Goal: Task Accomplishment & Management: Manage account settings

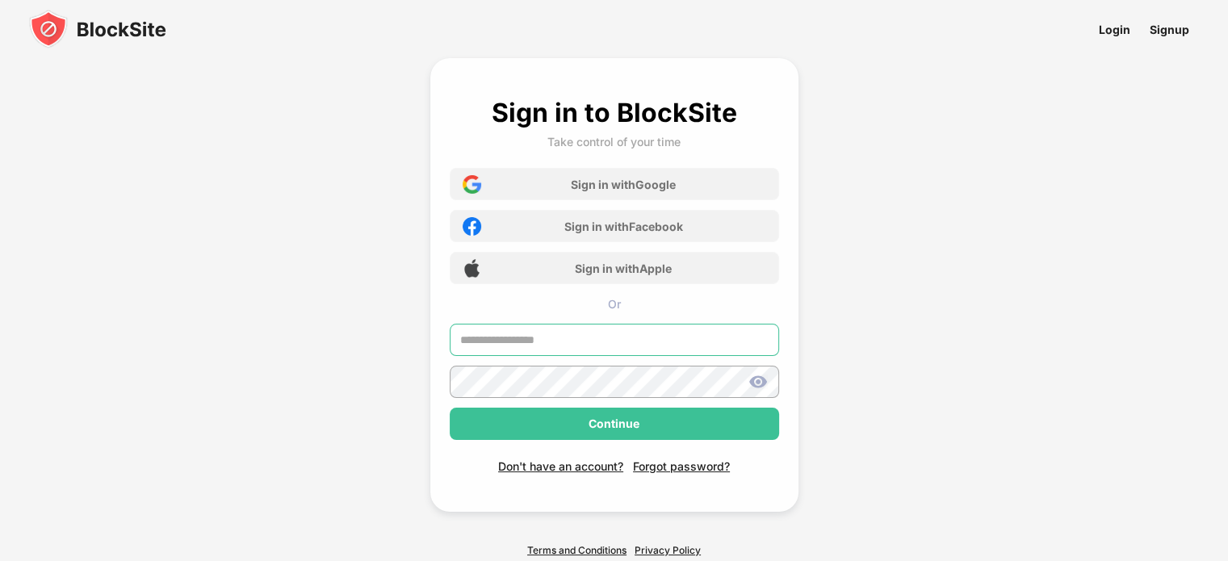
click at [588, 340] on input "text" at bounding box center [614, 340] width 329 height 32
click at [588, 338] on input "text" at bounding box center [614, 340] width 329 height 32
click at [588, 337] on input "text" at bounding box center [614, 340] width 329 height 32
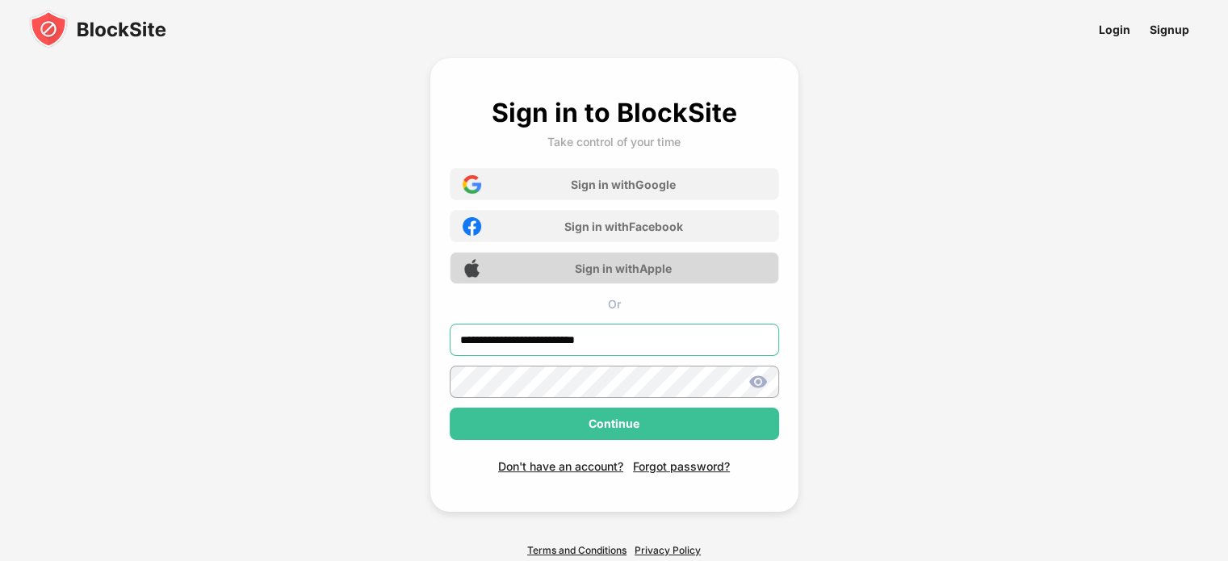
type input "**********"
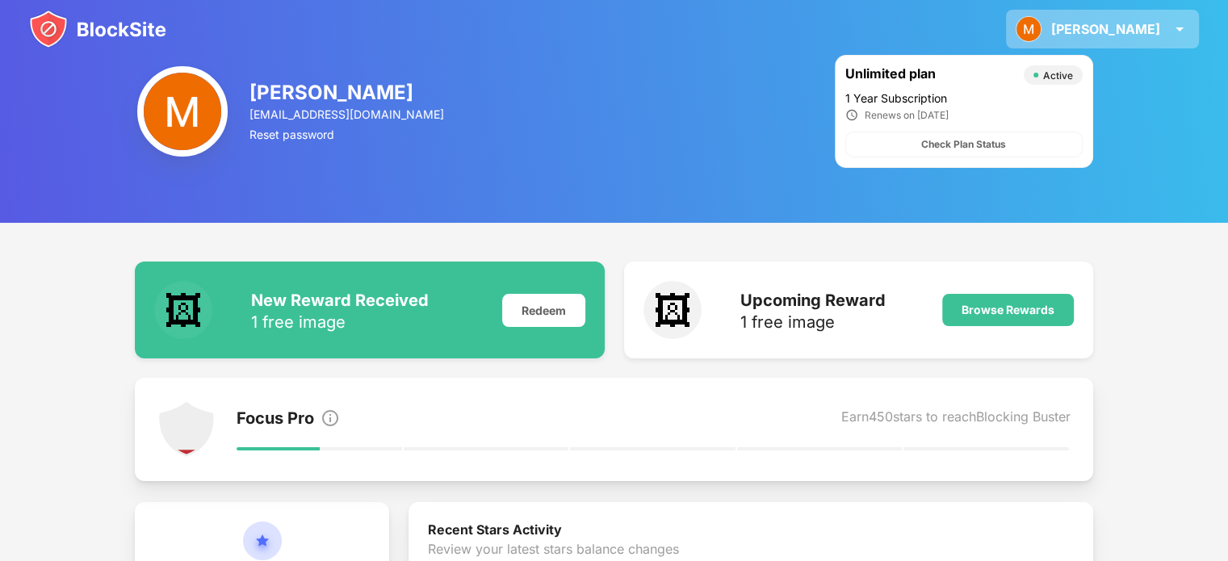
click at [1162, 35] on div "Matthew Matthew Daniels View Account Insights Rewards Settings Support Log Out" at bounding box center [1102, 29] width 193 height 39
click at [1146, 27] on div "[PERSON_NAME]" at bounding box center [1105, 29] width 109 height 16
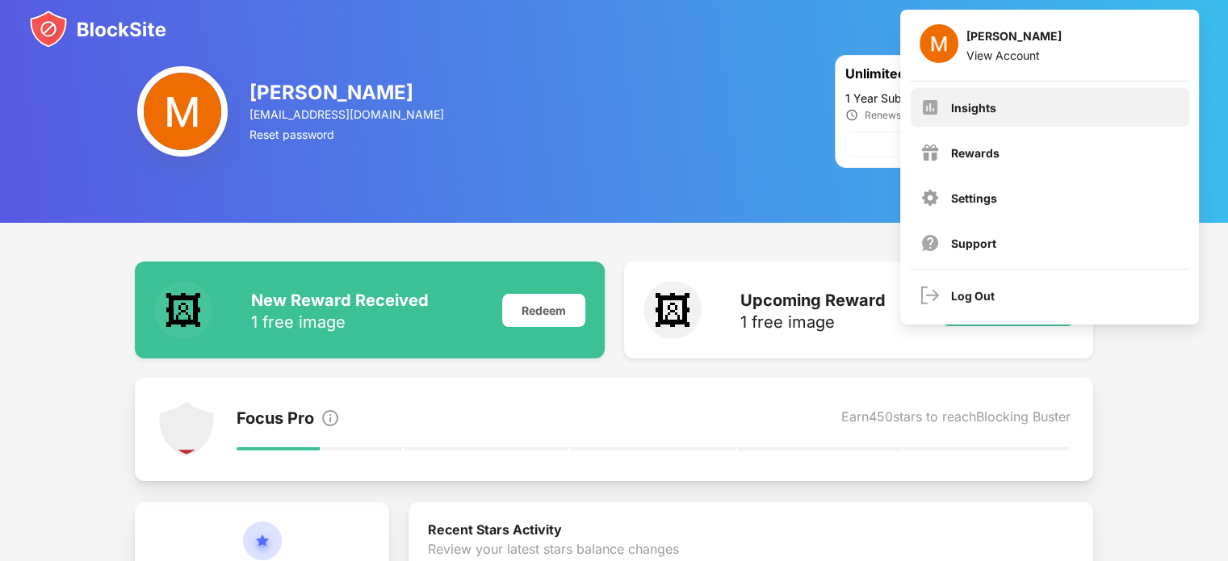
click at [1011, 101] on div "Insights" at bounding box center [1050, 107] width 278 height 39
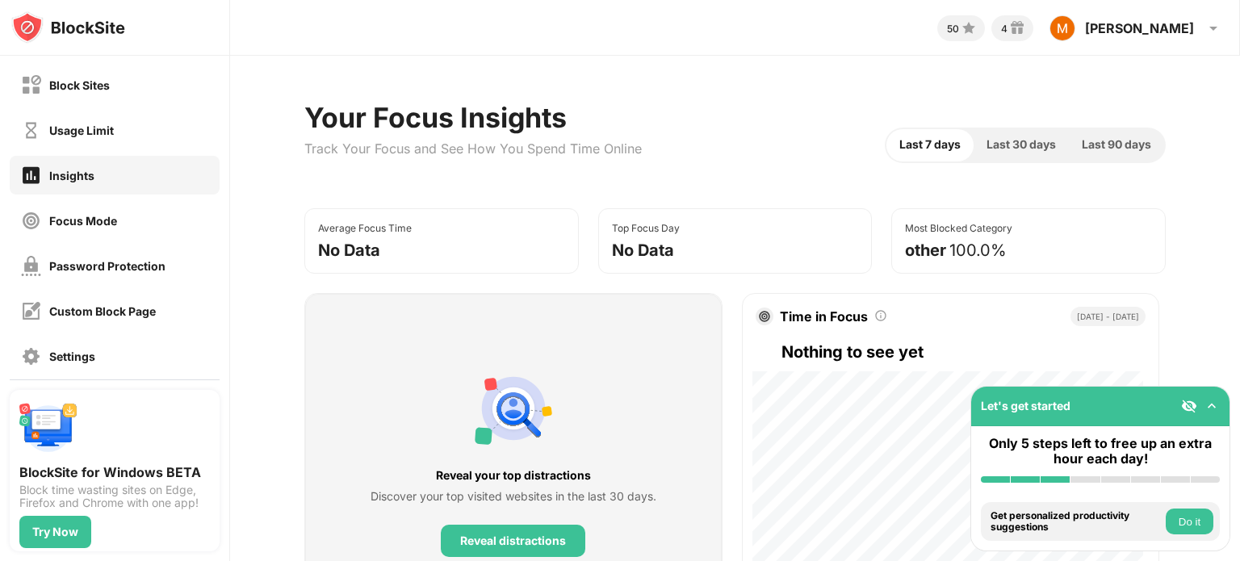
drag, startPoint x: 759, startPoint y: 126, endPoint x: 749, endPoint y: 129, distance: 10.2
drag, startPoint x: 749, startPoint y: 129, endPoint x: 704, endPoint y: 150, distance: 49.8
click at [704, 150] on div "Your Focus Insights Track Your Focus and See How You Spend Time Online Last 7 d…" at bounding box center [734, 145] width 861 height 88
click at [161, 94] on div "Block Sites" at bounding box center [115, 84] width 210 height 39
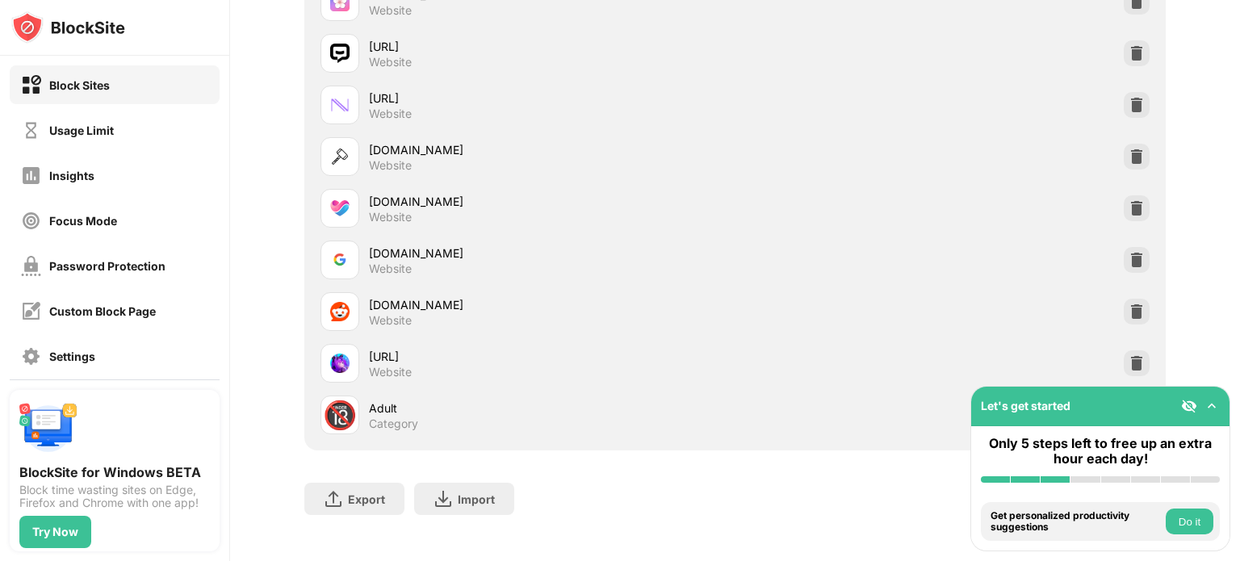
scroll to position [3026, 0]
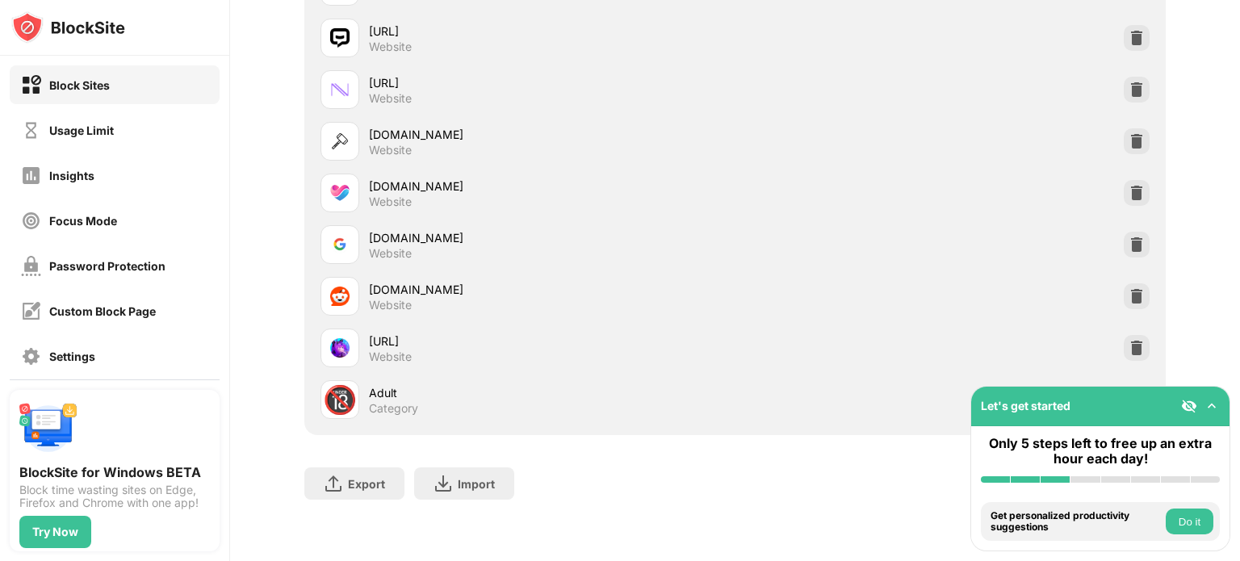
click at [1214, 406] on img at bounding box center [1212, 406] width 16 height 16
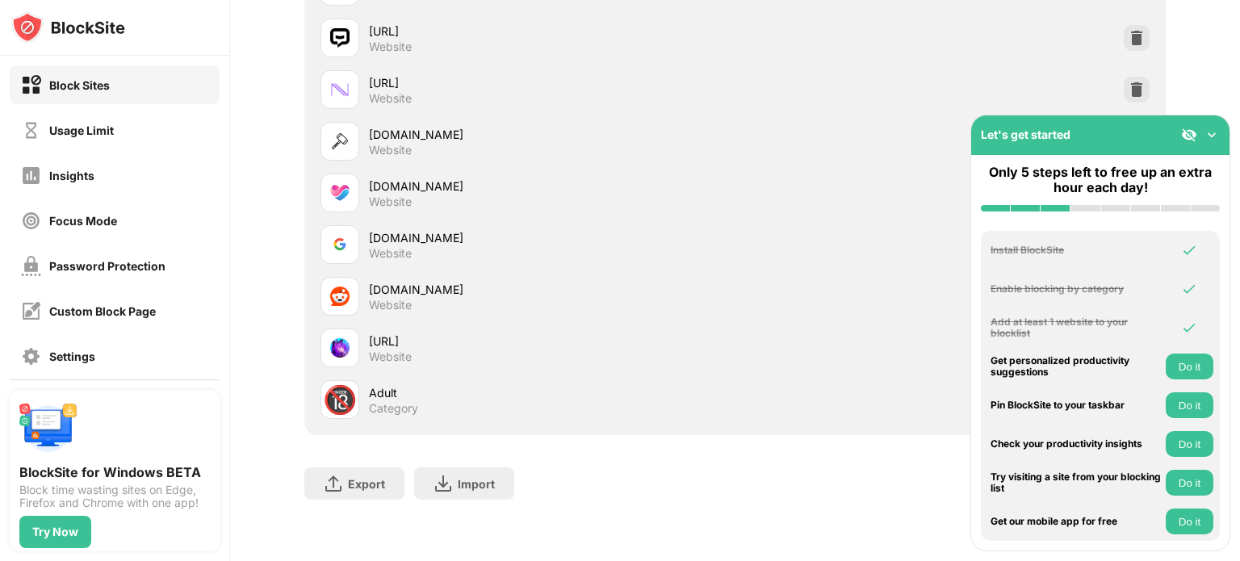
click at [1210, 138] on img at bounding box center [1212, 135] width 16 height 16
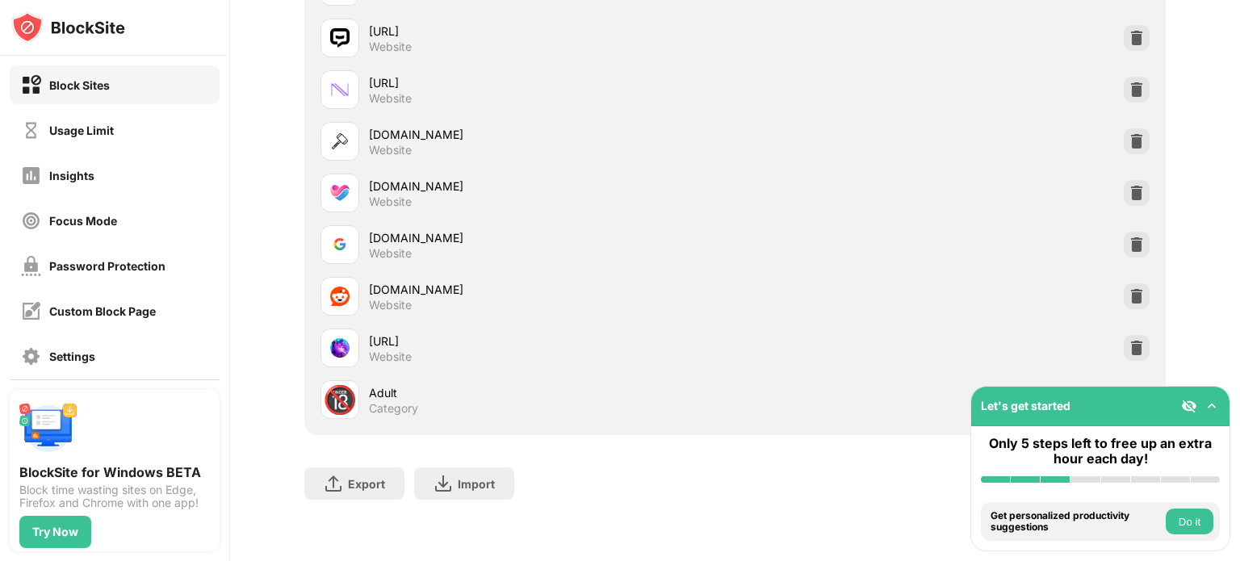
click at [1188, 406] on img at bounding box center [1189, 406] width 16 height 16
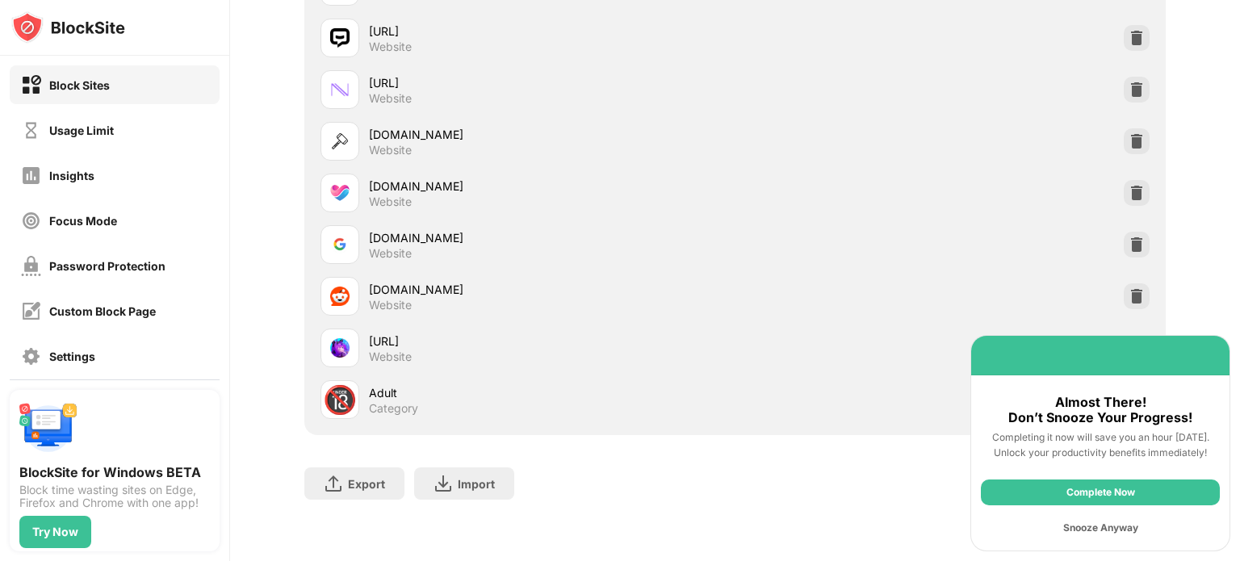
click at [1112, 532] on div "Snooze Anyway" at bounding box center [1100, 528] width 239 height 26
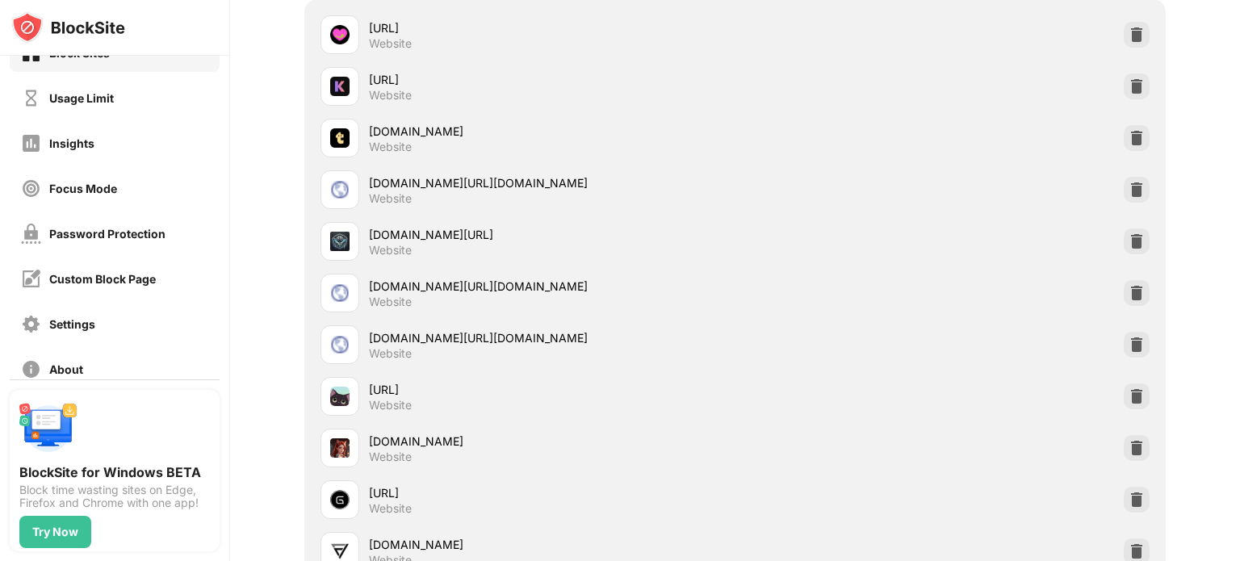
scroll to position [323, 0]
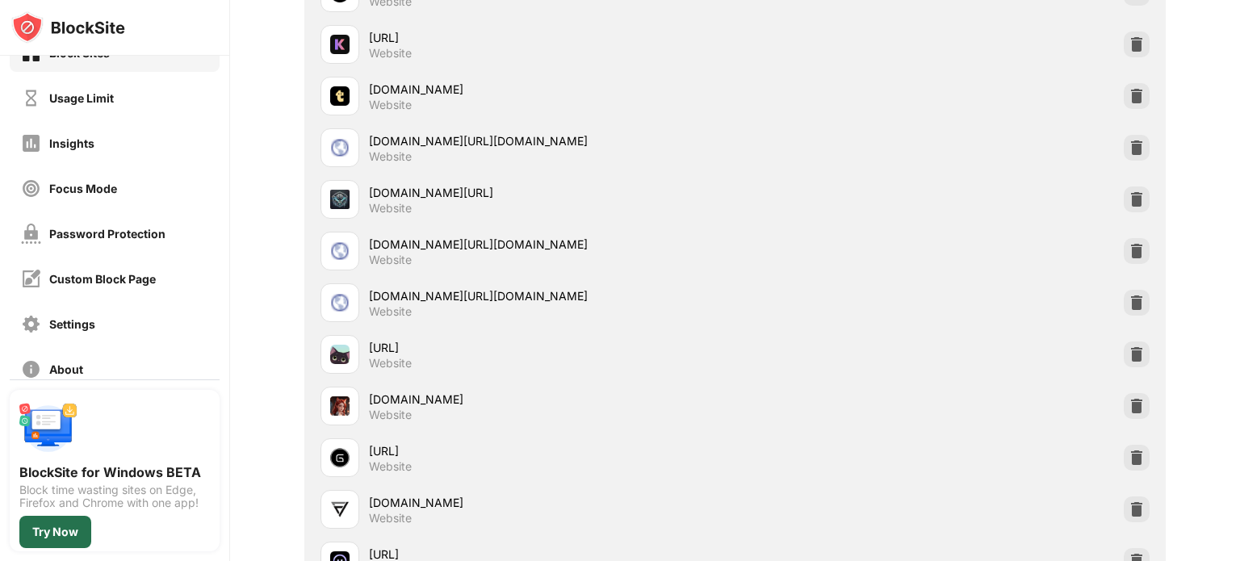
click at [47, 525] on div "Try Now" at bounding box center [55, 531] width 46 height 13
drag, startPoint x: 701, startPoint y: 143, endPoint x: 536, endPoint y: 135, distance: 164.9
click at [536, 135] on div "googleadservices.com/pagead/aclk?sa=L&ai=DChsSEwjGtJjb19COAxU9Qv8BHf9mEgcYACICC…" at bounding box center [552, 140] width 366 height 17
drag, startPoint x: 552, startPoint y: 135, endPoint x: 421, endPoint y: 147, distance: 131.3
click at [421, 149] on div "googleadservices.com/pagead/aclk?sa=L&ai=DChsSEwjGtJjb19COAxU9Qv8BHf9mEgcYACICC…" at bounding box center [552, 140] width 366 height 17
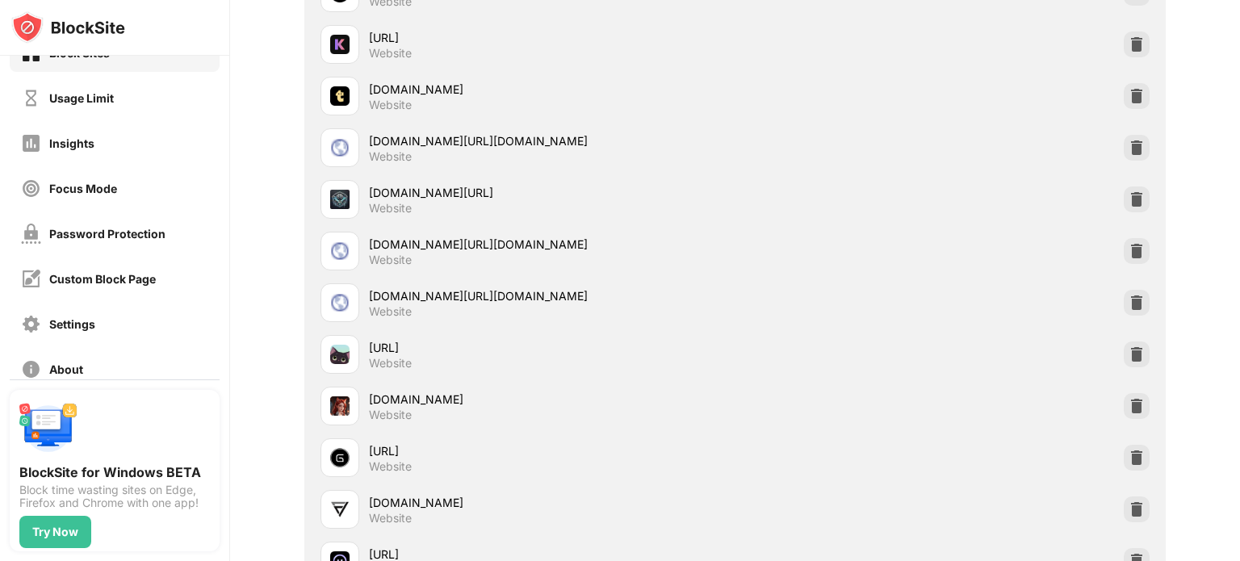
drag, startPoint x: 436, startPoint y: 143, endPoint x: 320, endPoint y: 155, distance: 116.1
click at [369, 149] on div "googleadservices.com/pagead/aclk?sa=L&ai=DChsSEwjGtJjb19COAxU9Qv8BHf9mEgcYACICC…" at bounding box center [552, 140] width 366 height 17
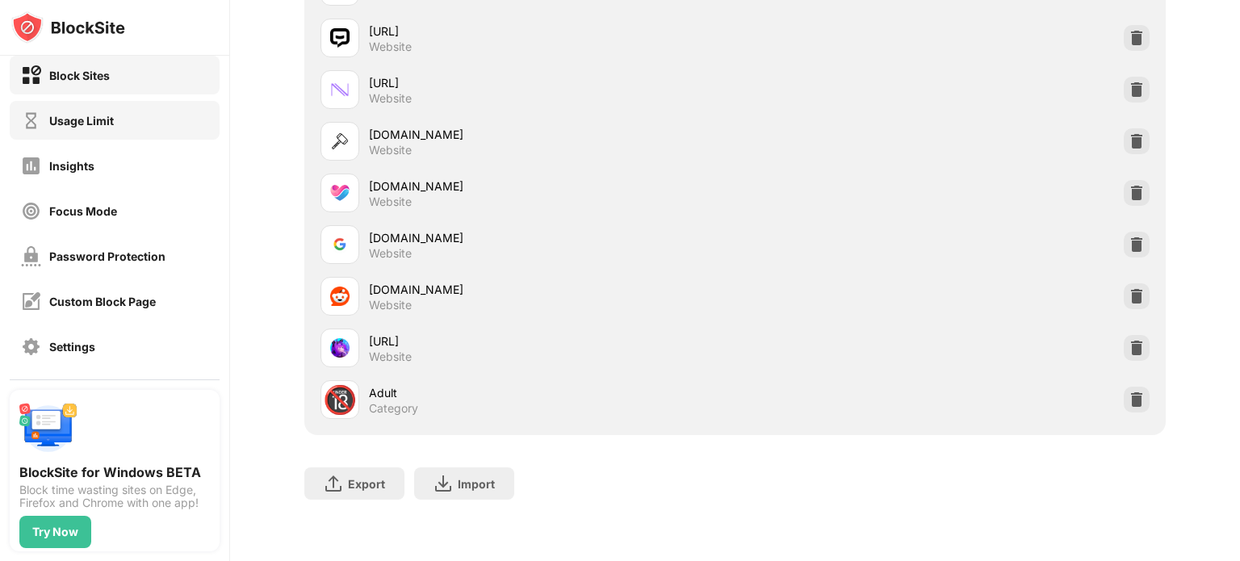
scroll to position [0, 0]
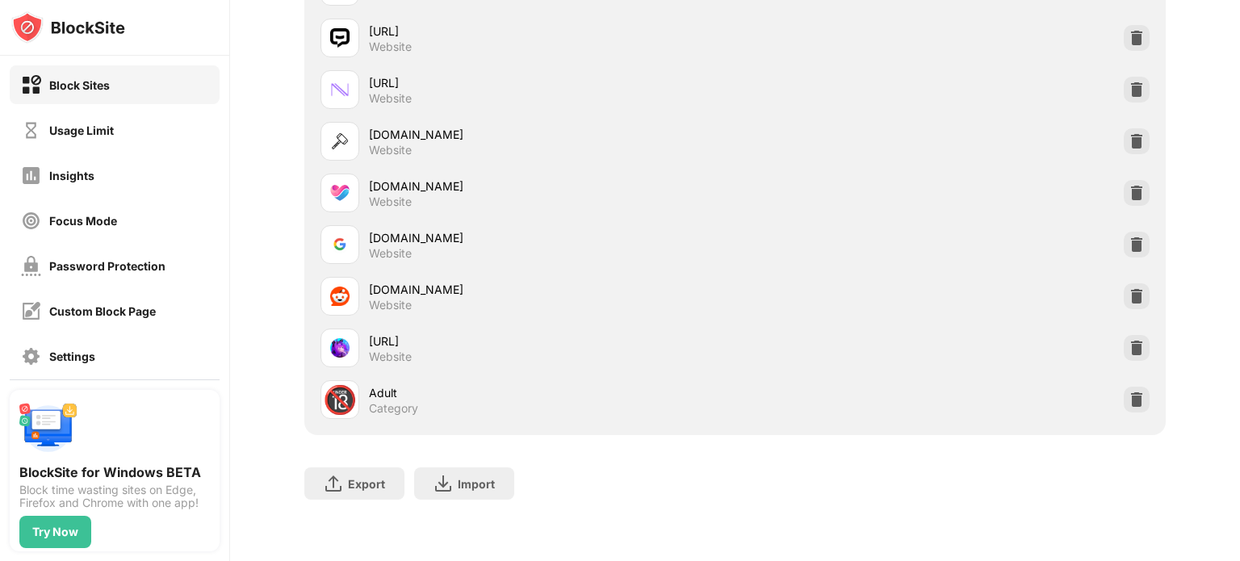
click at [123, 82] on div "Block Sites" at bounding box center [115, 84] width 210 height 39
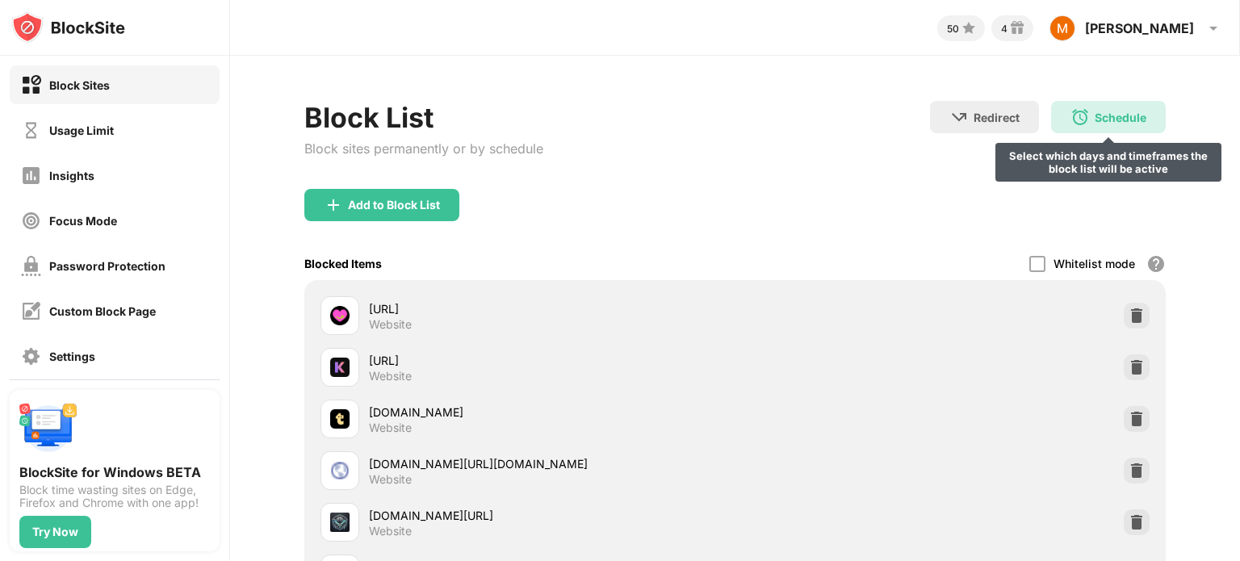
click at [1095, 123] on div "Schedule" at bounding box center [1121, 118] width 52 height 14
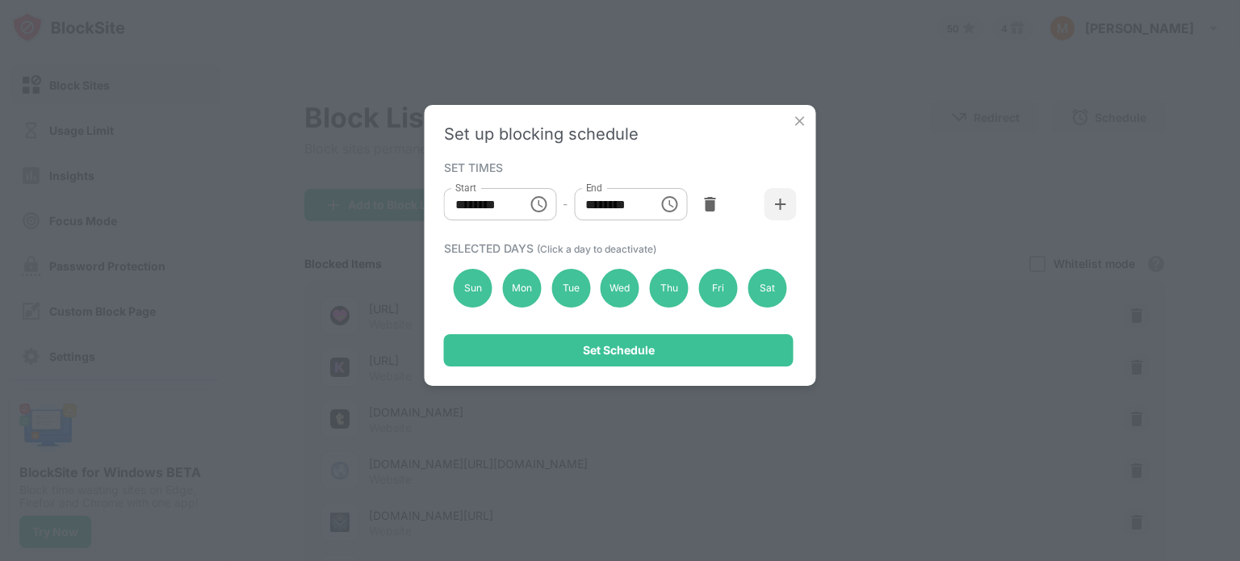
click at [801, 127] on img at bounding box center [800, 121] width 16 height 16
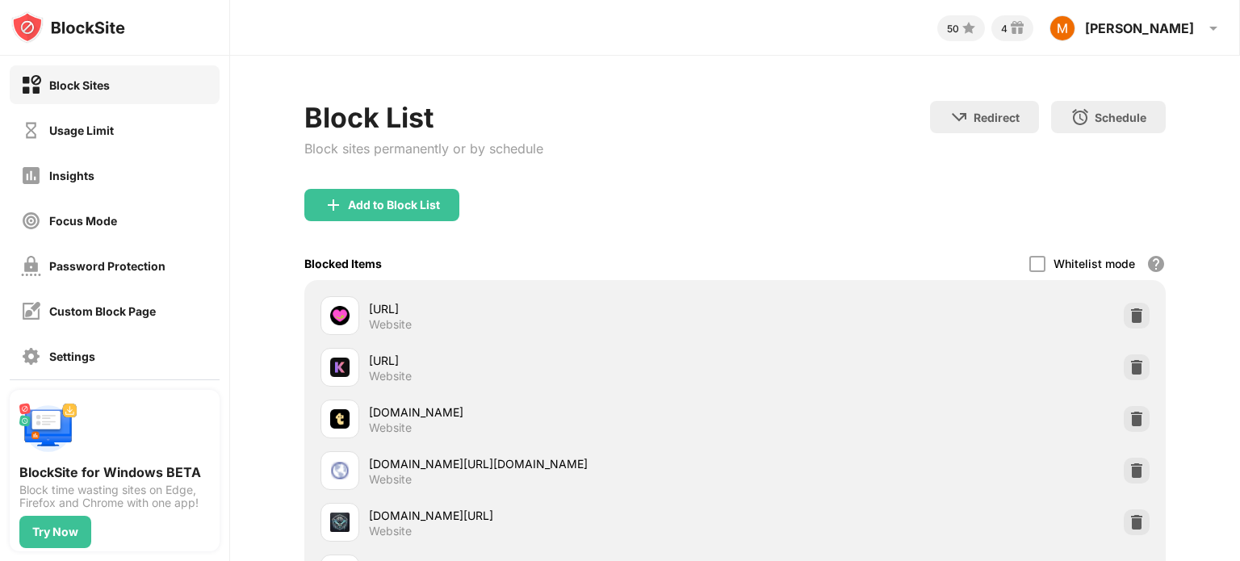
click at [369, 455] on div "googleadservices.com/pagead/aclk?sa=L&ai=DChsSEwjGtJjb19COAxU9Qv8BHf9mEgcYACICC…" at bounding box center [552, 463] width 366 height 17
click at [137, 129] on div "Usage Limit" at bounding box center [115, 130] width 210 height 39
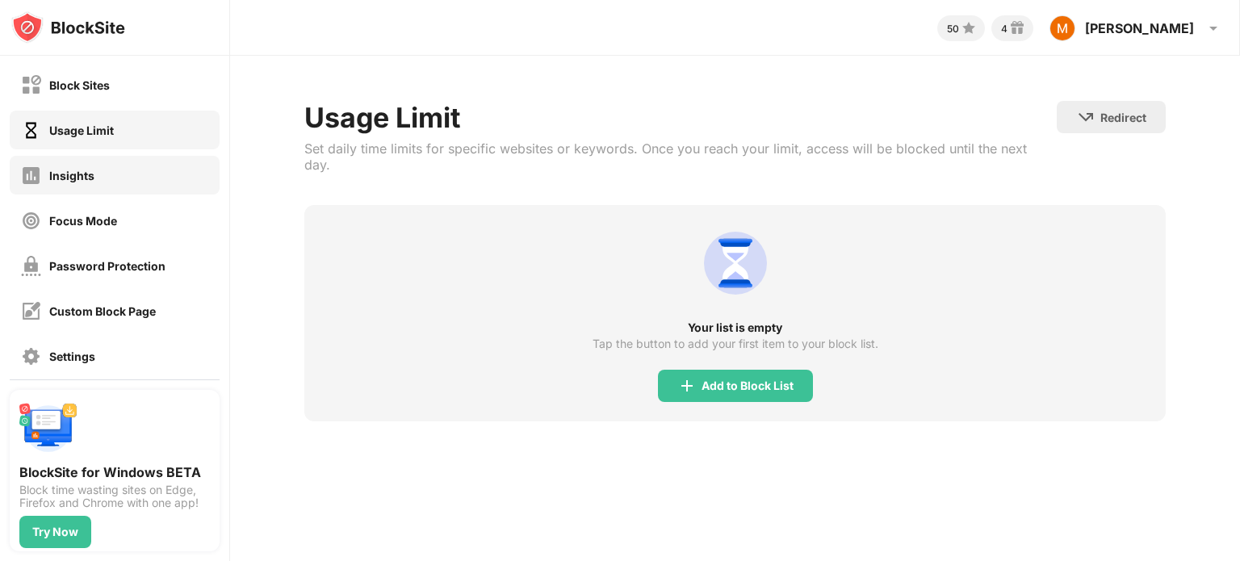
click at [132, 178] on div "Insights" at bounding box center [115, 175] width 210 height 39
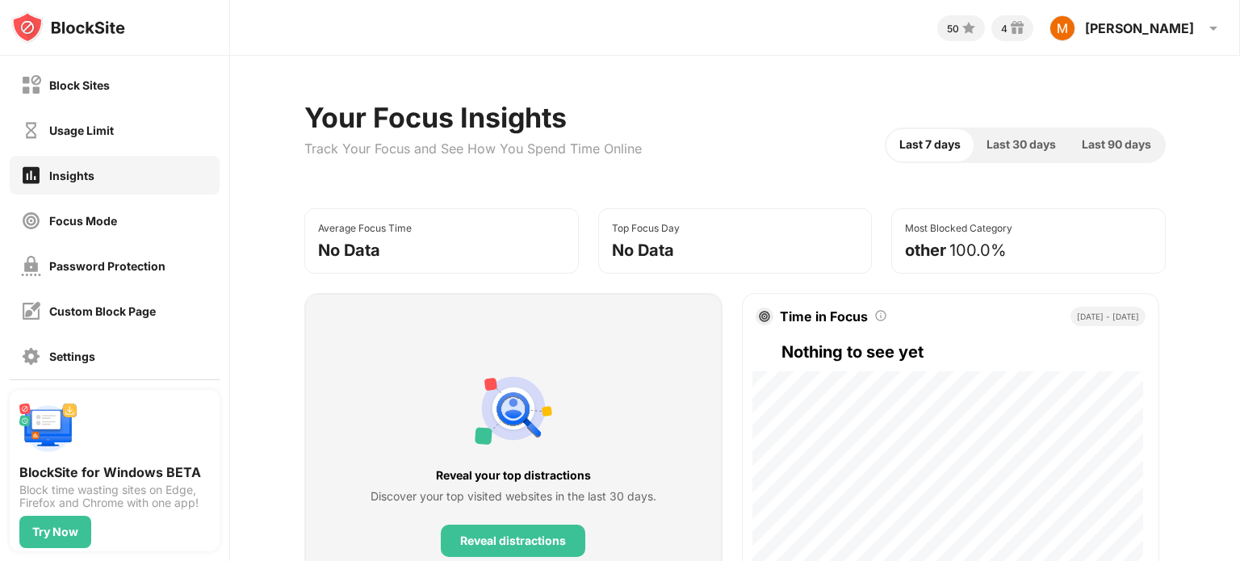
click at [1021, 154] on div "Last 30 days" at bounding box center [1021, 145] width 95 height 32
click at [1018, 144] on span "Last 30 days" at bounding box center [1020, 145] width 69 height 18
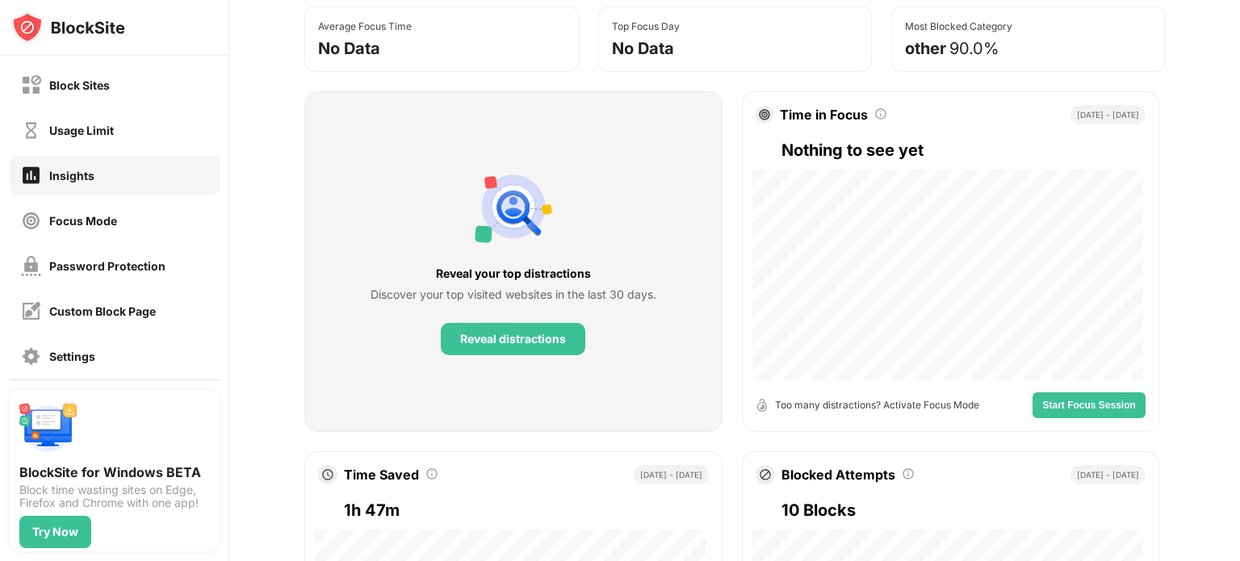
scroll to position [646, 0]
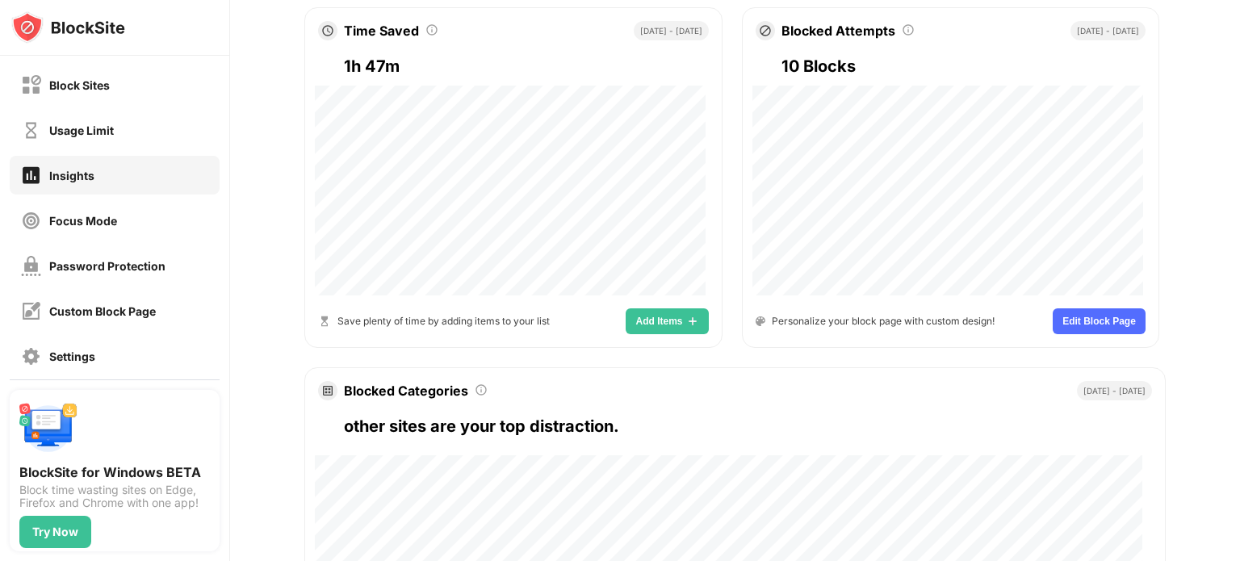
click at [1078, 325] on button "Edit Block Page" at bounding box center [1099, 321] width 93 height 26
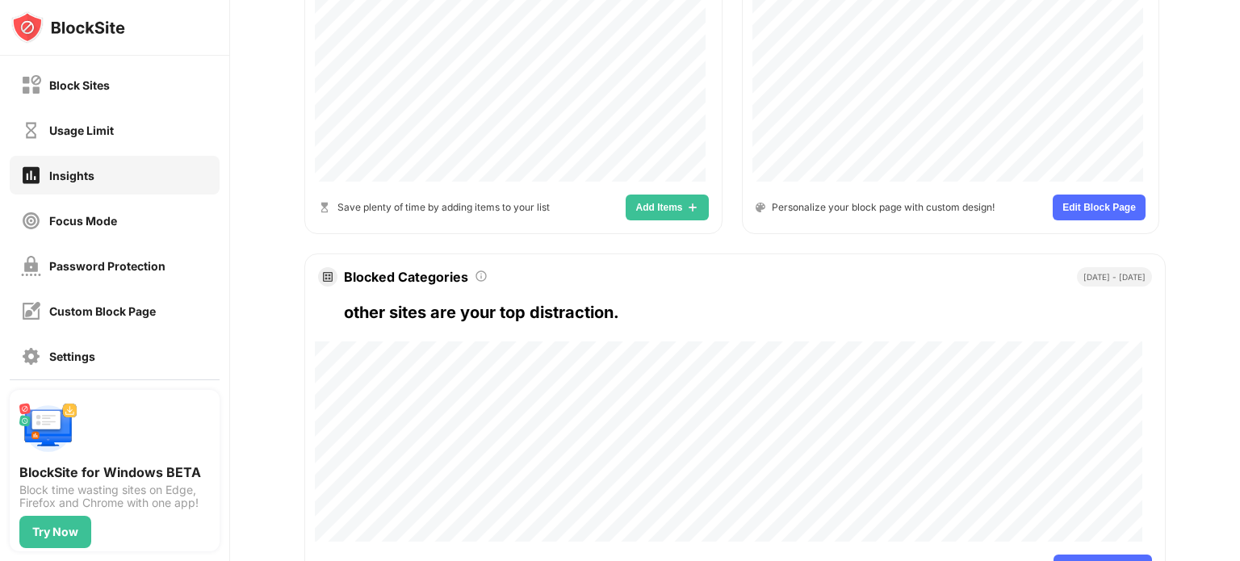
scroll to position [848, 0]
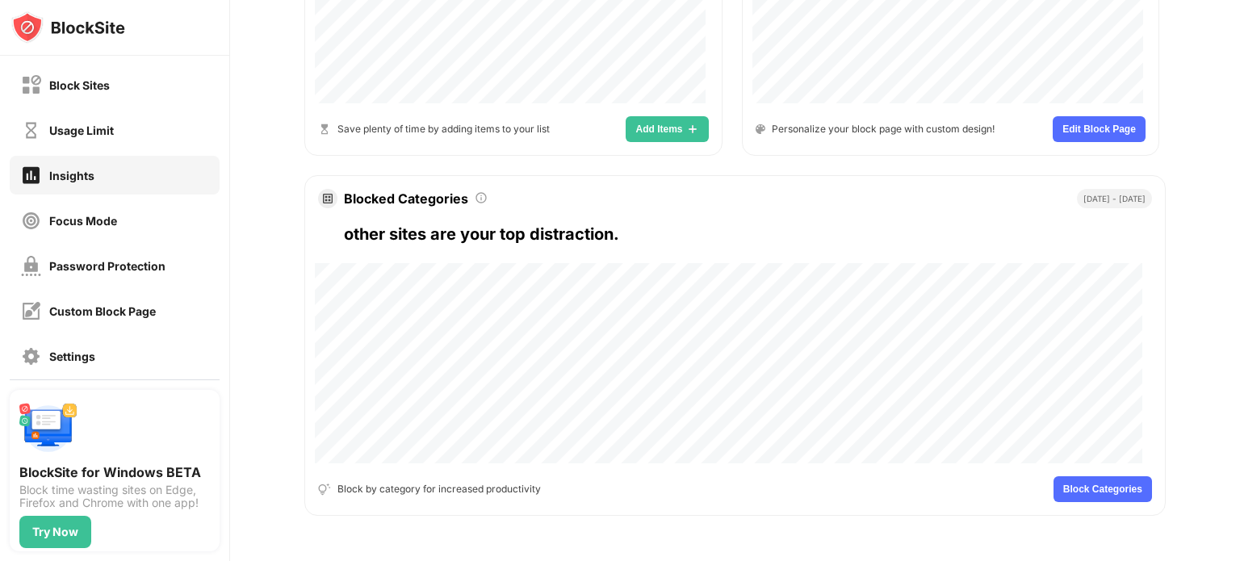
click at [659, 124] on span "Add Items" at bounding box center [658, 129] width 47 height 10
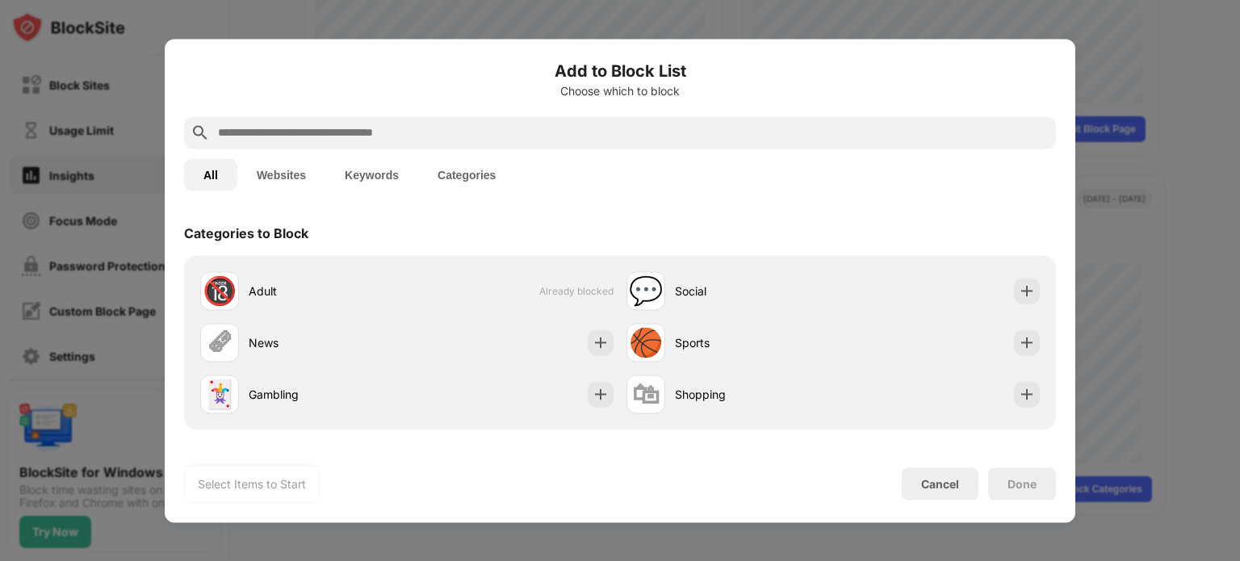
click at [299, 177] on button "Websites" at bounding box center [281, 174] width 88 height 32
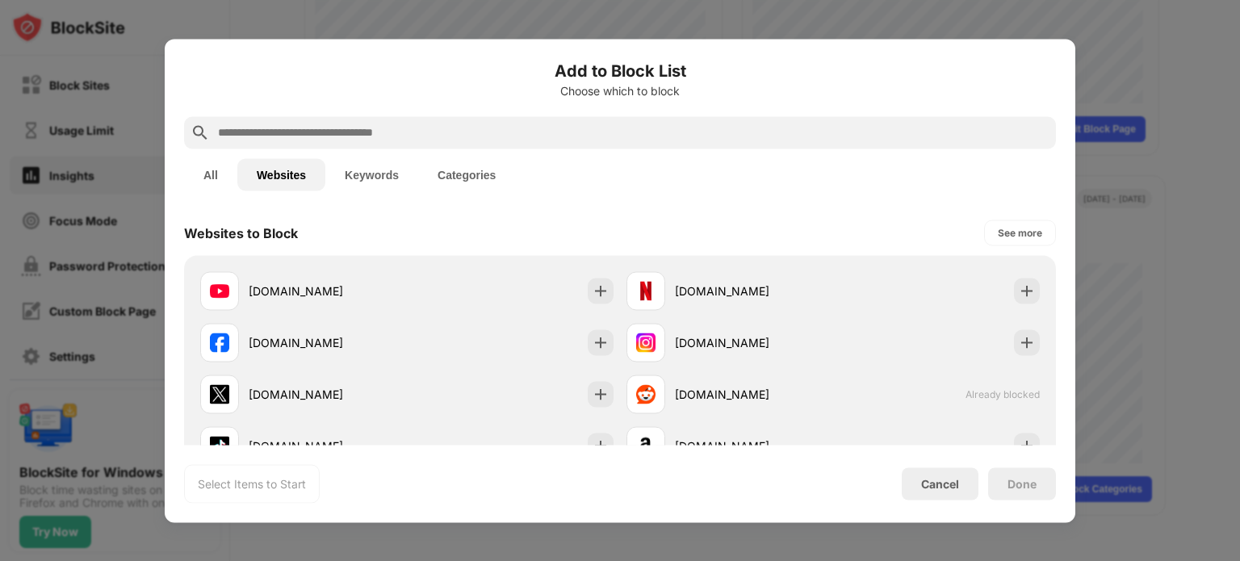
drag, startPoint x: 986, startPoint y: 265, endPoint x: 1015, endPoint y: 226, distance: 48.0
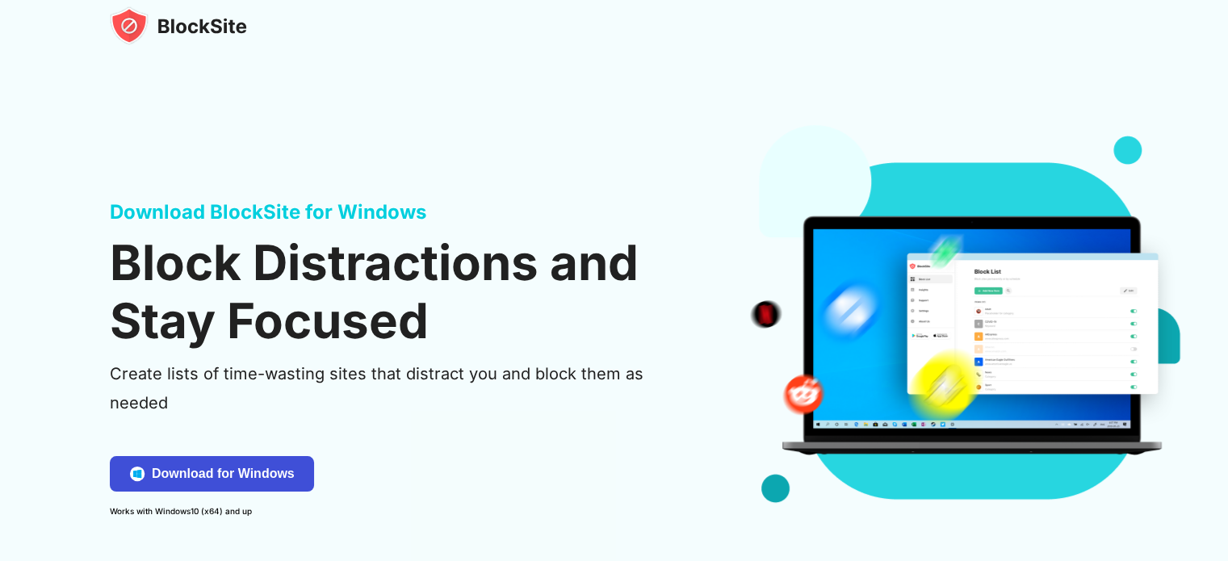
click at [283, 480] on div "Download for Windows" at bounding box center [223, 474] width 143 height 16
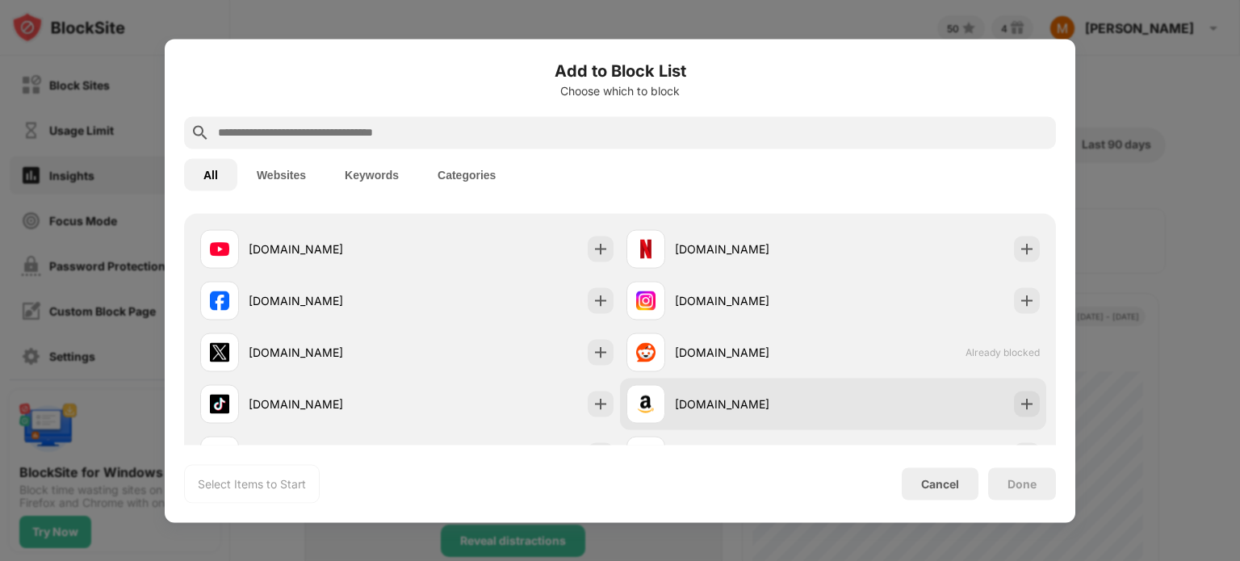
scroll to position [236, 0]
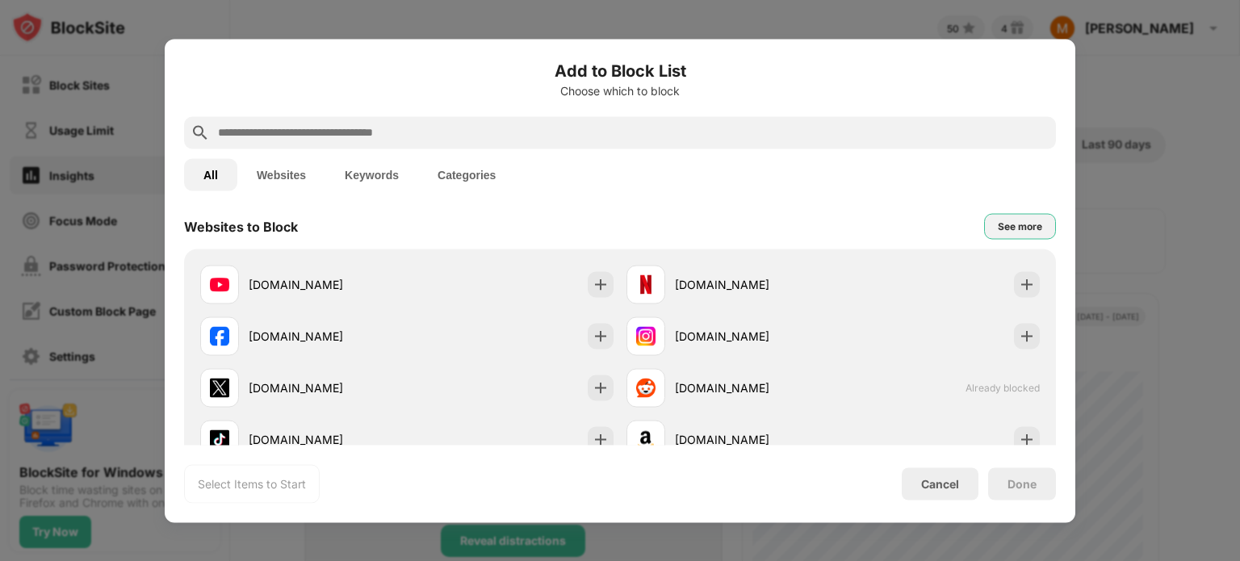
click at [1016, 234] on div "See more" at bounding box center [1020, 226] width 72 height 26
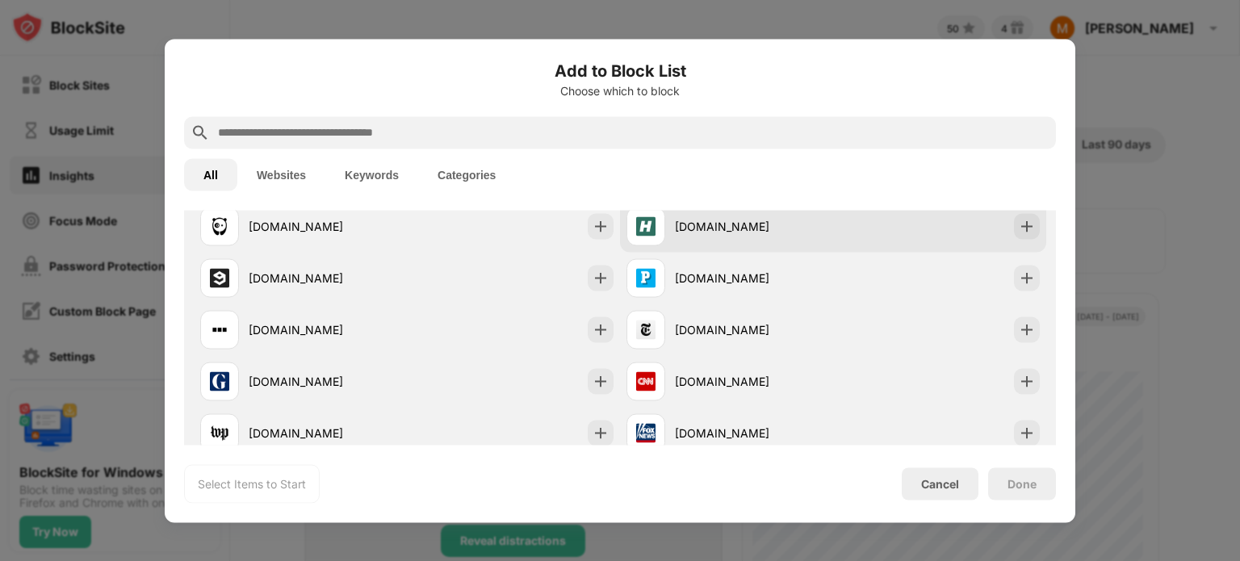
scroll to position [1043, 0]
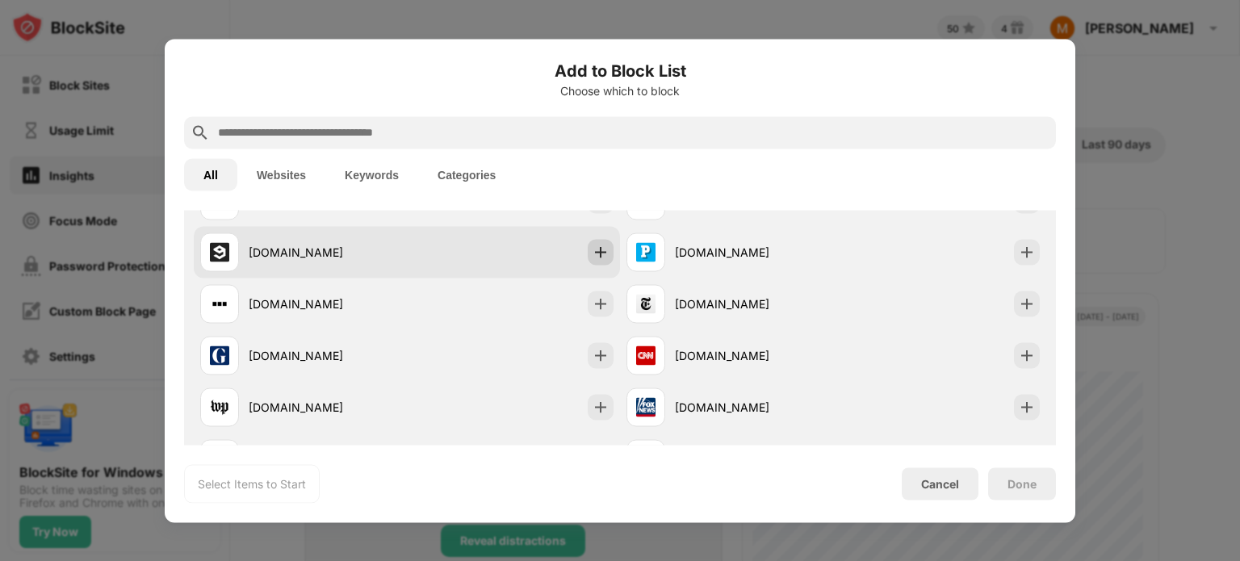
click at [588, 250] on div at bounding box center [601, 252] width 26 height 26
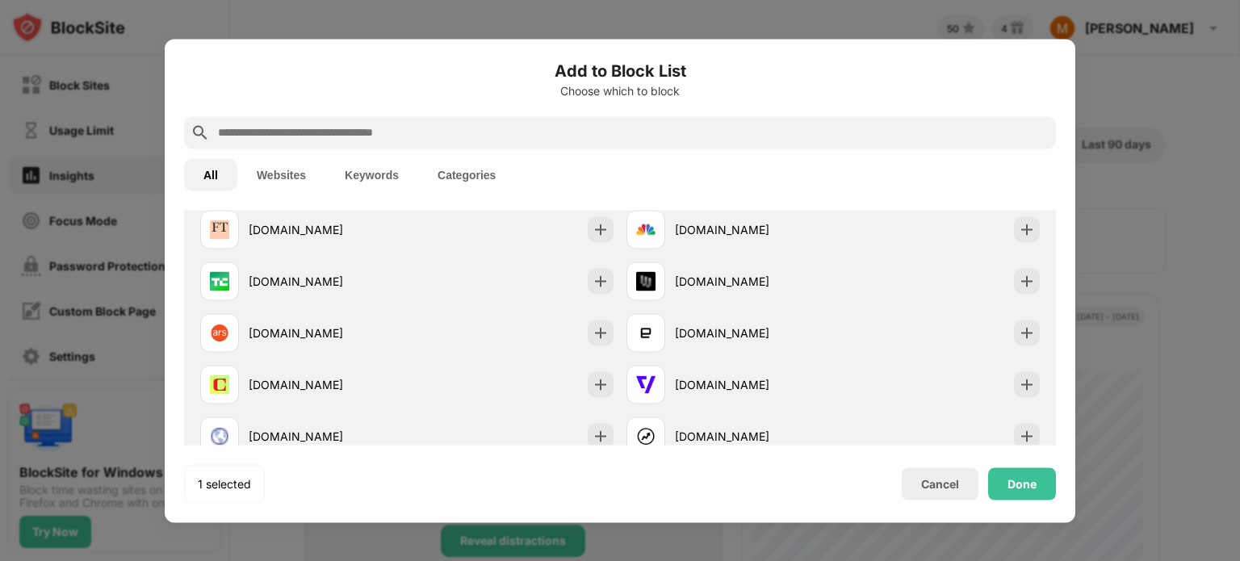
scroll to position [1527, 0]
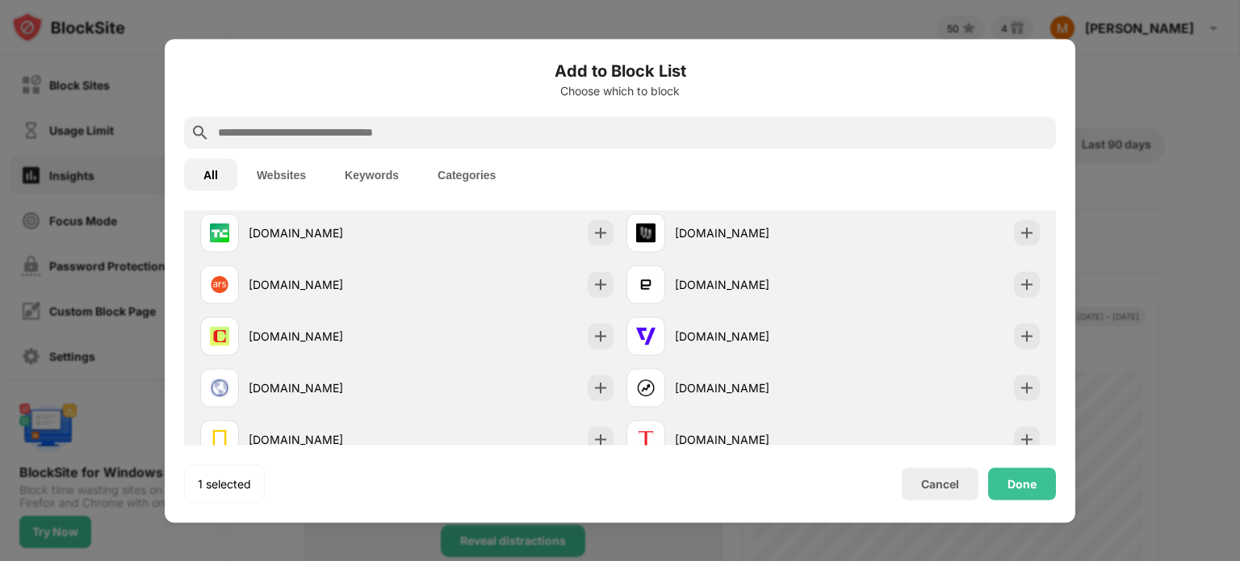
click at [807, 128] on input "text" at bounding box center [632, 132] width 833 height 19
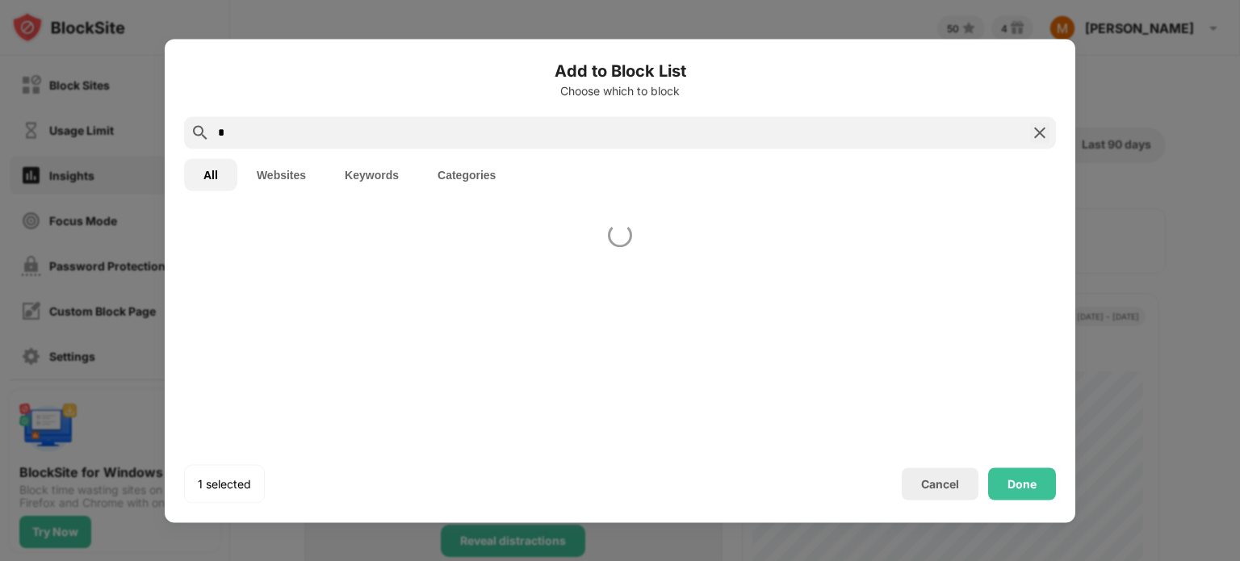
scroll to position [0, 0]
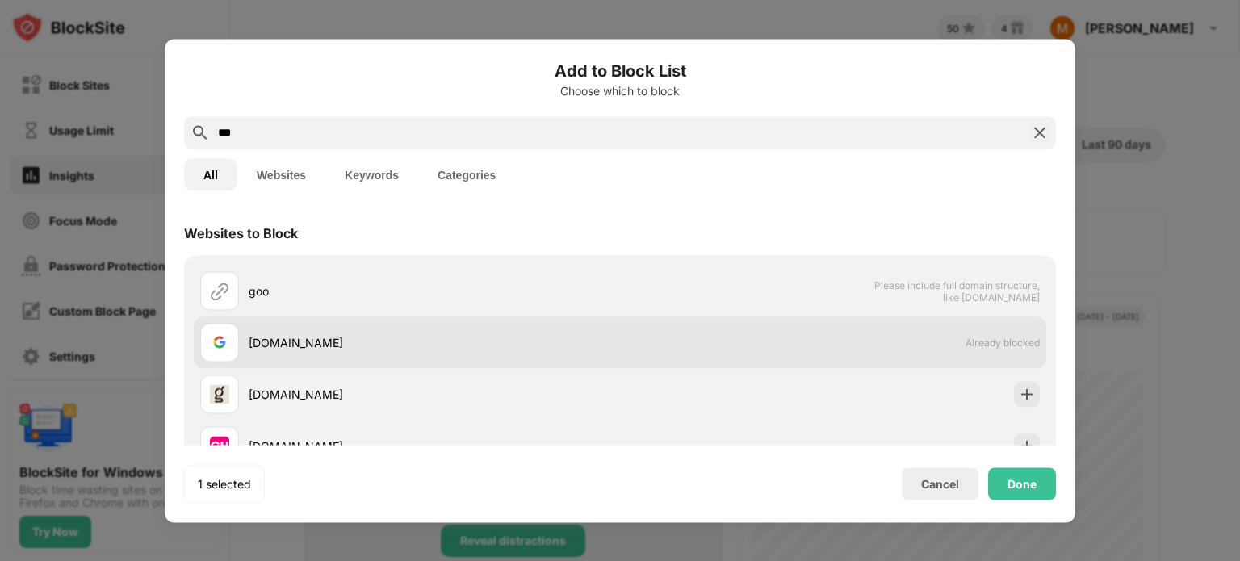
type input "***"
click at [945, 354] on div "google.com Already blocked" at bounding box center [620, 342] width 852 height 52
click at [974, 341] on span "Already blocked" at bounding box center [1002, 343] width 74 height 12
click at [211, 340] on img at bounding box center [219, 342] width 19 height 19
drag, startPoint x: 215, startPoint y: 338, endPoint x: 241, endPoint y: 347, distance: 28.1
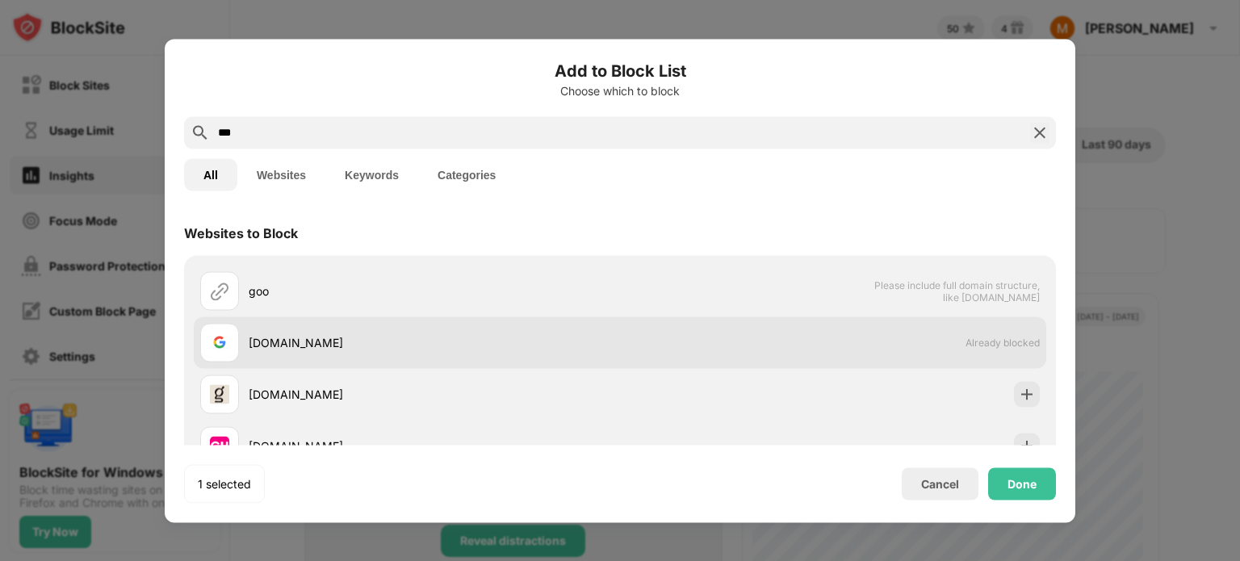
click at [239, 347] on div "google.com" at bounding box center [410, 342] width 420 height 39
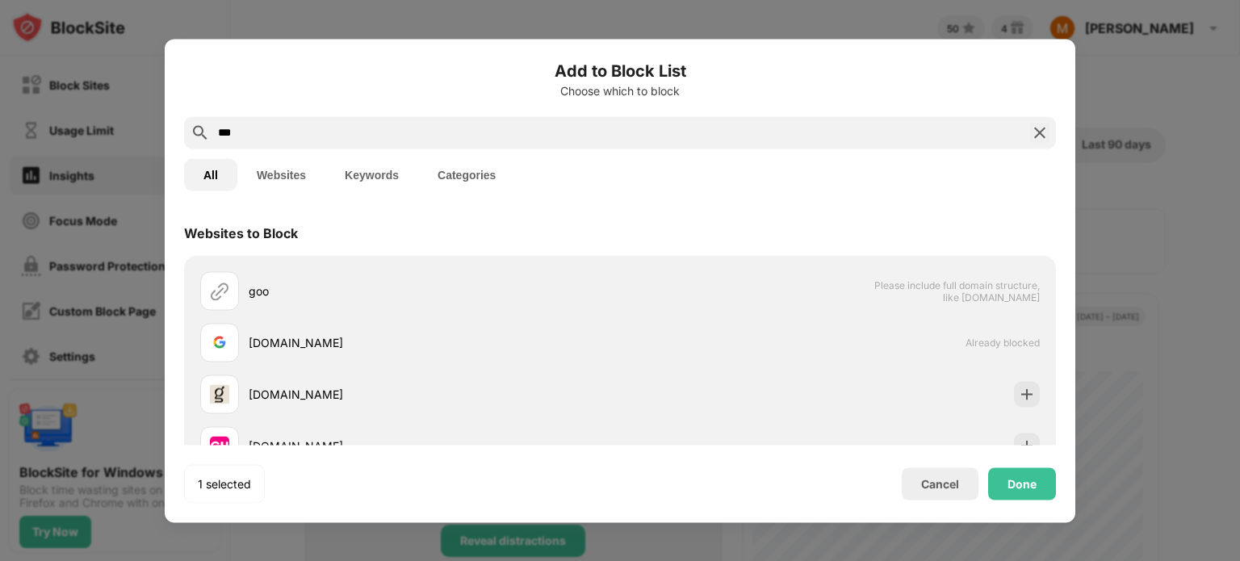
click at [453, 178] on button "Categories" at bounding box center [466, 174] width 97 height 32
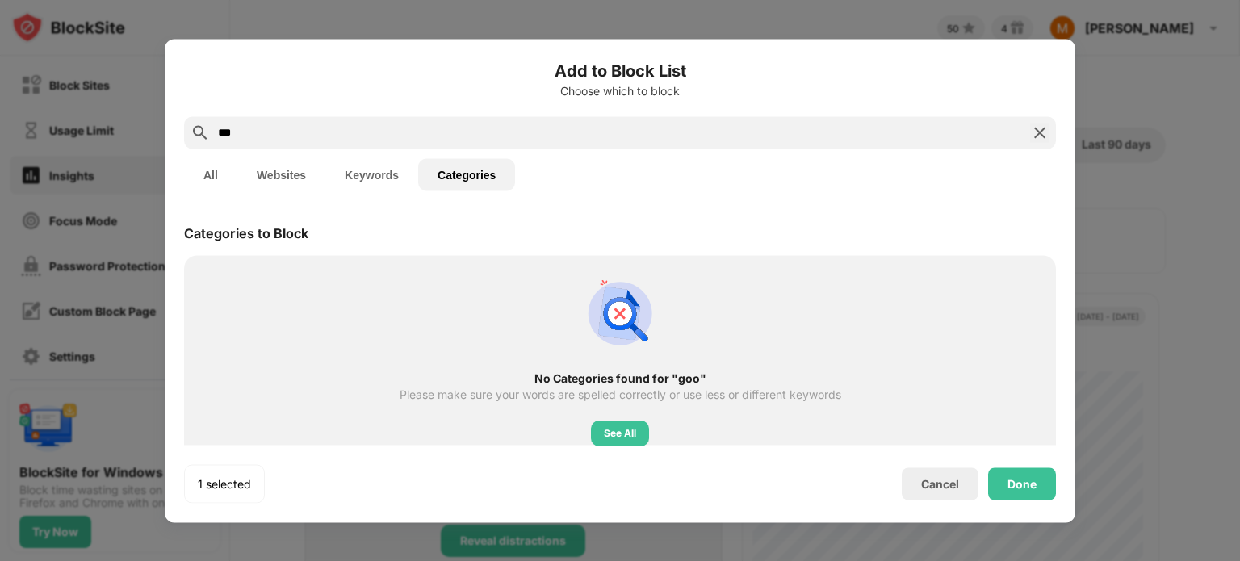
click at [283, 177] on button "Websites" at bounding box center [281, 174] width 88 height 32
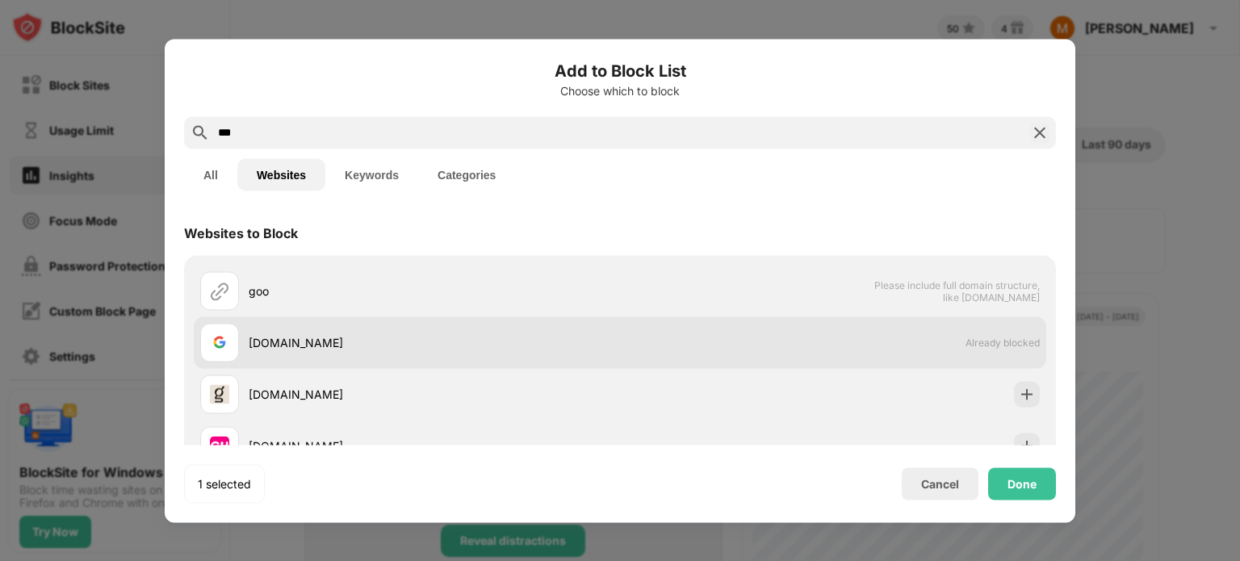
click at [236, 338] on div at bounding box center [219, 342] width 39 height 39
click at [254, 340] on div "google.com" at bounding box center [434, 342] width 371 height 17
click at [255, 340] on div "google.com" at bounding box center [434, 342] width 371 height 17
click at [256, 339] on div "google.com" at bounding box center [434, 342] width 371 height 17
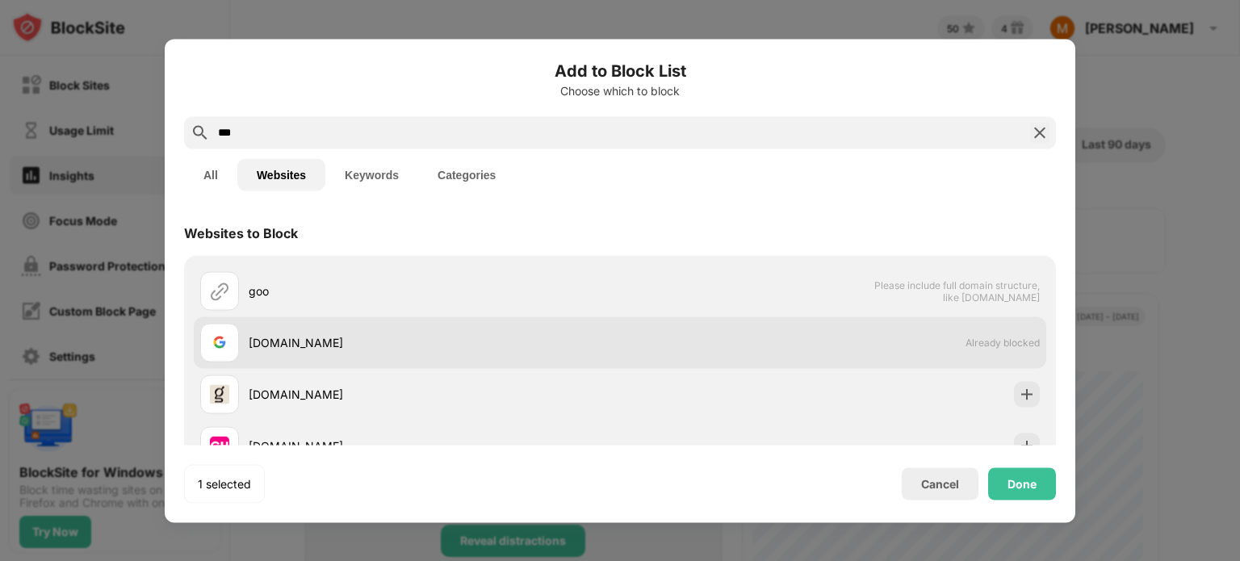
click at [257, 337] on div "google.com" at bounding box center [434, 342] width 371 height 17
click at [258, 337] on div "google.com" at bounding box center [434, 342] width 371 height 17
click at [296, 320] on div "google.com Already blocked" at bounding box center [620, 342] width 852 height 52
drag, startPoint x: 254, startPoint y: 342, endPoint x: 238, endPoint y: 347, distance: 16.9
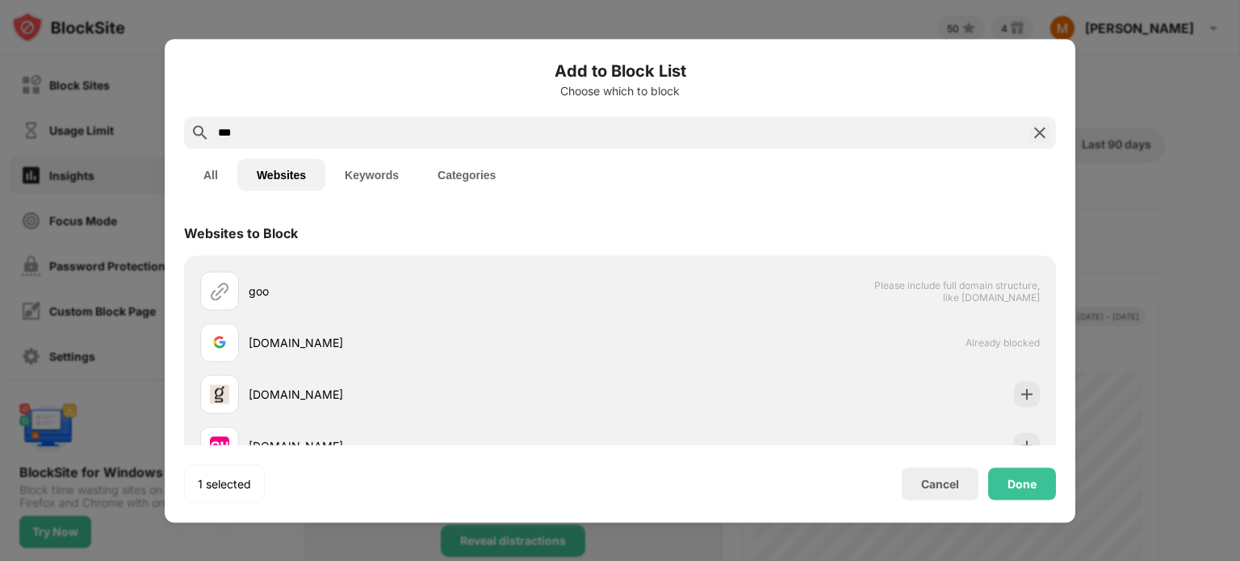
drag, startPoint x: 238, startPoint y: 347, endPoint x: 953, endPoint y: 190, distance: 732.3
click at [953, 190] on div "All Websites Keywords Categories" at bounding box center [620, 175] width 872 height 52
click at [1040, 138] on img at bounding box center [1039, 132] width 19 height 19
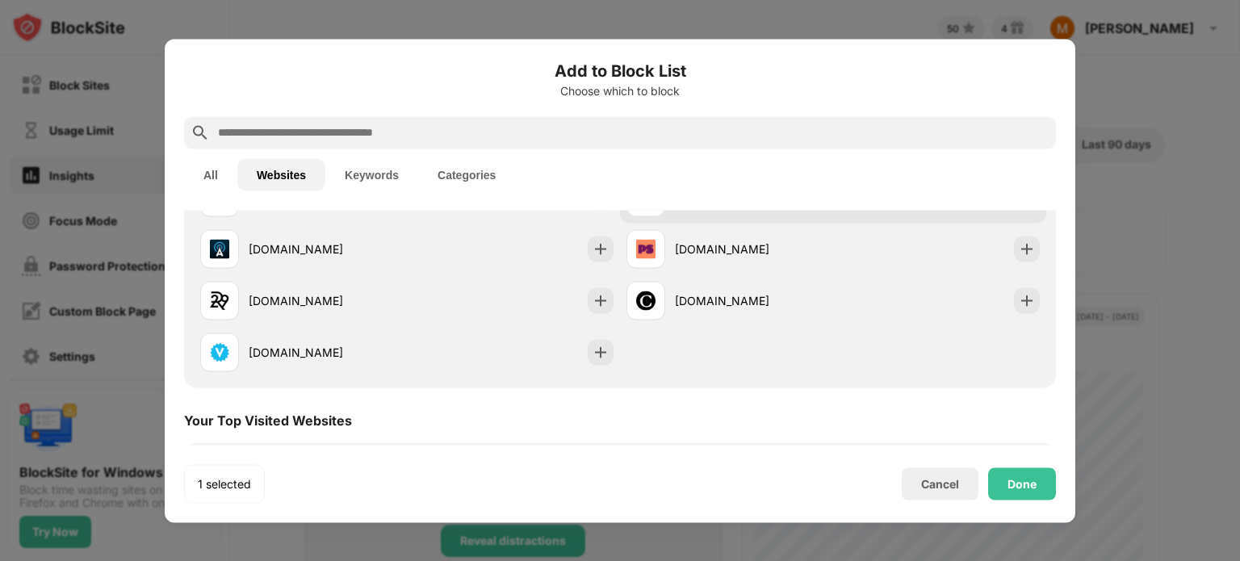
scroll to position [1695, 0]
click at [1003, 479] on div "Done" at bounding box center [1022, 483] width 68 height 32
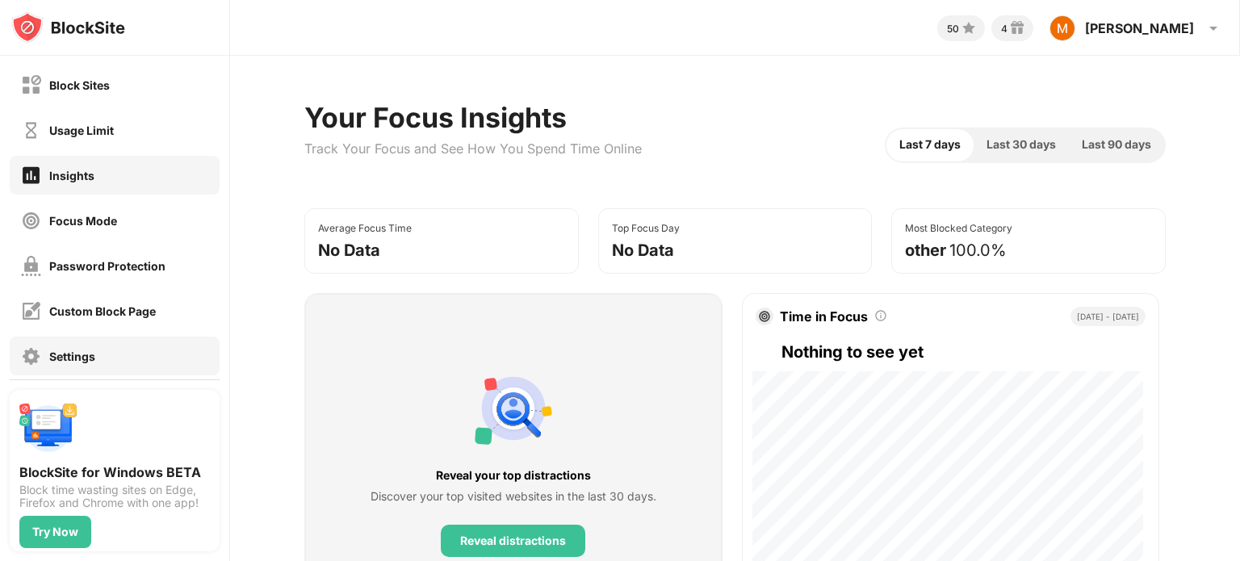
click at [79, 347] on div "Settings" at bounding box center [58, 356] width 74 height 20
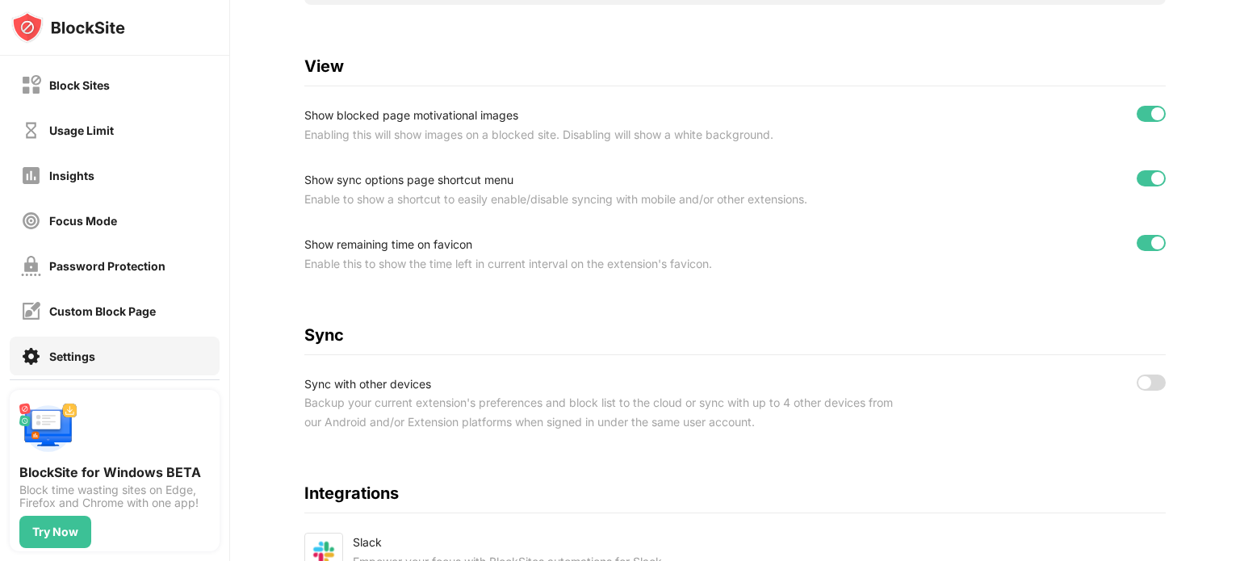
scroll to position [565, 0]
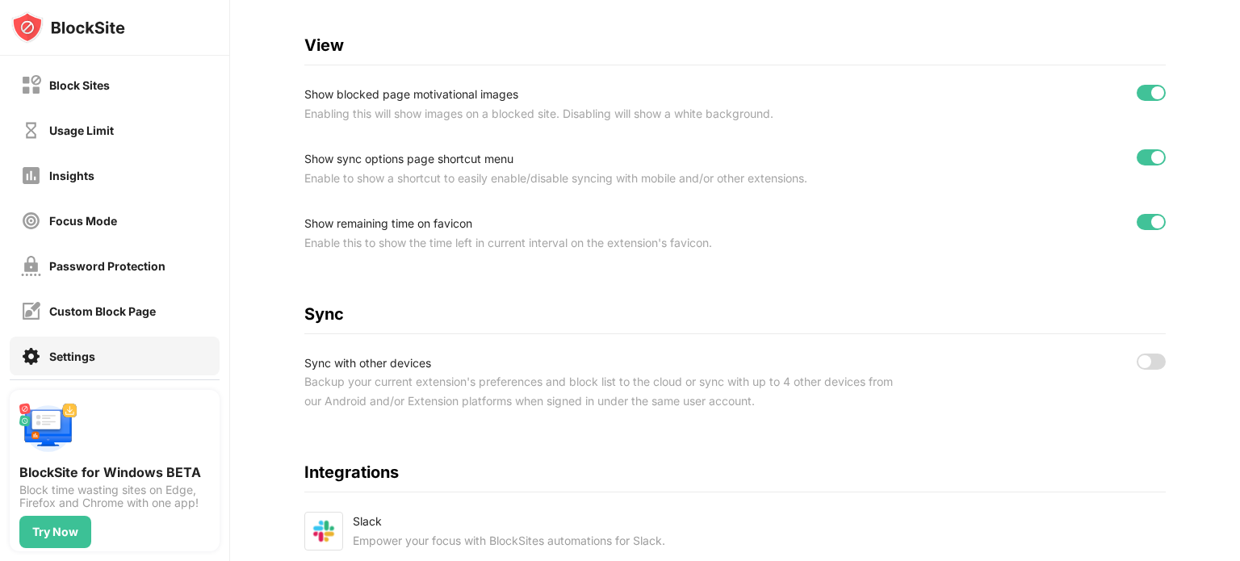
click at [1151, 368] on div "Sync with other devices Backup your current extension's preferences and block l…" at bounding box center [734, 383] width 861 height 58
click at [1145, 366] on div at bounding box center [1151, 362] width 29 height 16
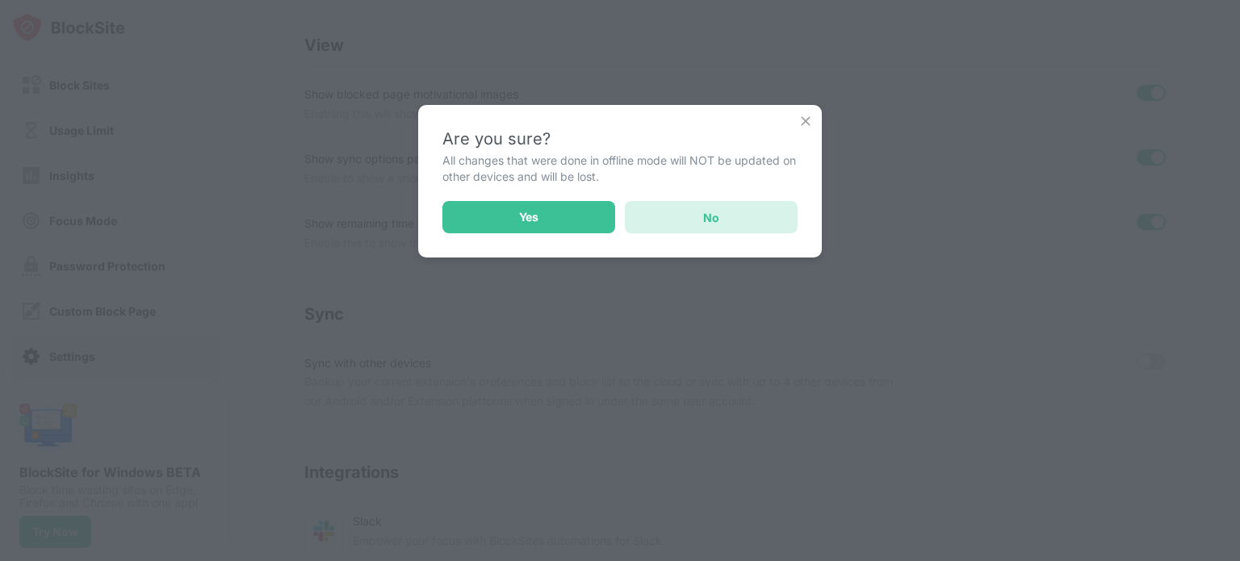
click at [660, 222] on div "No" at bounding box center [711, 217] width 173 height 32
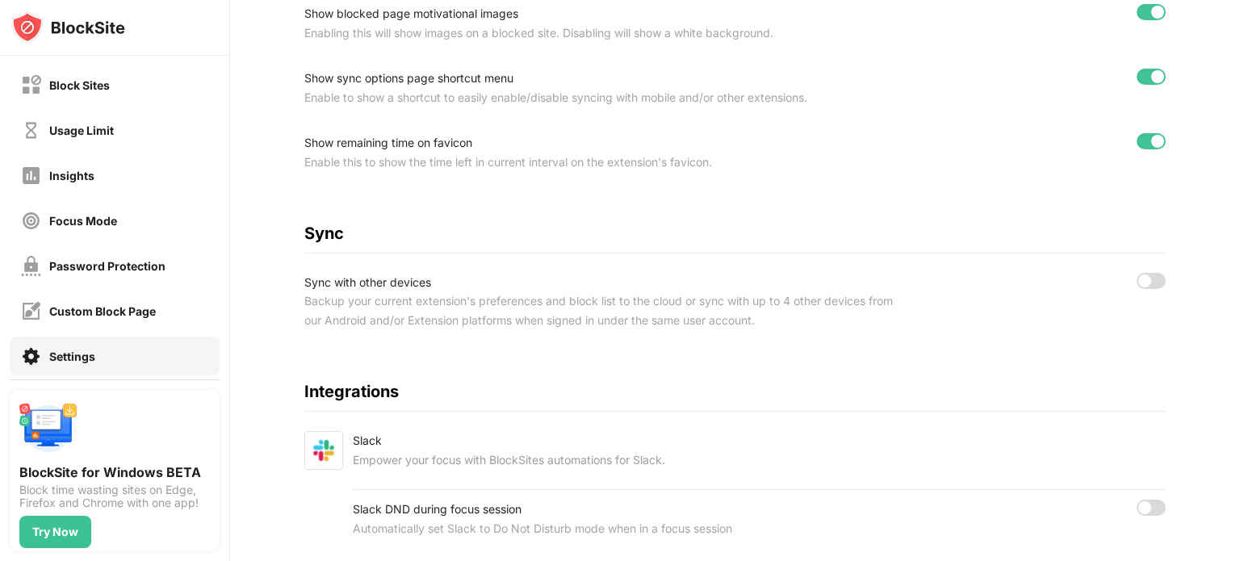
scroll to position [706, 0]
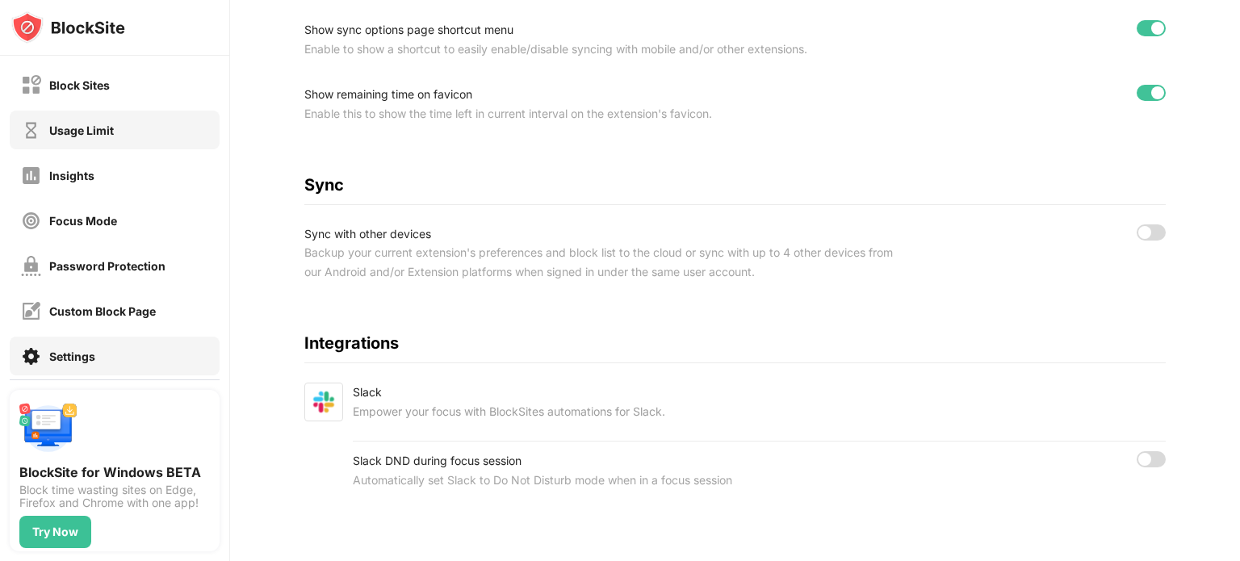
click at [142, 125] on div "Usage Limit" at bounding box center [115, 130] width 210 height 39
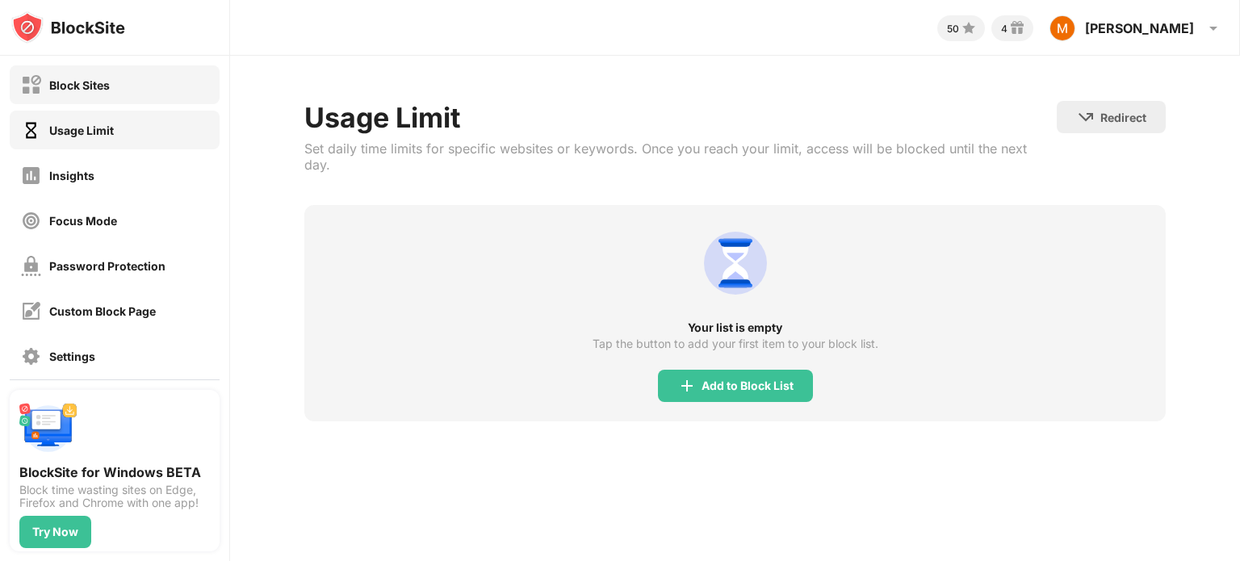
click at [146, 93] on div "Block Sites" at bounding box center [115, 84] width 210 height 39
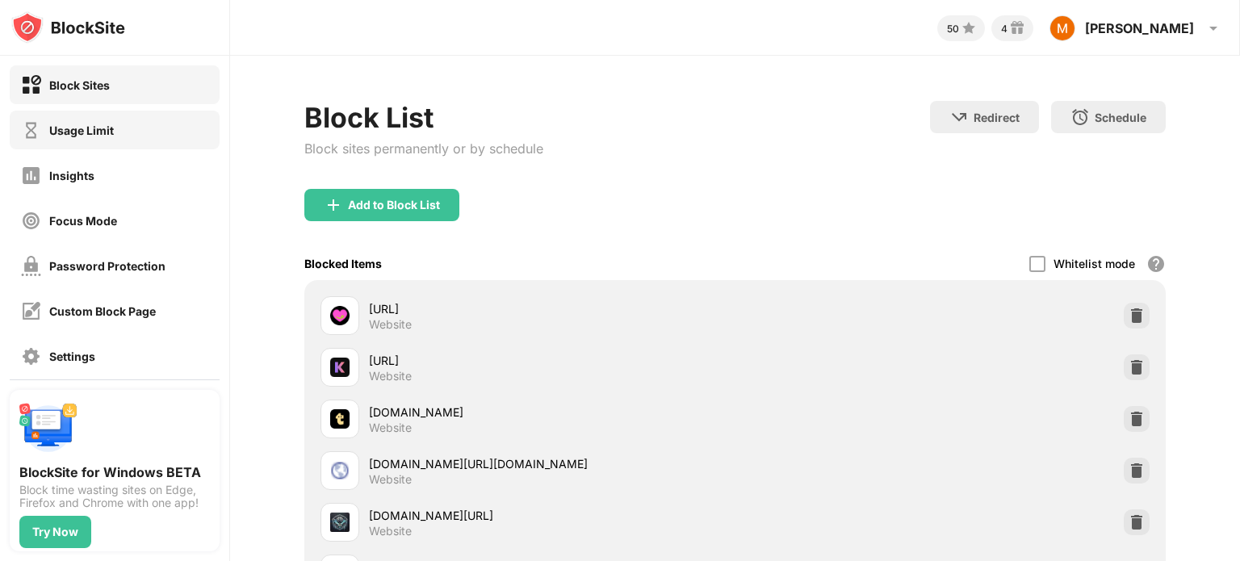
click at [141, 115] on div "Usage Limit" at bounding box center [115, 130] width 210 height 39
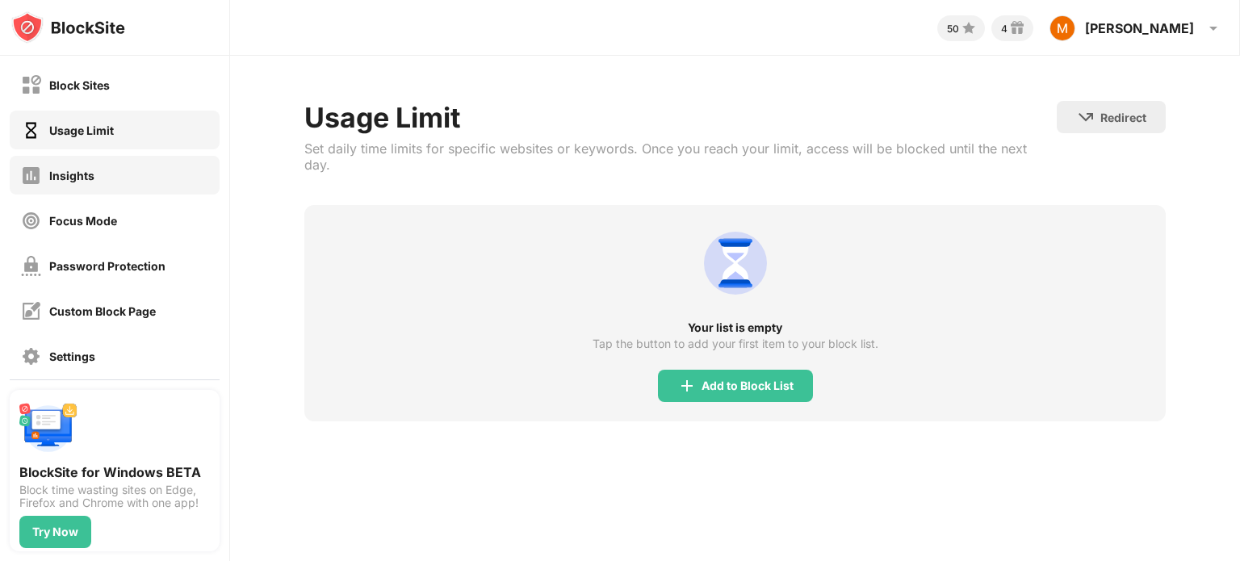
click at [132, 169] on div "Insights" at bounding box center [115, 175] width 210 height 39
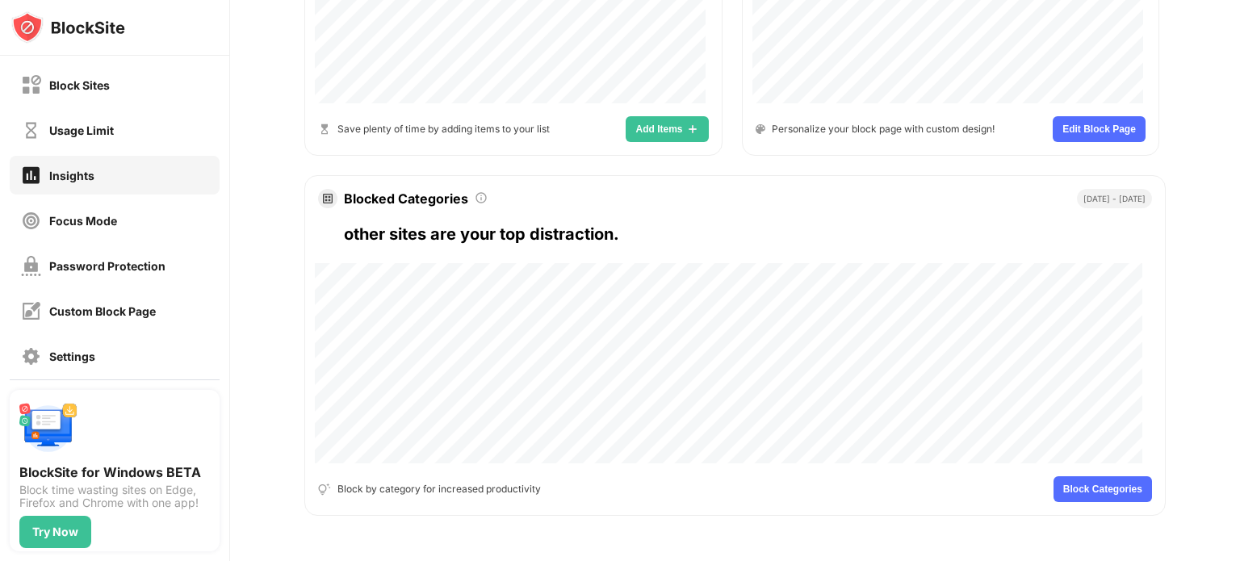
scroll to position [848, 0]
click at [1093, 484] on span "Block Categories" at bounding box center [1102, 489] width 79 height 10
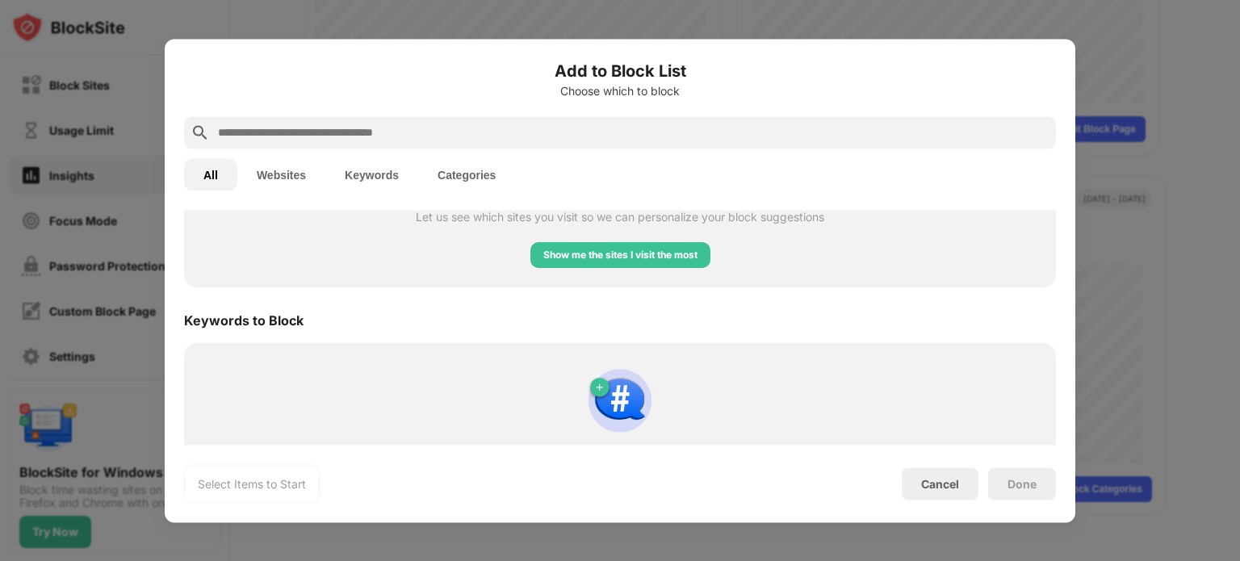
scroll to position [801, 0]
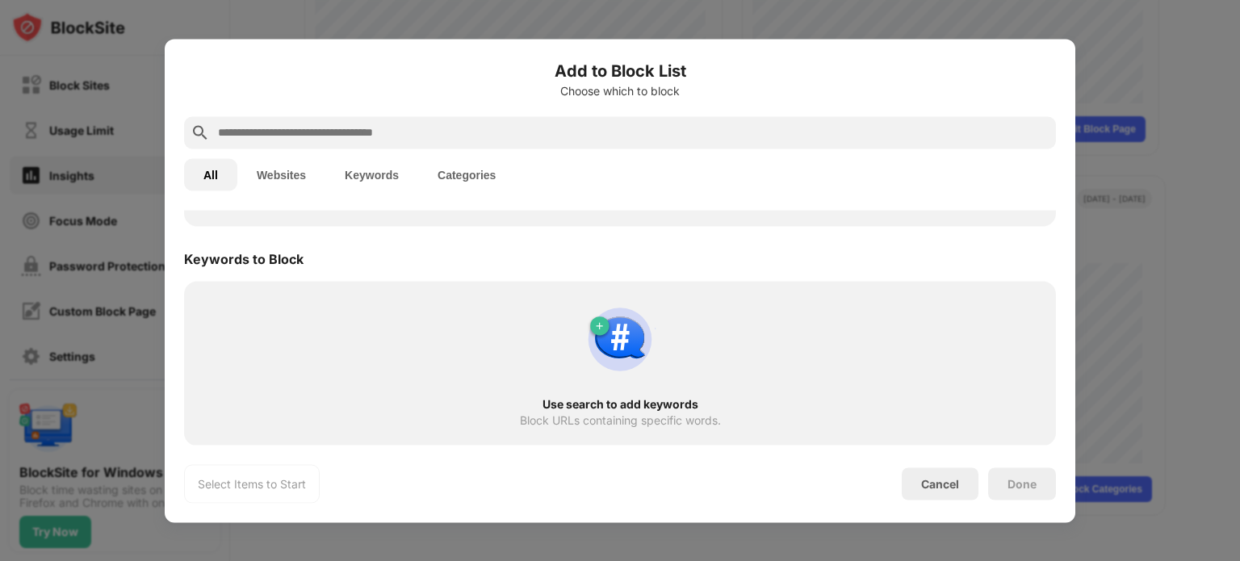
click at [633, 395] on div "Use search to add keywords Block URLs containing specific words." at bounding box center [620, 363] width 852 height 145
click at [601, 418] on div "Block URLs containing specific words." at bounding box center [620, 419] width 201 height 13
click at [226, 487] on div "Select Items to Start" at bounding box center [252, 483] width 108 height 16
click at [738, 19] on div at bounding box center [620, 280] width 1240 height 561
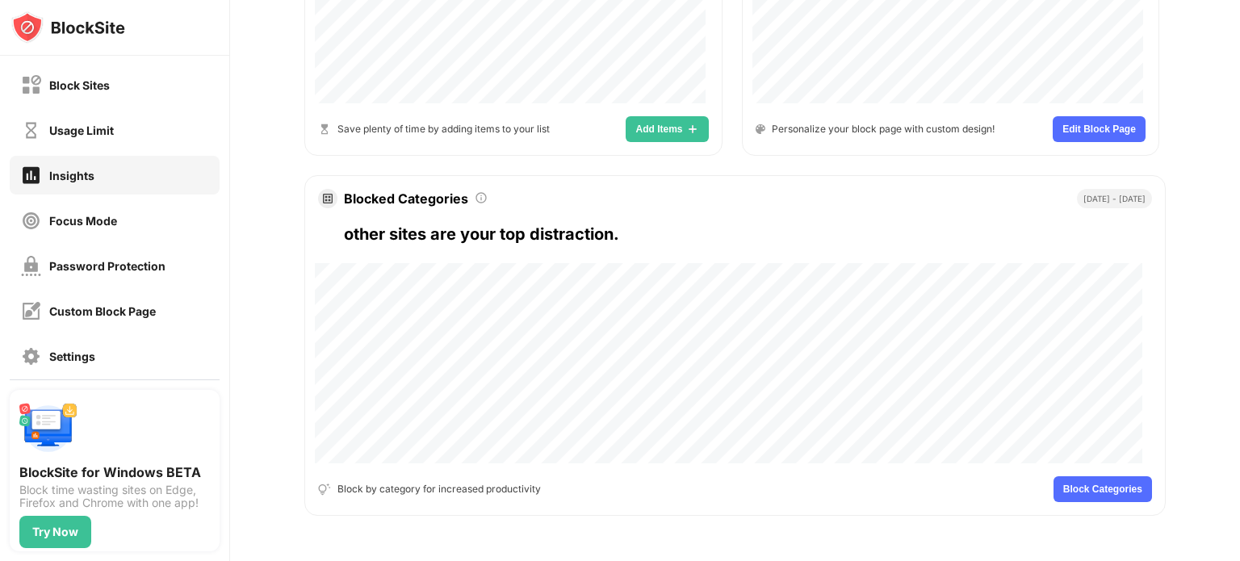
click at [72, 169] on div "Insights" at bounding box center [71, 176] width 45 height 14
click at [101, 180] on div "Insights" at bounding box center [115, 175] width 210 height 39
click at [110, 214] on div "Focus Mode" at bounding box center [83, 221] width 68 height 14
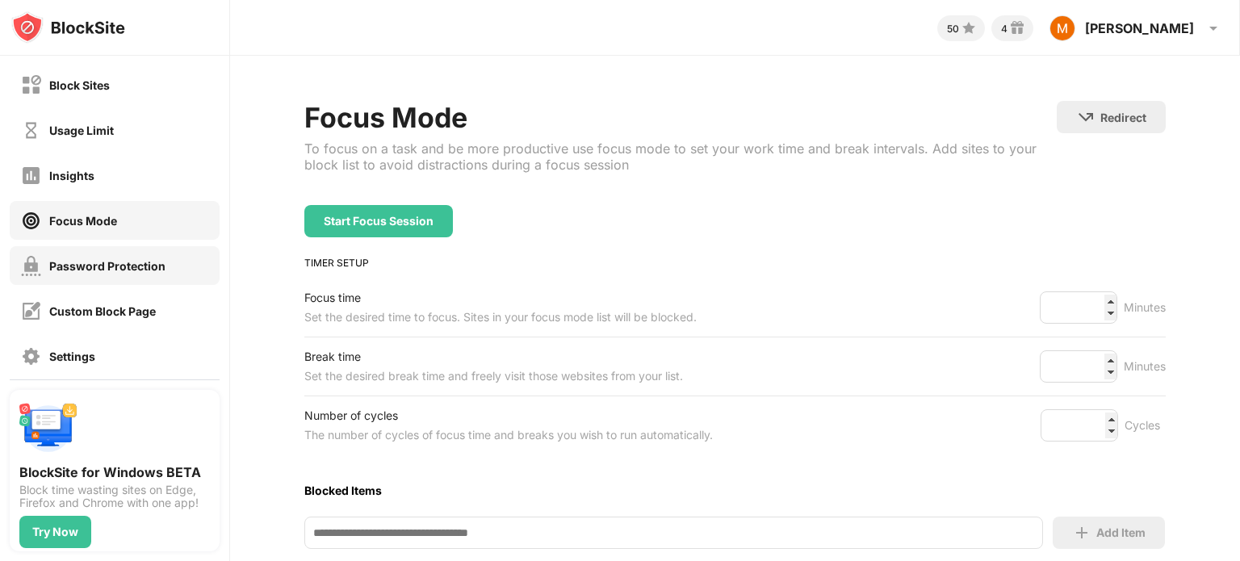
click at [161, 262] on div "Password Protection" at bounding box center [107, 266] width 116 height 14
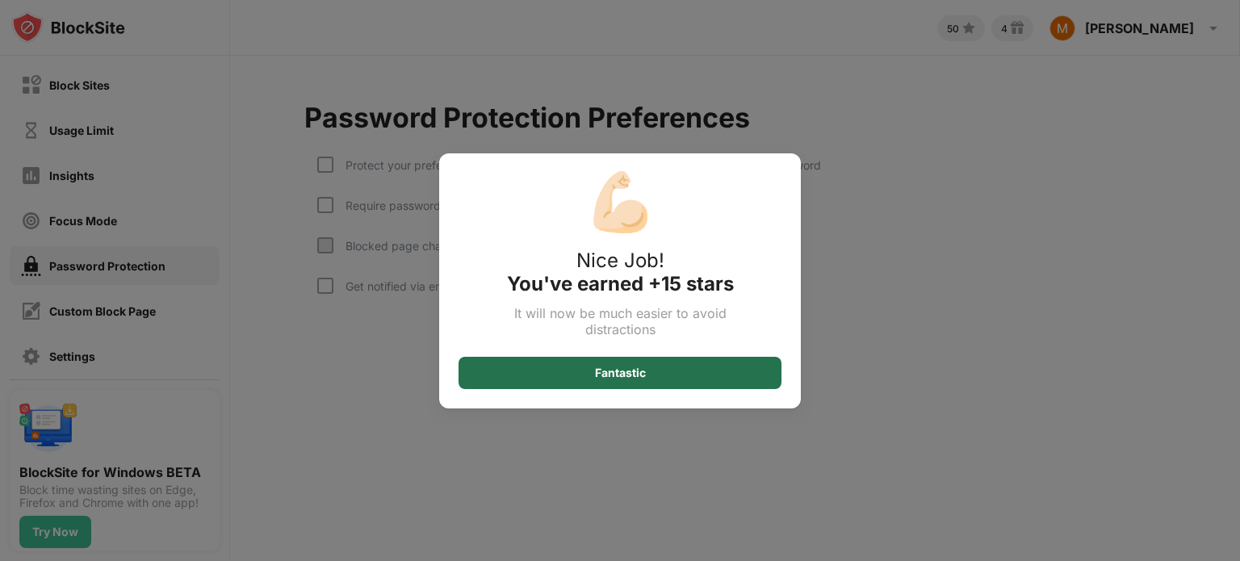
click at [500, 382] on div "Fantastic" at bounding box center [619, 373] width 323 height 32
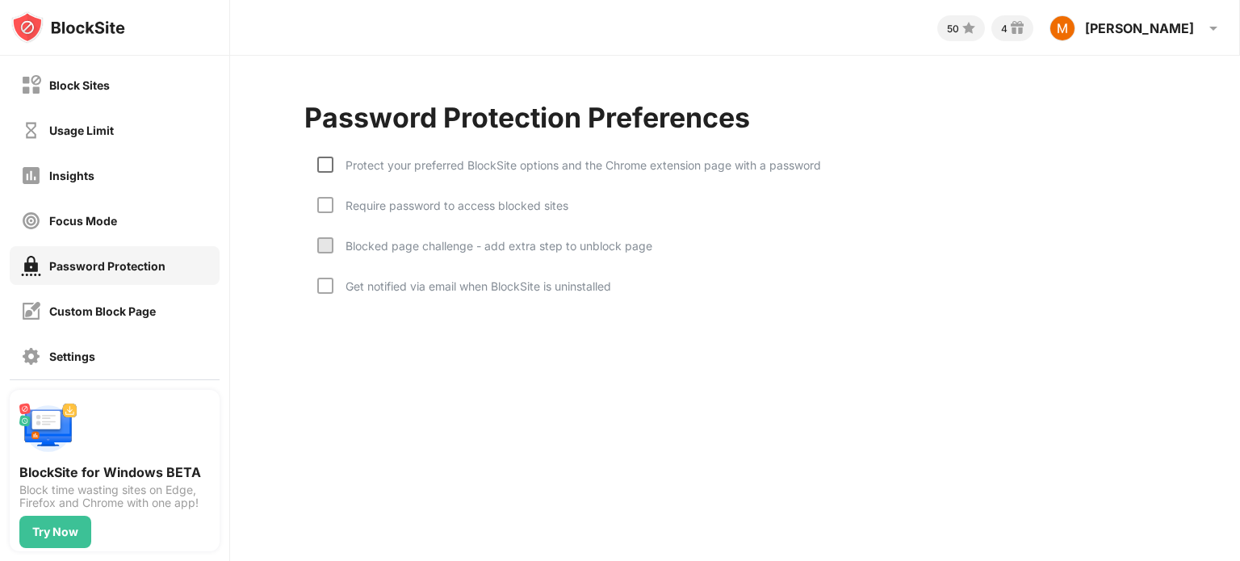
click at [322, 167] on div at bounding box center [325, 165] width 16 height 16
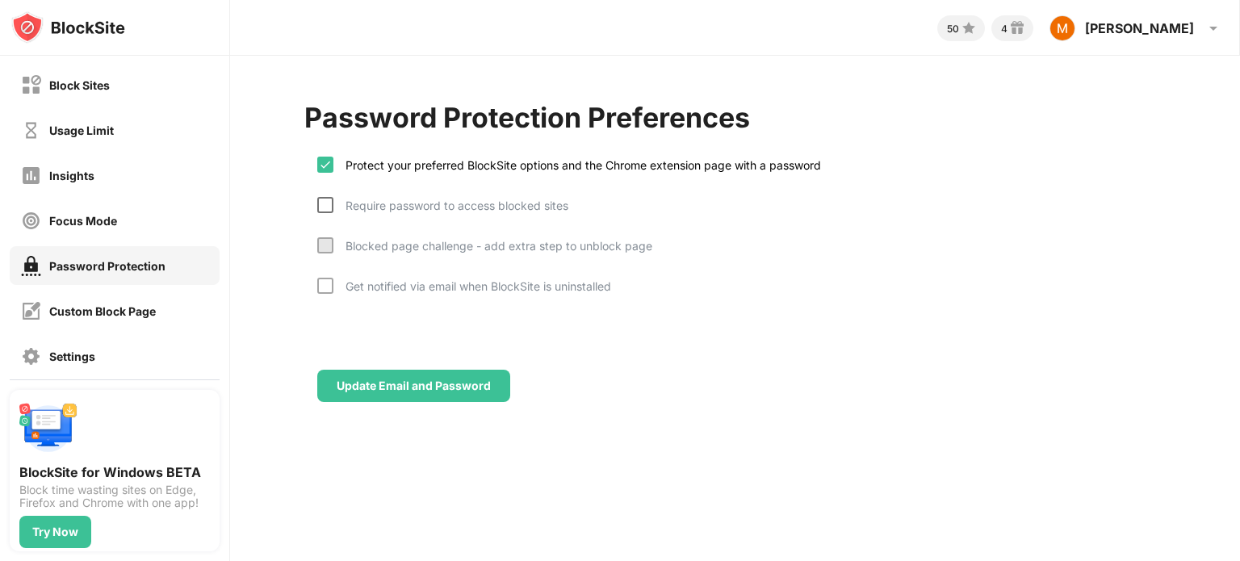
click at [320, 208] on div at bounding box center [325, 205] width 16 height 16
click at [322, 287] on div at bounding box center [325, 286] width 16 height 16
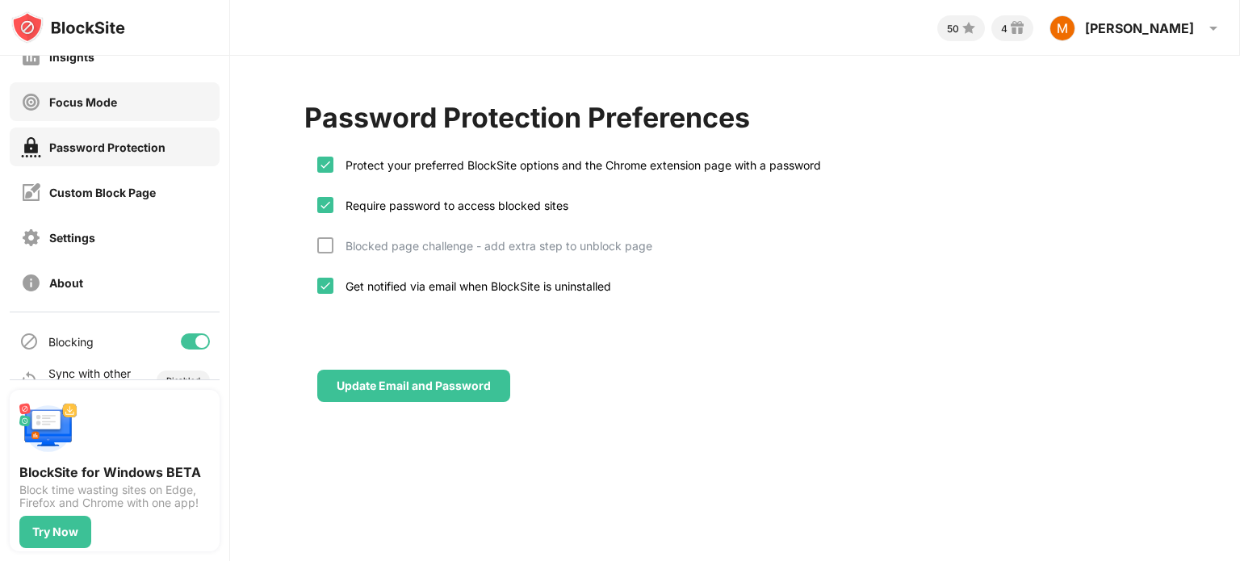
scroll to position [148, 0]
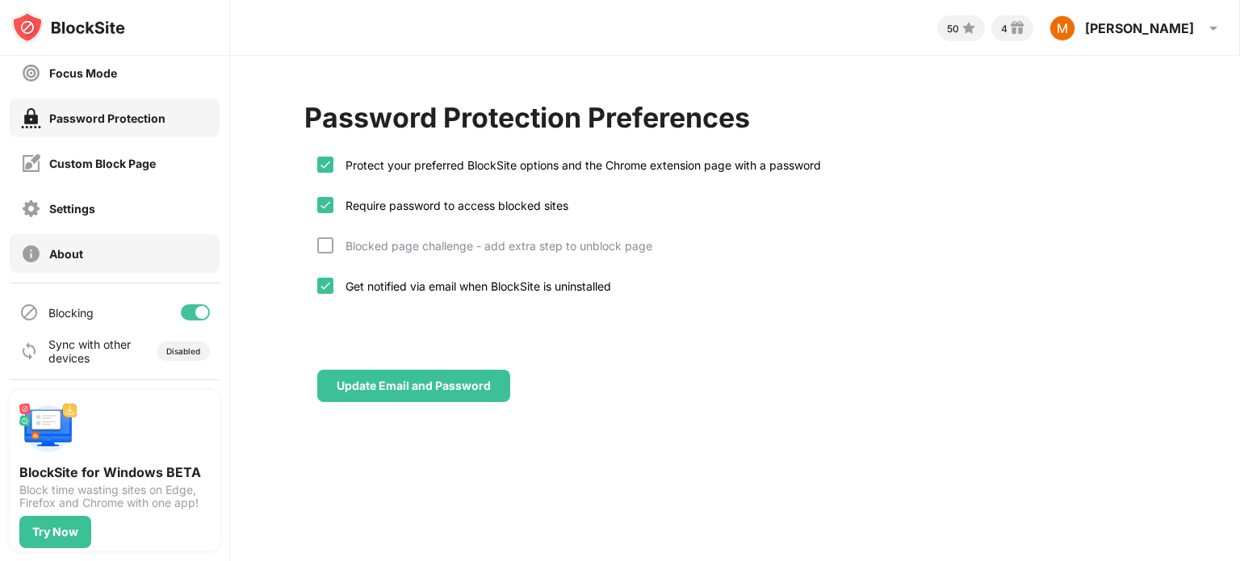
click at [72, 245] on div "About" at bounding box center [52, 254] width 62 height 20
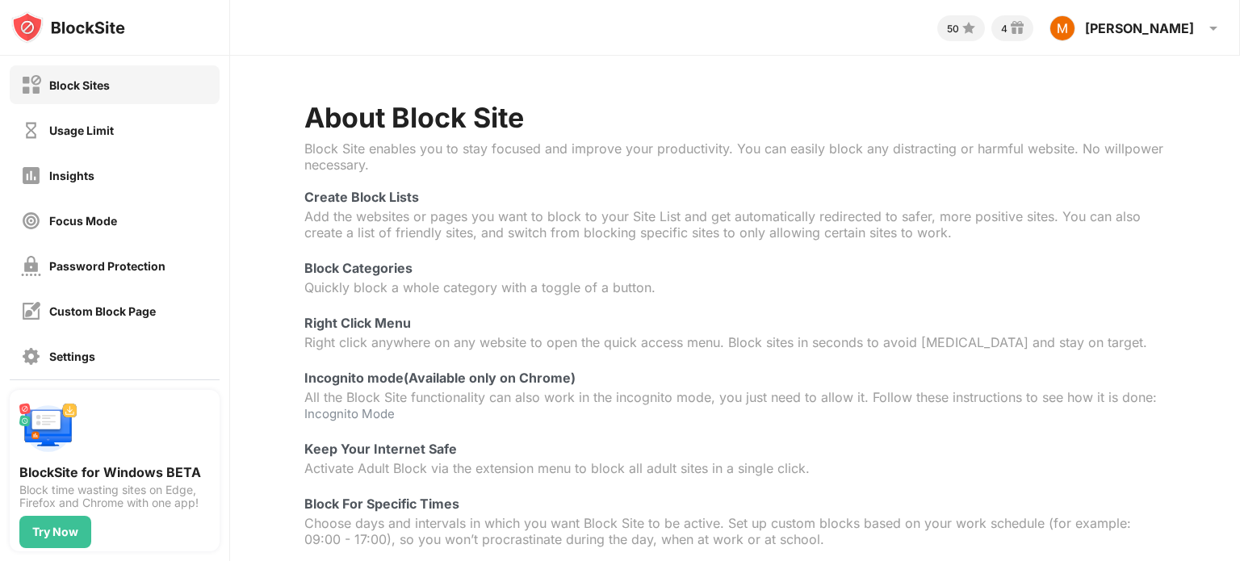
click at [69, 92] on div "Block Sites" at bounding box center [65, 85] width 89 height 20
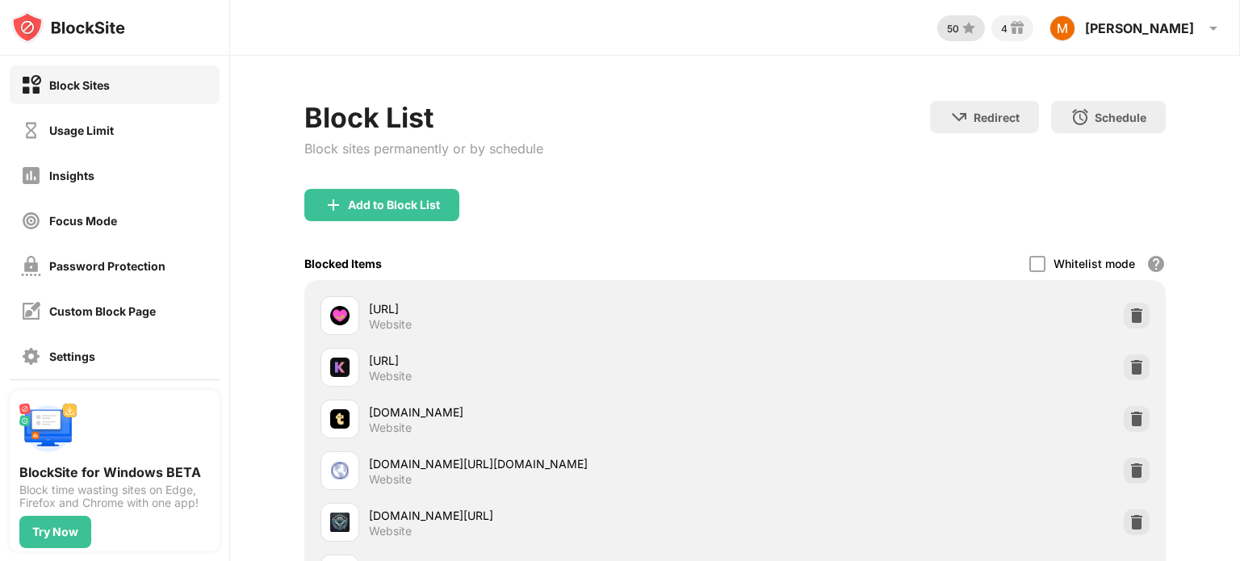
click at [978, 28] on img at bounding box center [968, 28] width 19 height 19
click at [150, 87] on div "Block Sites" at bounding box center [115, 84] width 210 height 39
click at [107, 83] on div "Block Sites" at bounding box center [79, 85] width 61 height 14
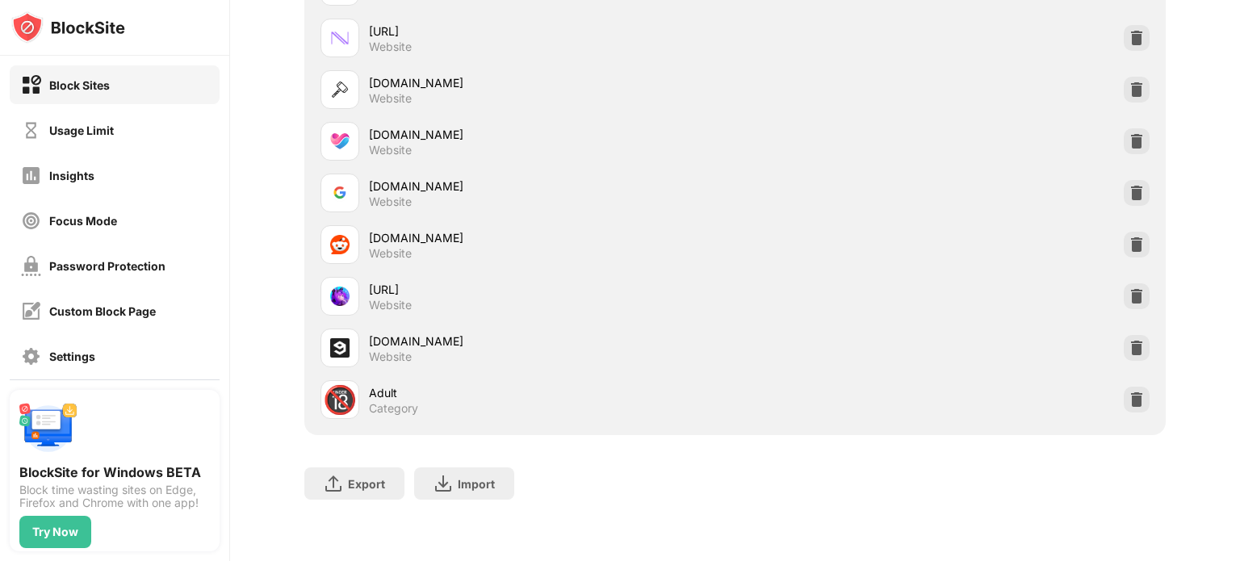
scroll to position [3078, 0]
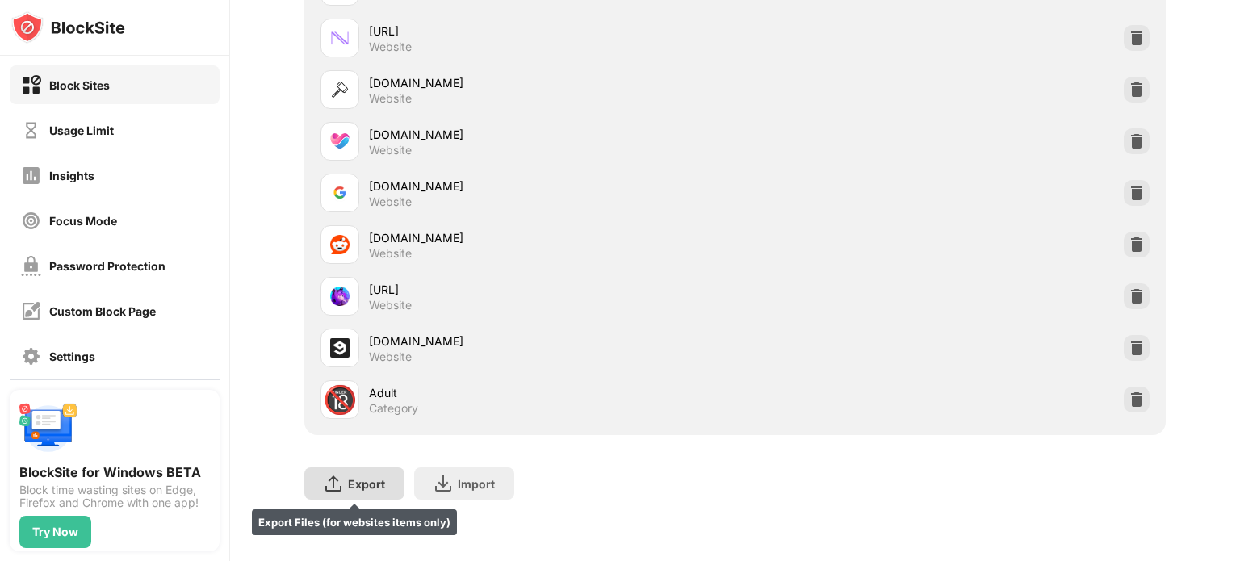
click at [360, 467] on div "Export Export Files (for websites items only)" at bounding box center [354, 483] width 100 height 32
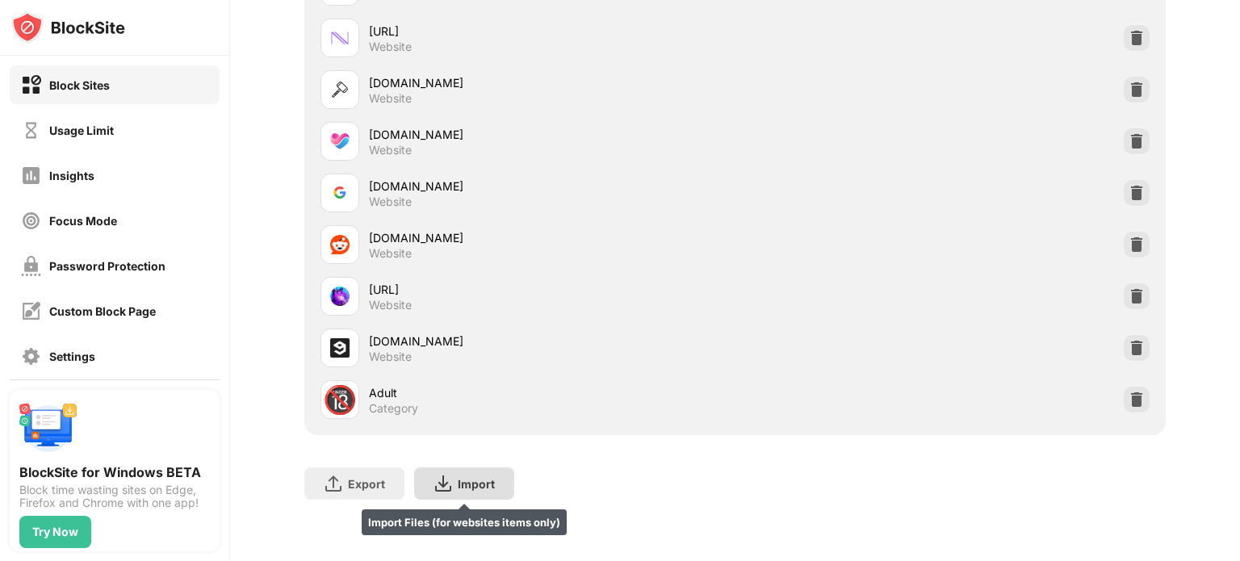
click at [468, 477] on div "Import" at bounding box center [476, 484] width 37 height 14
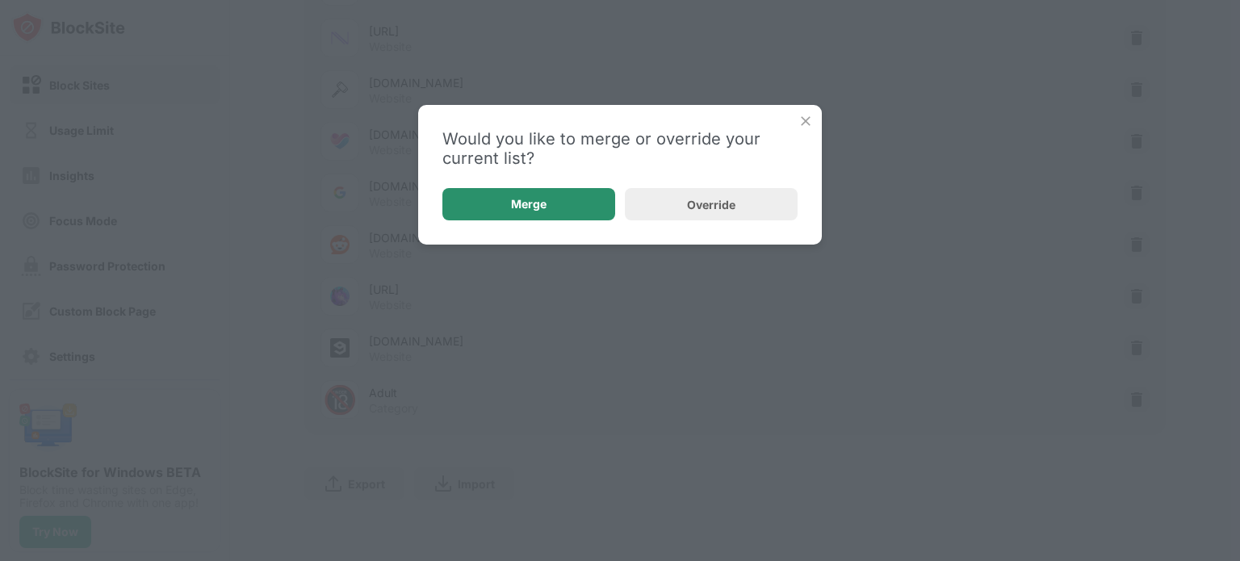
click at [547, 195] on div "Merge" at bounding box center [528, 204] width 173 height 32
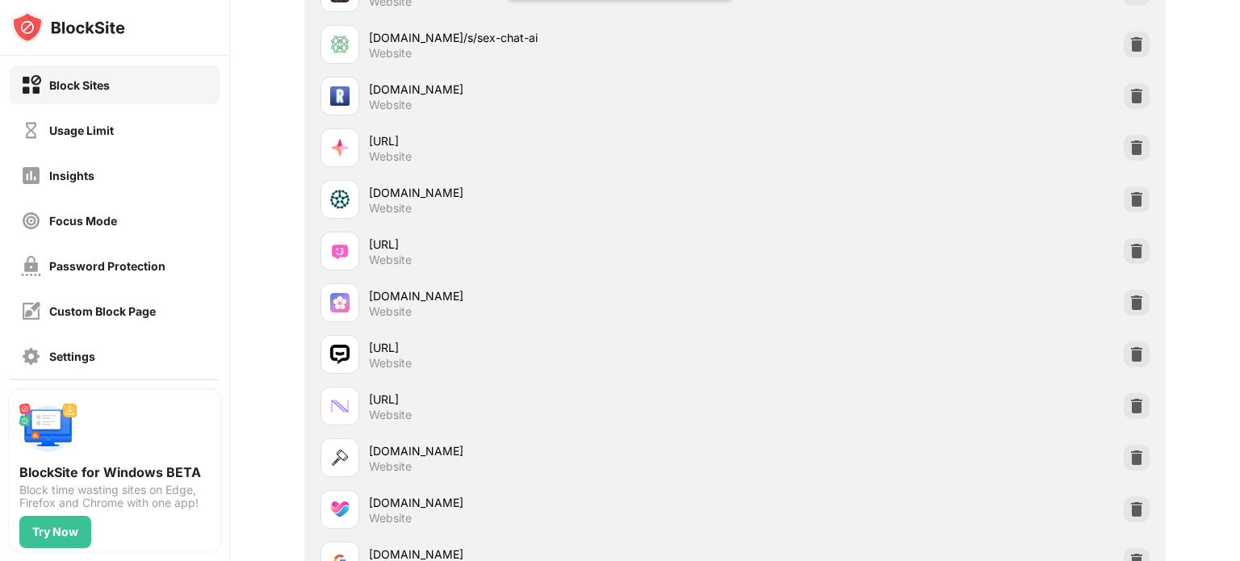
scroll to position [2674, 0]
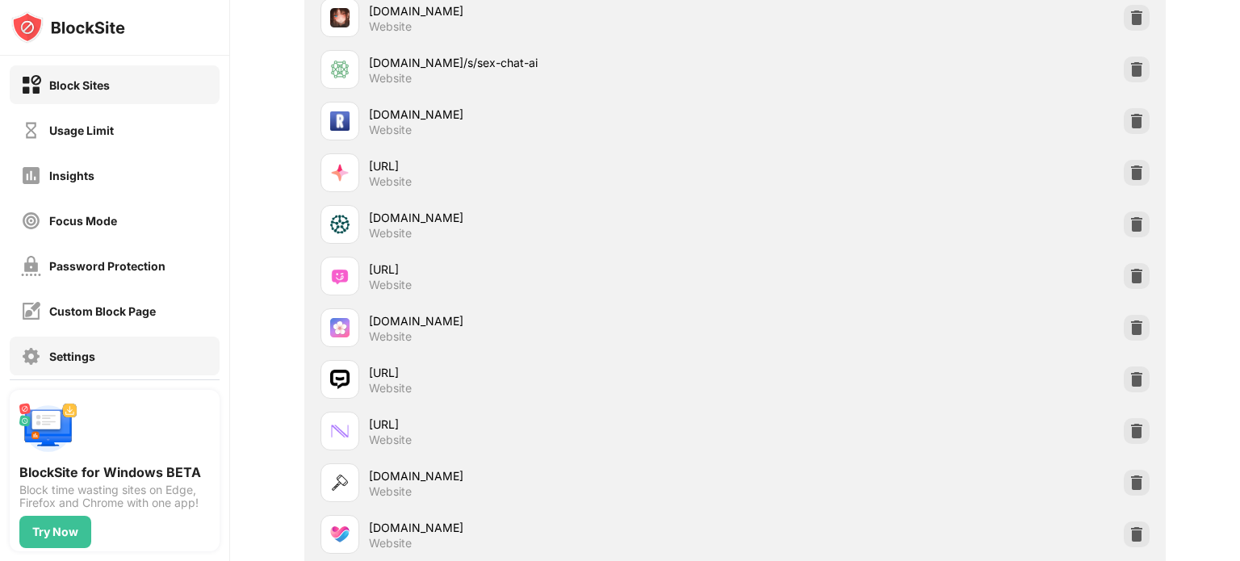
drag, startPoint x: 118, startPoint y: 351, endPoint x: 136, endPoint y: 348, distance: 18.8
click at [119, 351] on div "Settings" at bounding box center [115, 356] width 210 height 39
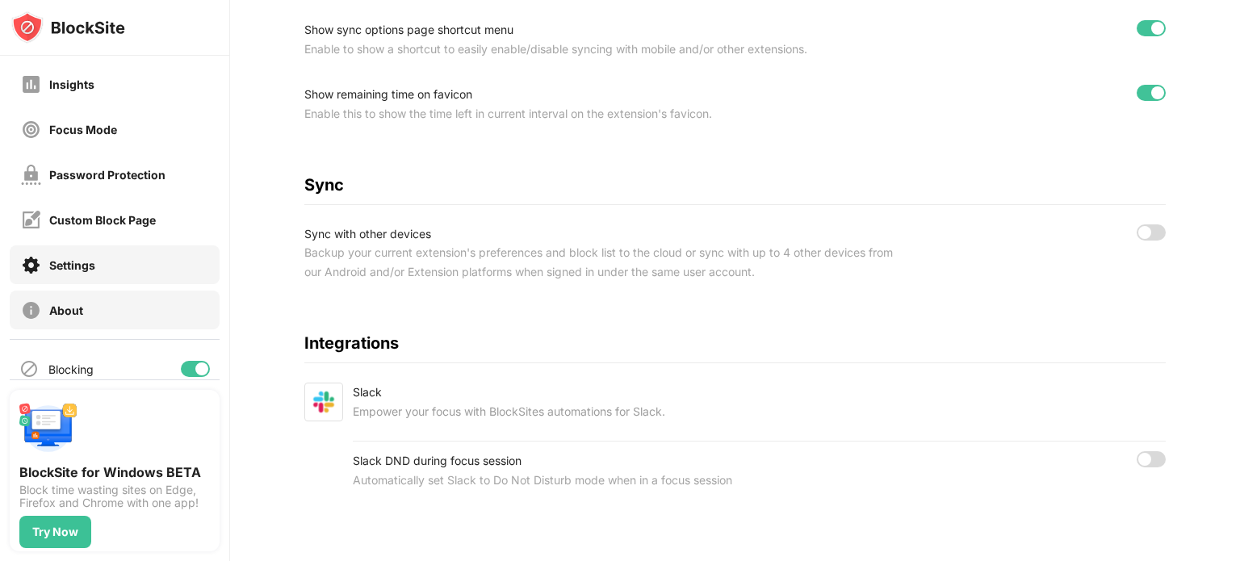
scroll to position [148, 0]
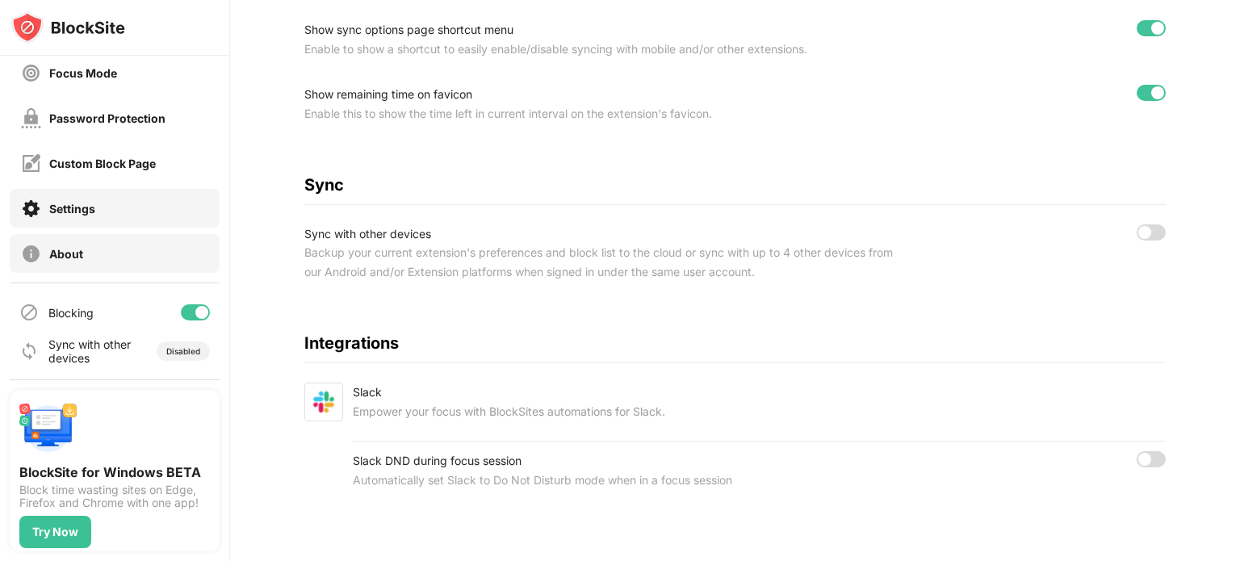
click at [81, 251] on div "About" at bounding box center [66, 254] width 34 height 14
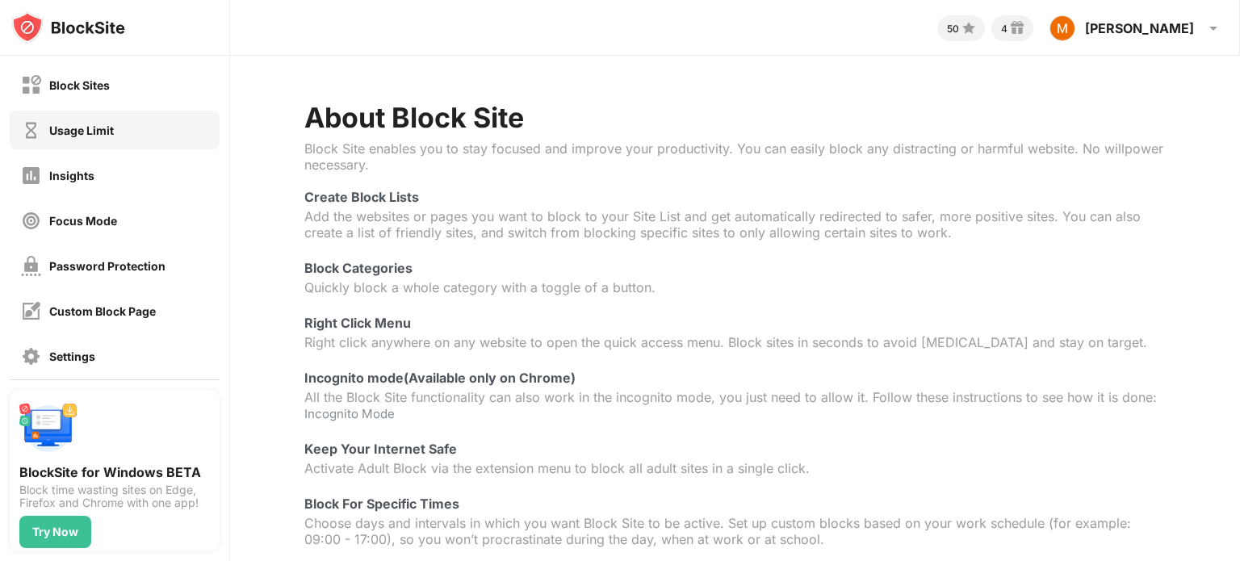
click at [113, 120] on div "Usage Limit" at bounding box center [67, 130] width 93 height 20
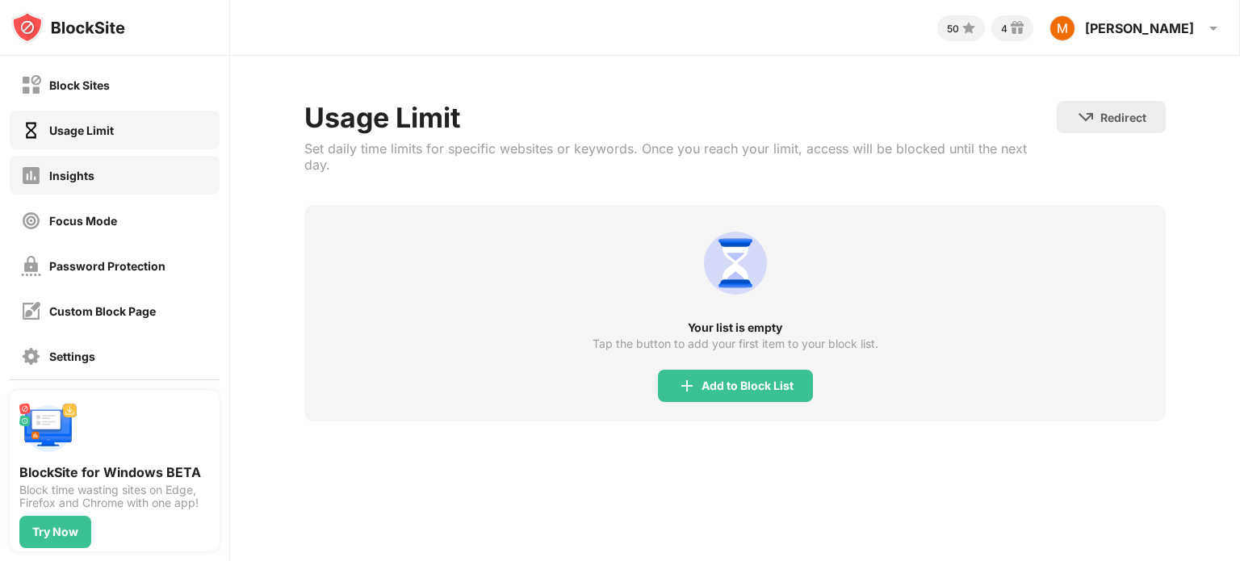
click at [44, 180] on div "Insights" at bounding box center [57, 175] width 73 height 20
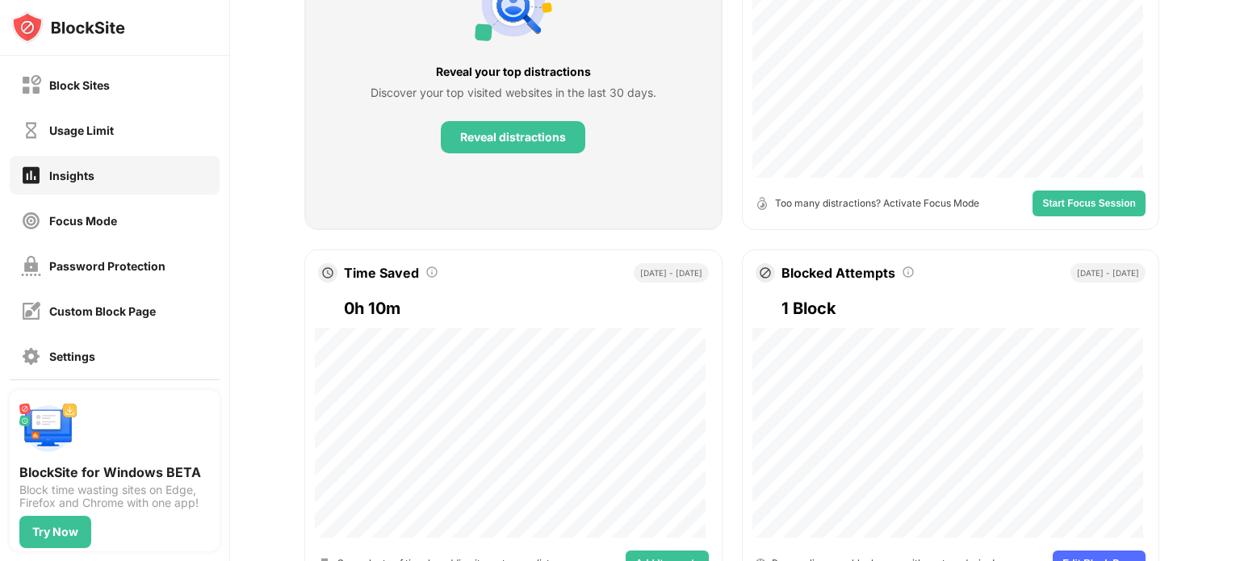
scroll to position [323, 0]
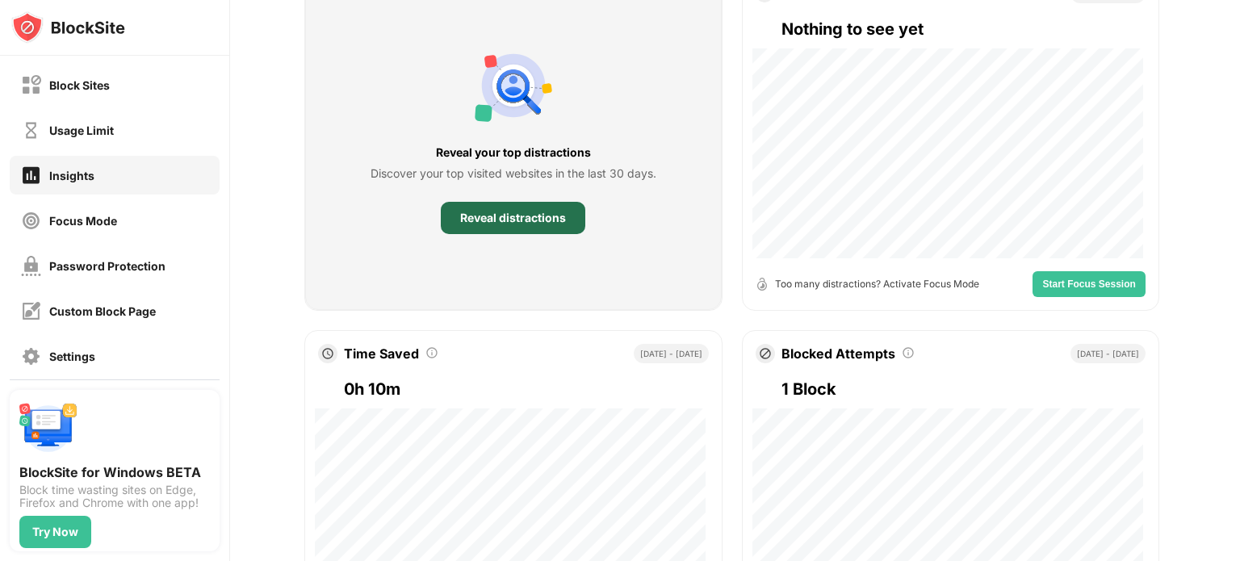
click at [460, 227] on div "Reveal distractions" at bounding box center [513, 218] width 144 height 32
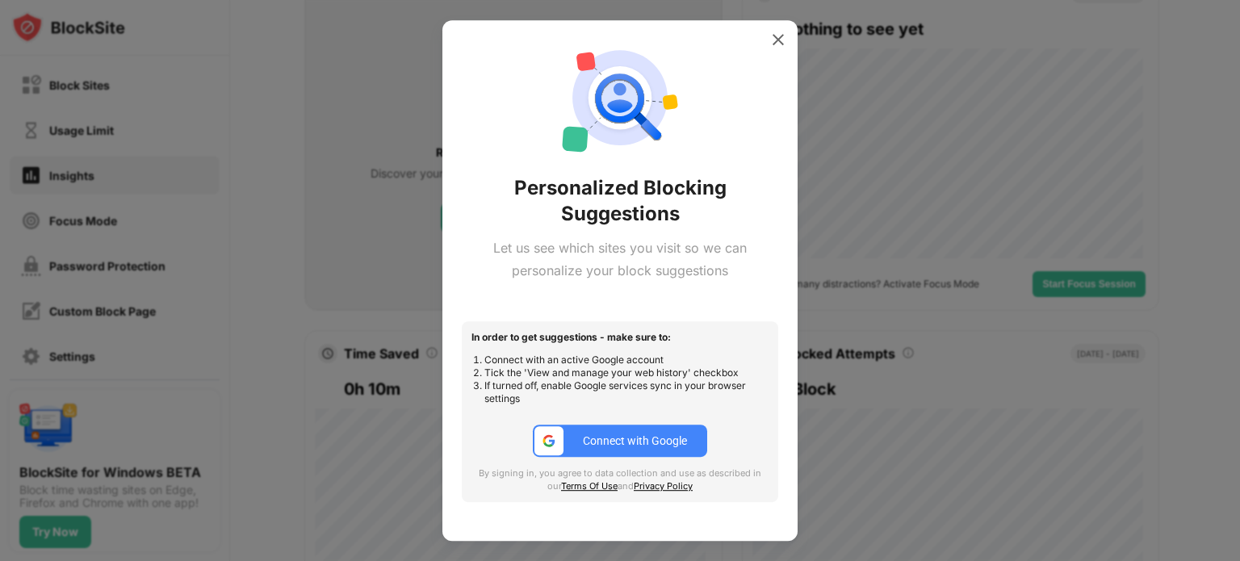
click at [772, 40] on div at bounding box center [778, 40] width 26 height 26
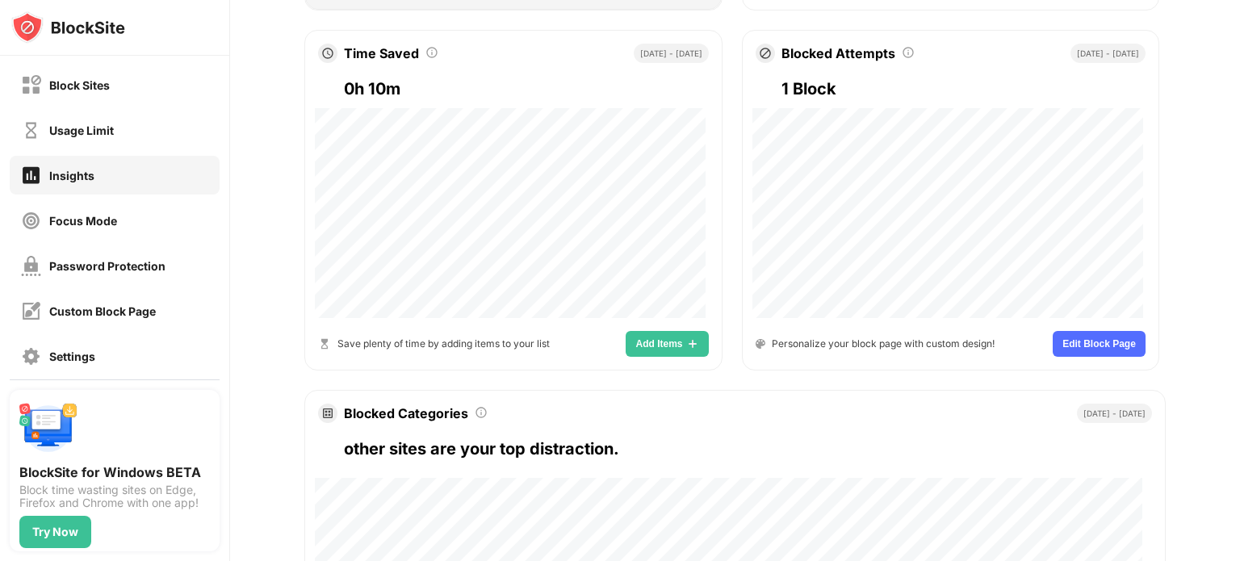
scroll to position [726, 0]
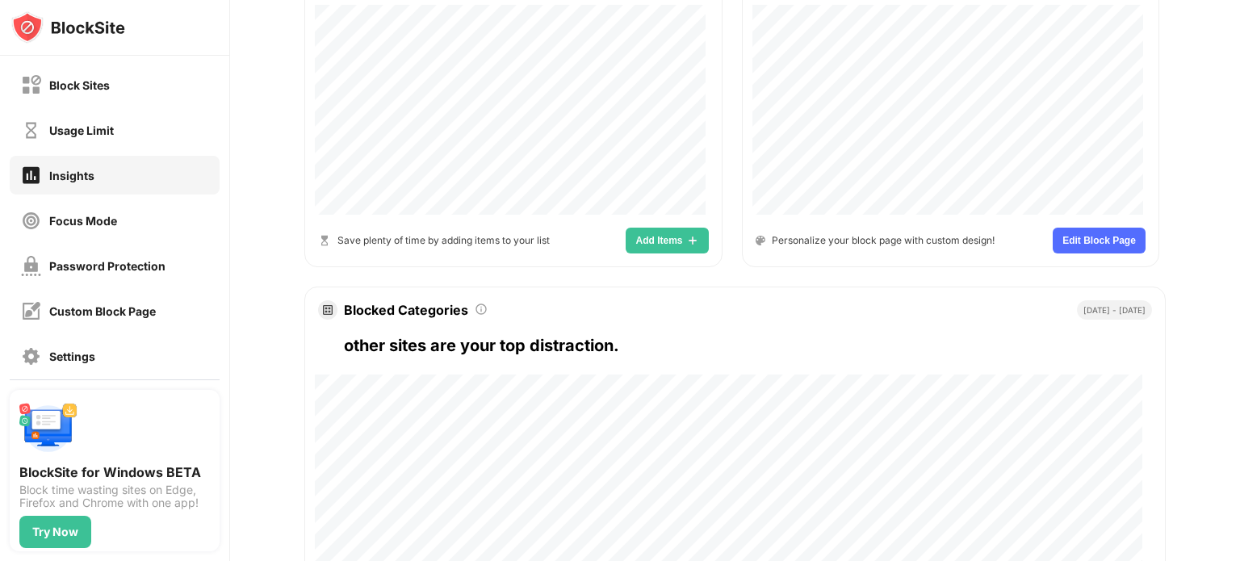
click at [1120, 240] on span "Edit Block Page" at bounding box center [1098, 241] width 73 height 10
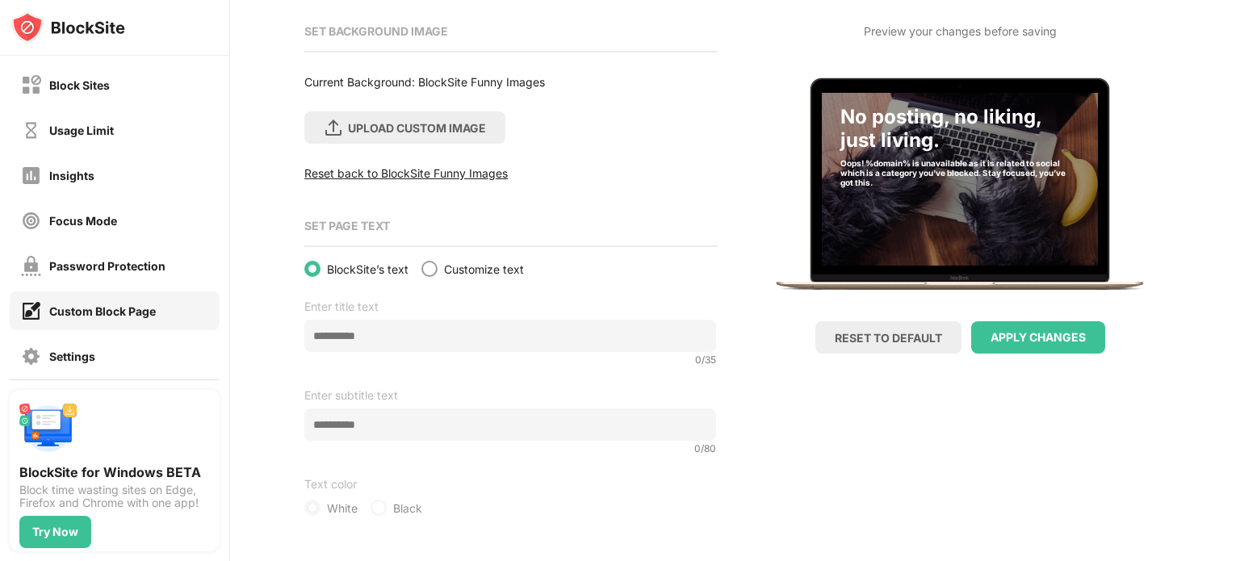
scroll to position [181, 0]
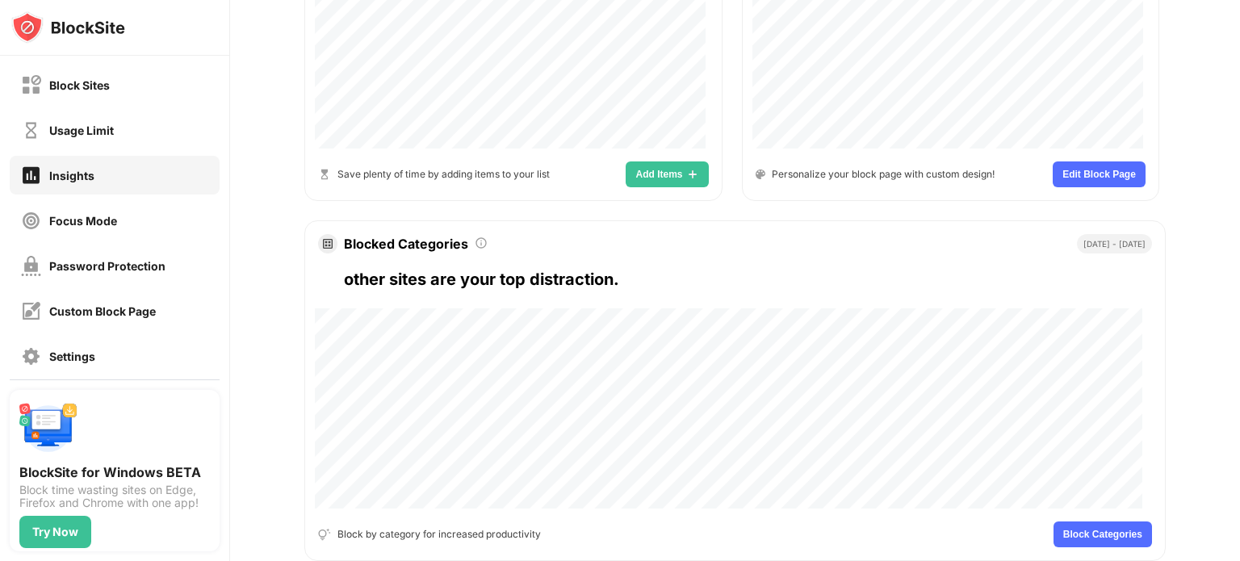
scroll to position [848, 0]
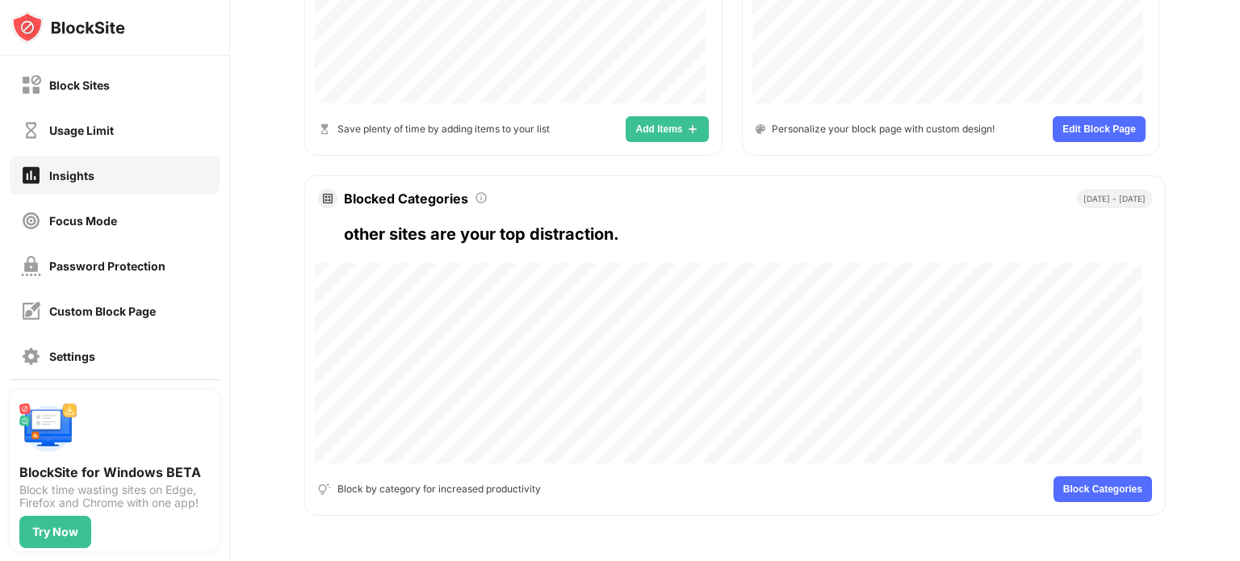
click at [643, 116] on button "Add Items" at bounding box center [667, 129] width 82 height 26
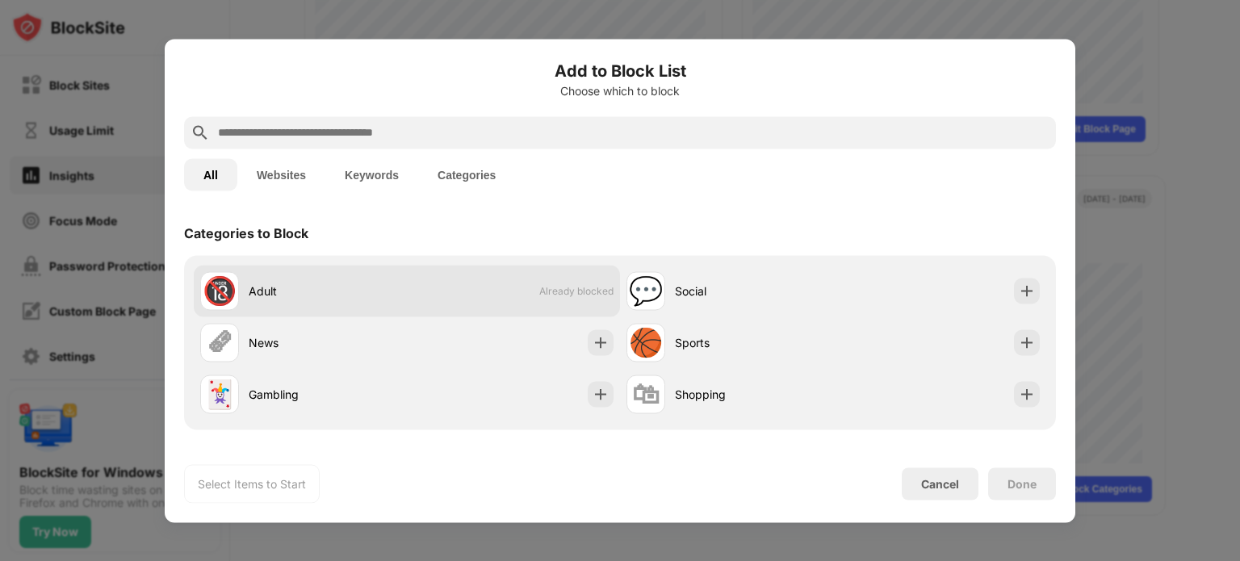
click at [572, 291] on span "Already blocked" at bounding box center [576, 291] width 74 height 12
click at [589, 295] on span "Already blocked" at bounding box center [576, 291] width 74 height 12
click at [593, 293] on span "Already blocked" at bounding box center [576, 291] width 74 height 12
click at [229, 287] on div "🔞" at bounding box center [220, 290] width 34 height 33
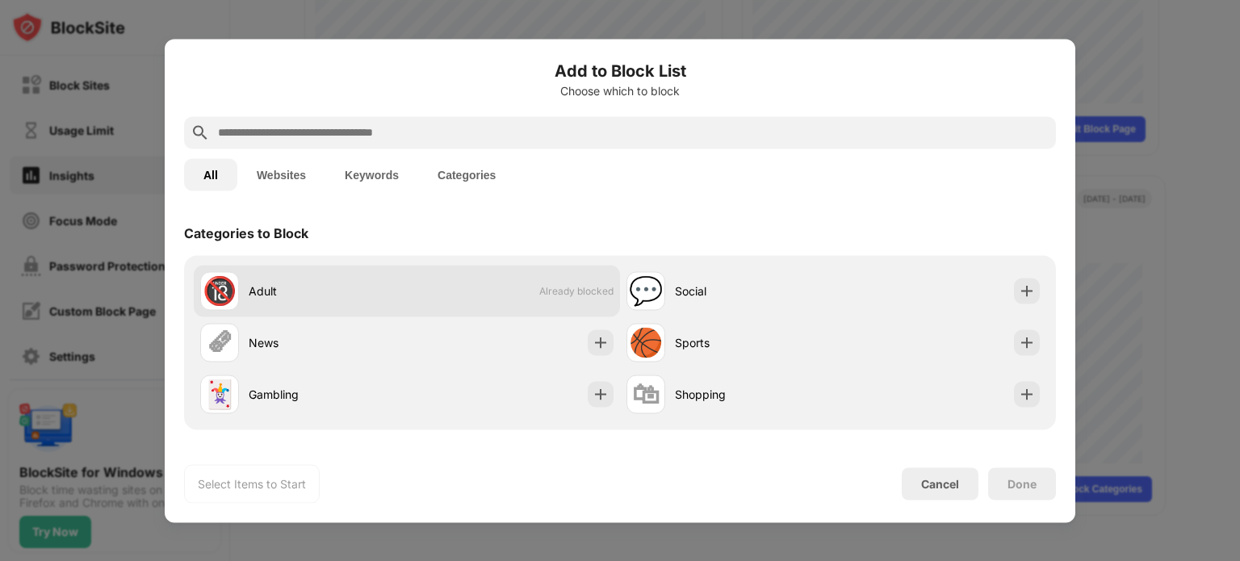
drag, startPoint x: 229, startPoint y: 285, endPoint x: 217, endPoint y: 292, distance: 14.1
click at [218, 292] on div "🔞" at bounding box center [220, 290] width 34 height 33
click at [217, 292] on div "🔞" at bounding box center [220, 290] width 34 height 33
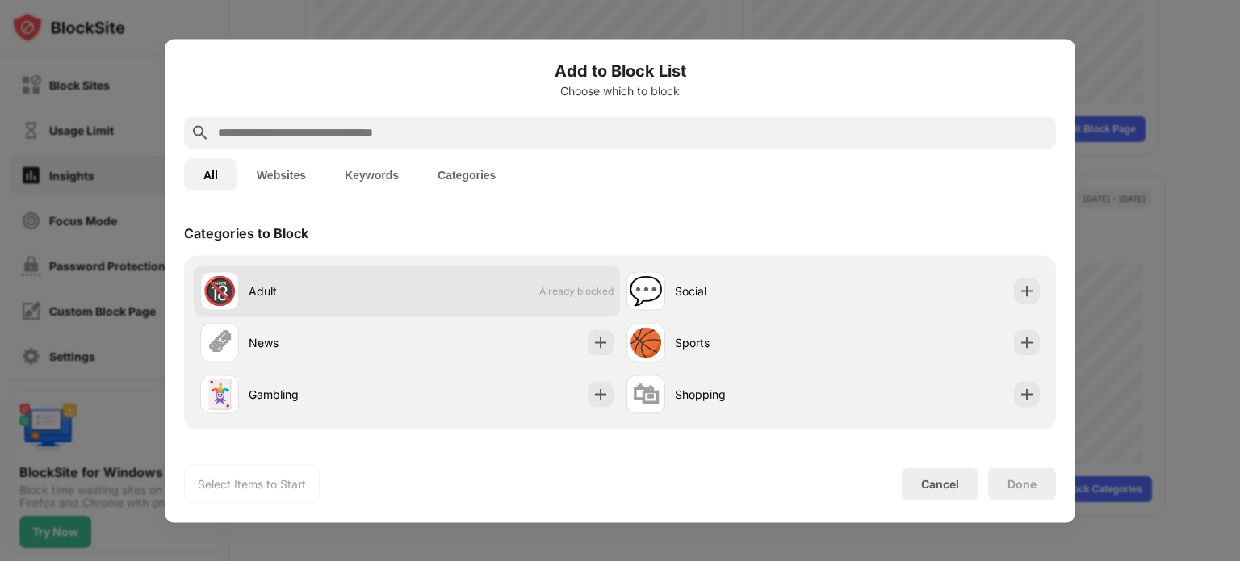
click at [217, 291] on div "🔞" at bounding box center [220, 290] width 34 height 33
click at [217, 290] on div "🔞" at bounding box center [220, 290] width 34 height 33
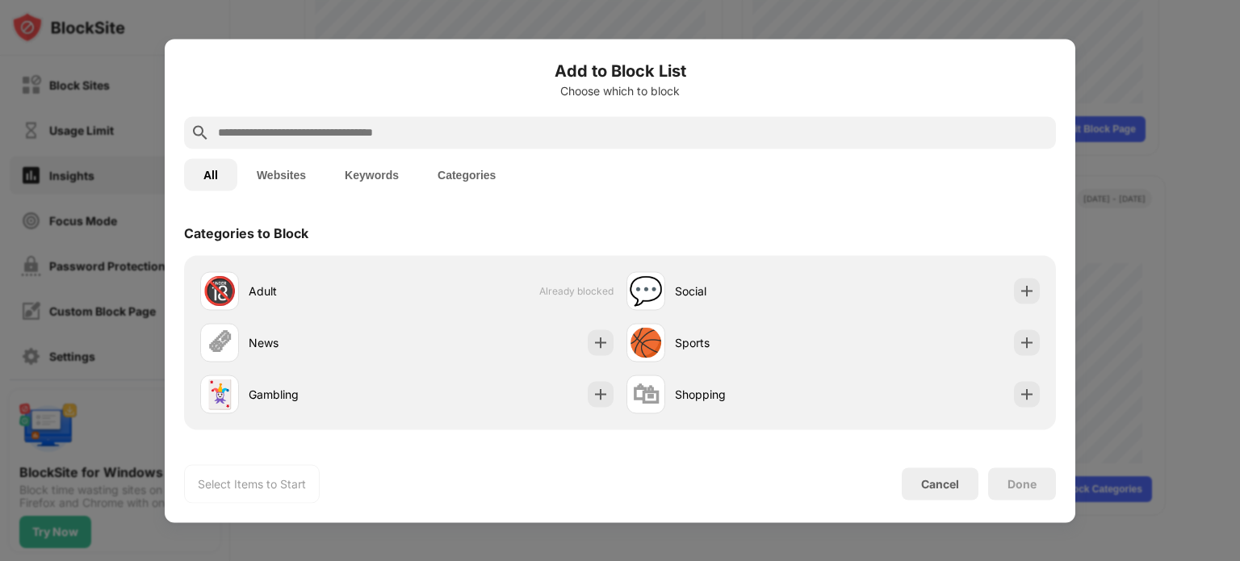
click at [484, 179] on button "Categories" at bounding box center [466, 174] width 97 height 32
click at [478, 167] on button "Categories" at bounding box center [466, 174] width 97 height 32
click at [388, 159] on button "Keywords" at bounding box center [371, 174] width 93 height 32
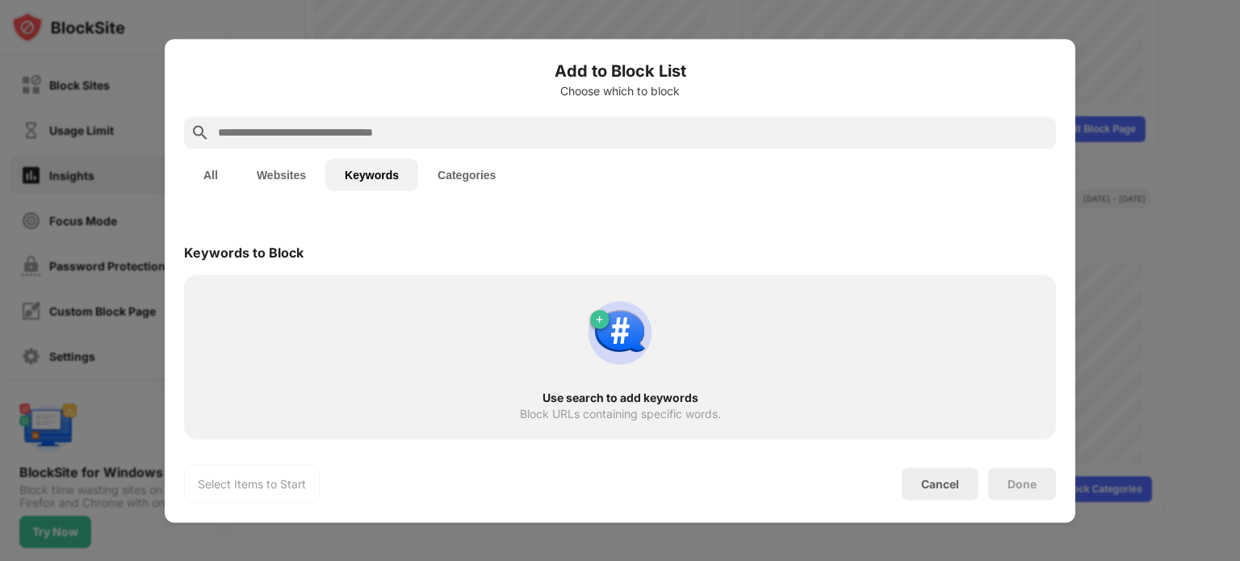
click at [289, 172] on button "Websites" at bounding box center [281, 174] width 88 height 32
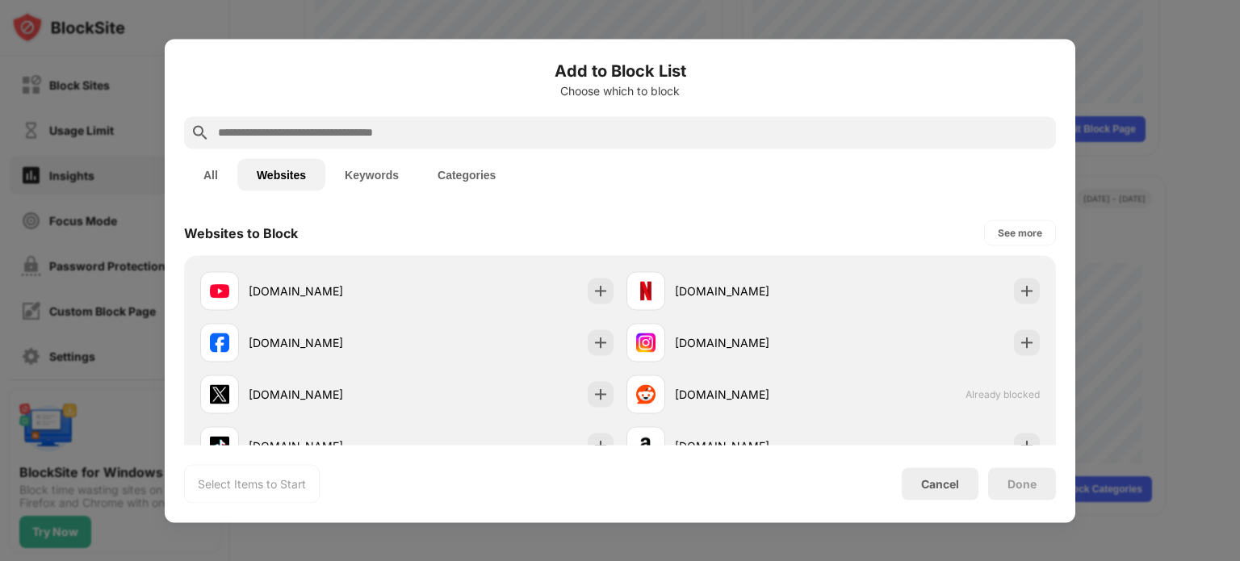
click at [218, 174] on button "All" at bounding box center [210, 174] width 53 height 32
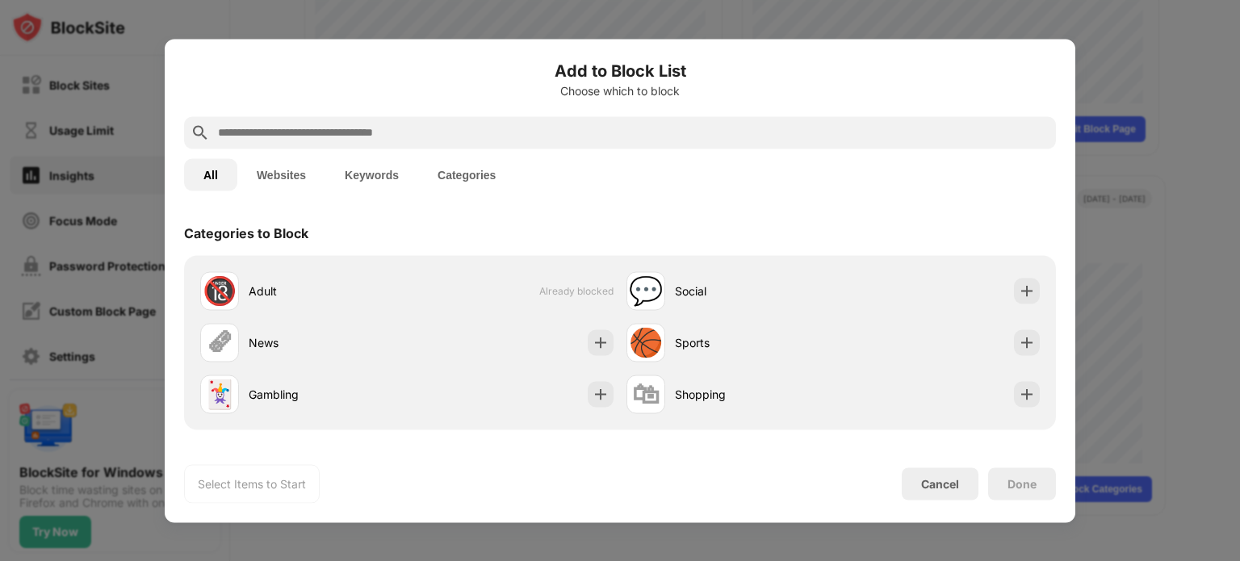
click at [268, 173] on button "Websites" at bounding box center [281, 174] width 88 height 32
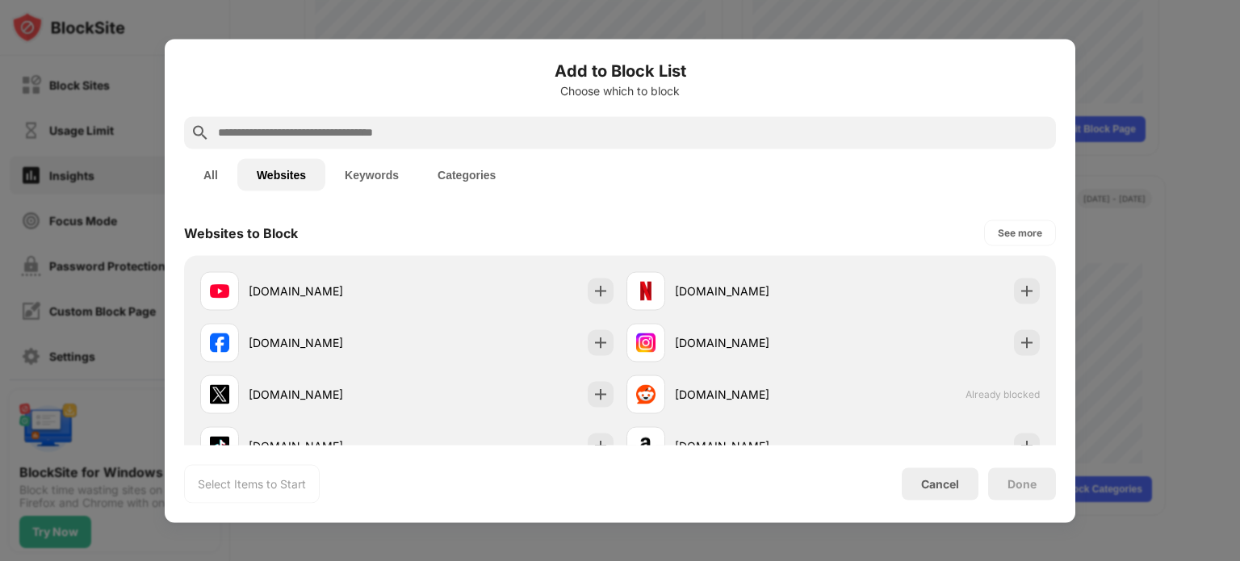
click at [462, 172] on button "Categories" at bounding box center [466, 174] width 97 height 32
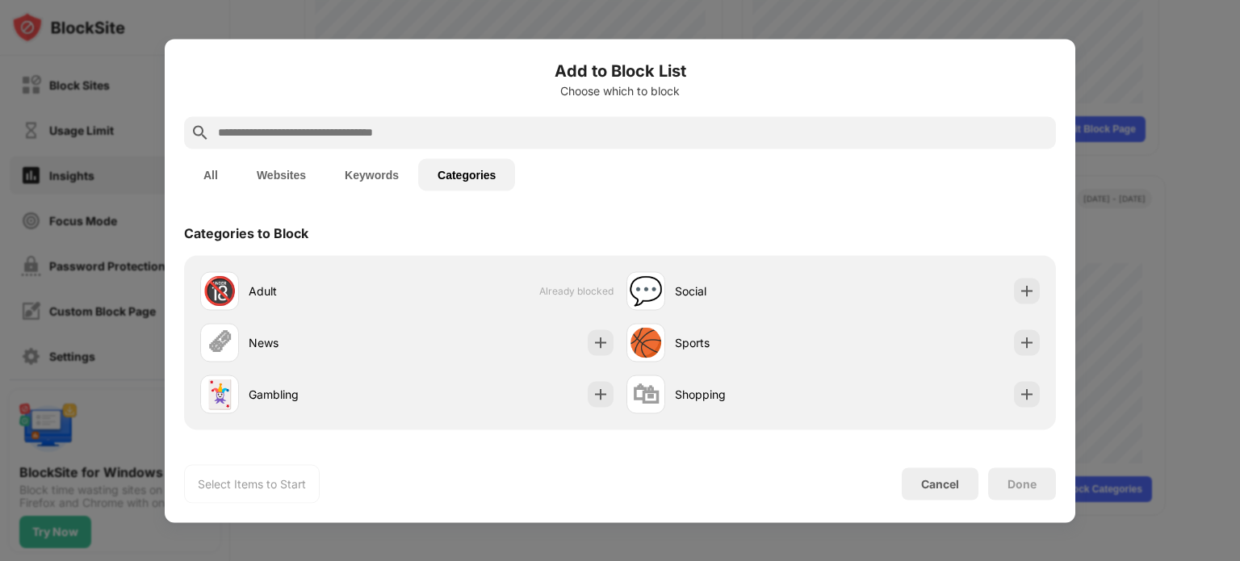
click at [477, 139] on input "text" at bounding box center [632, 132] width 833 height 19
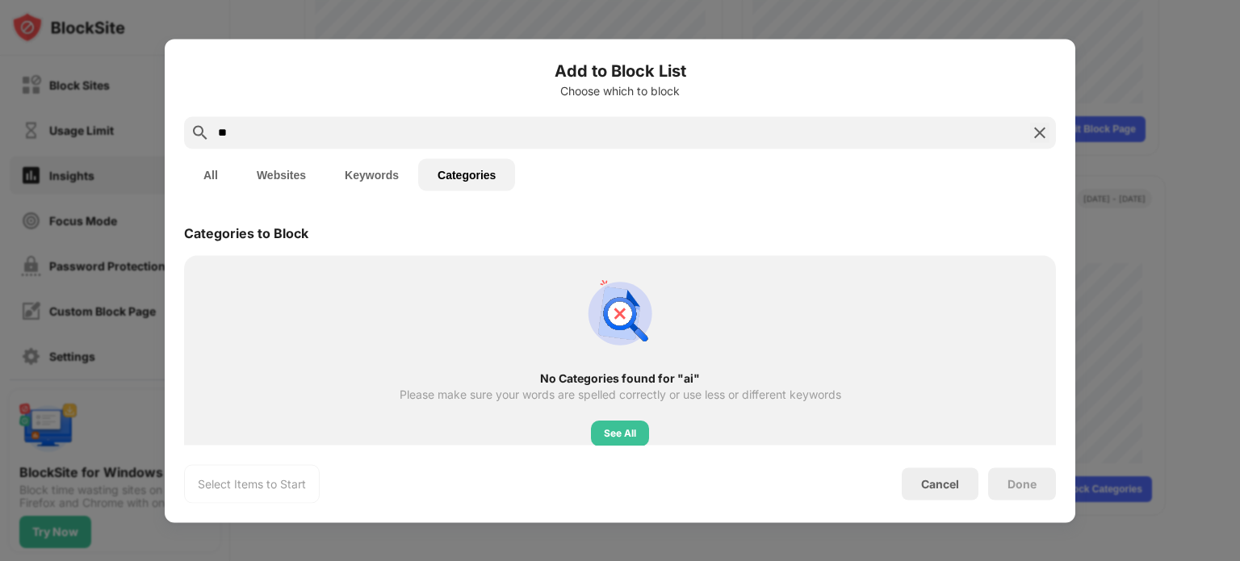
type input "*"
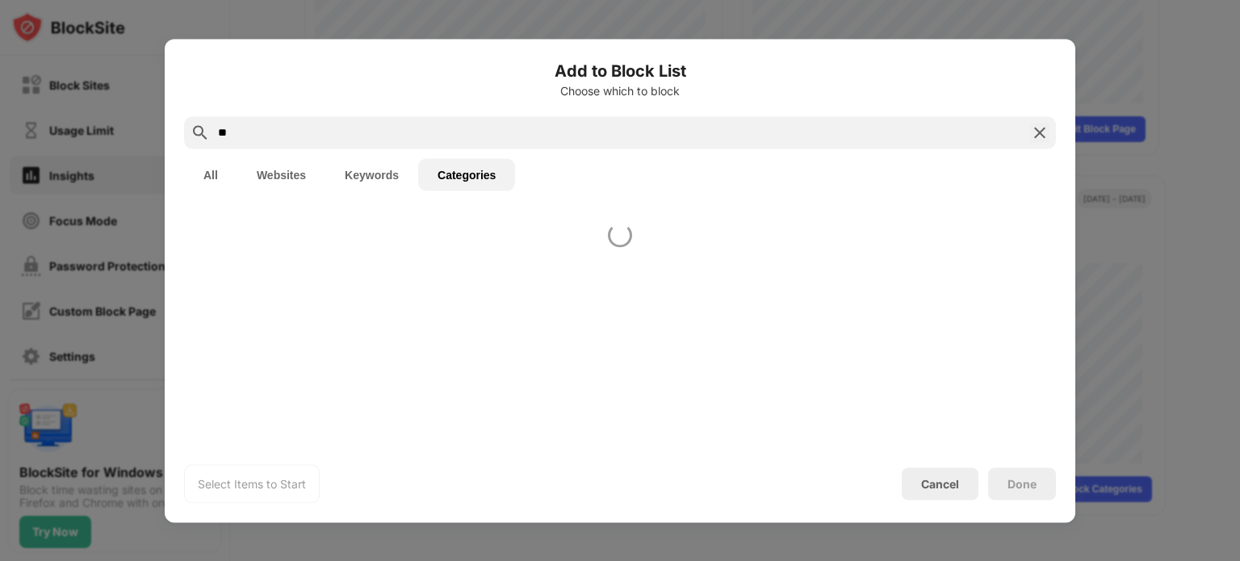
type input "*"
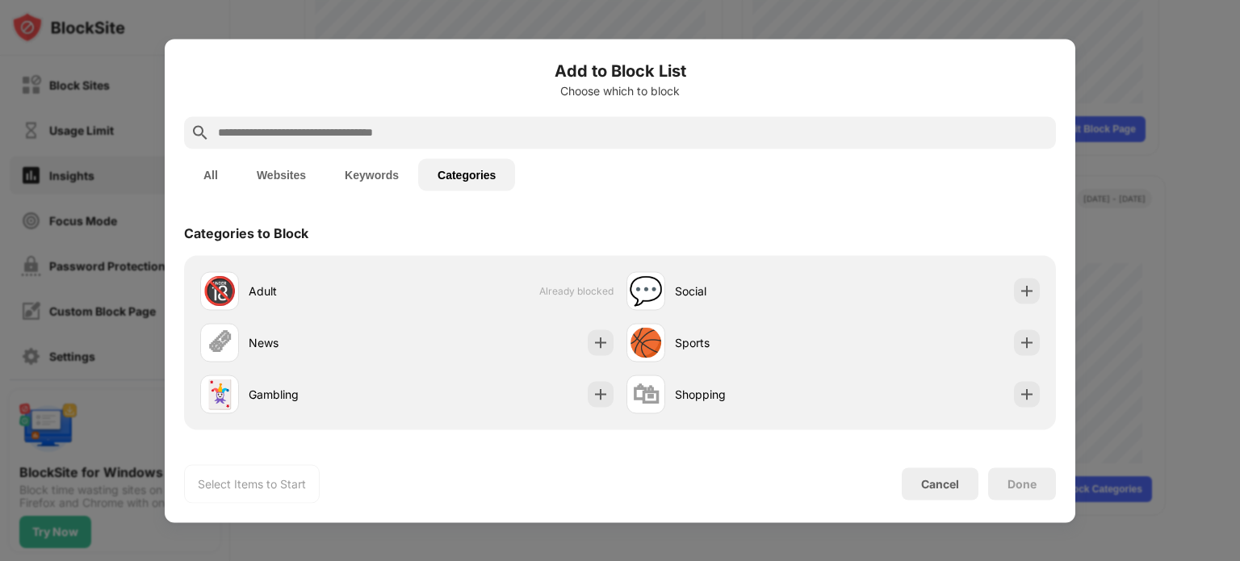
click at [380, 170] on button "Keywords" at bounding box center [371, 174] width 93 height 32
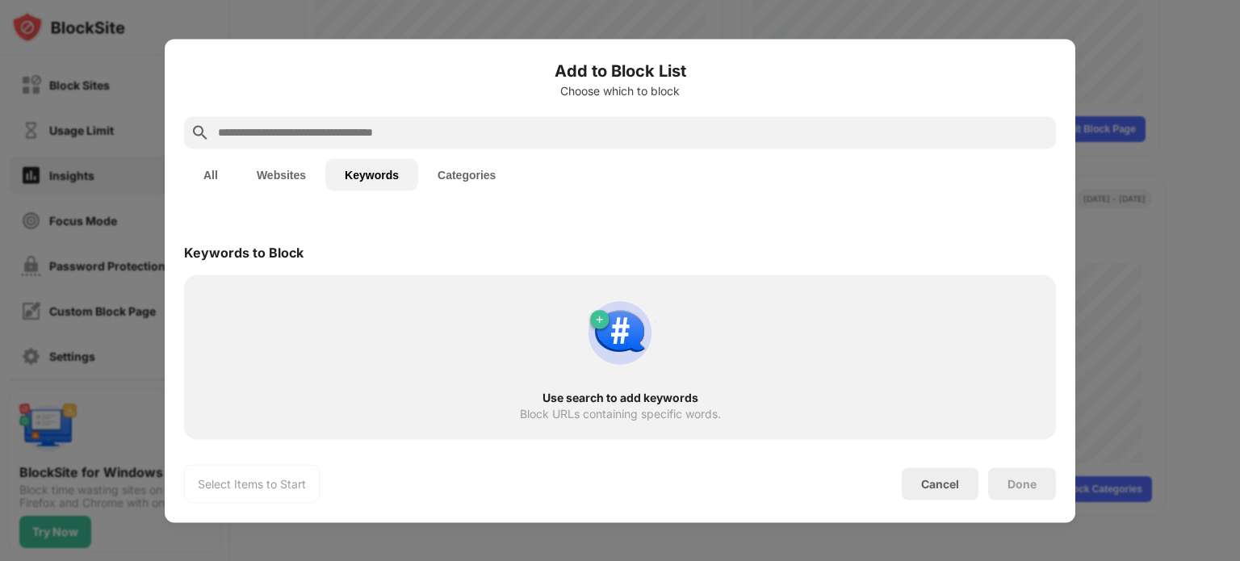
click at [423, 128] on input "text" at bounding box center [632, 132] width 833 height 19
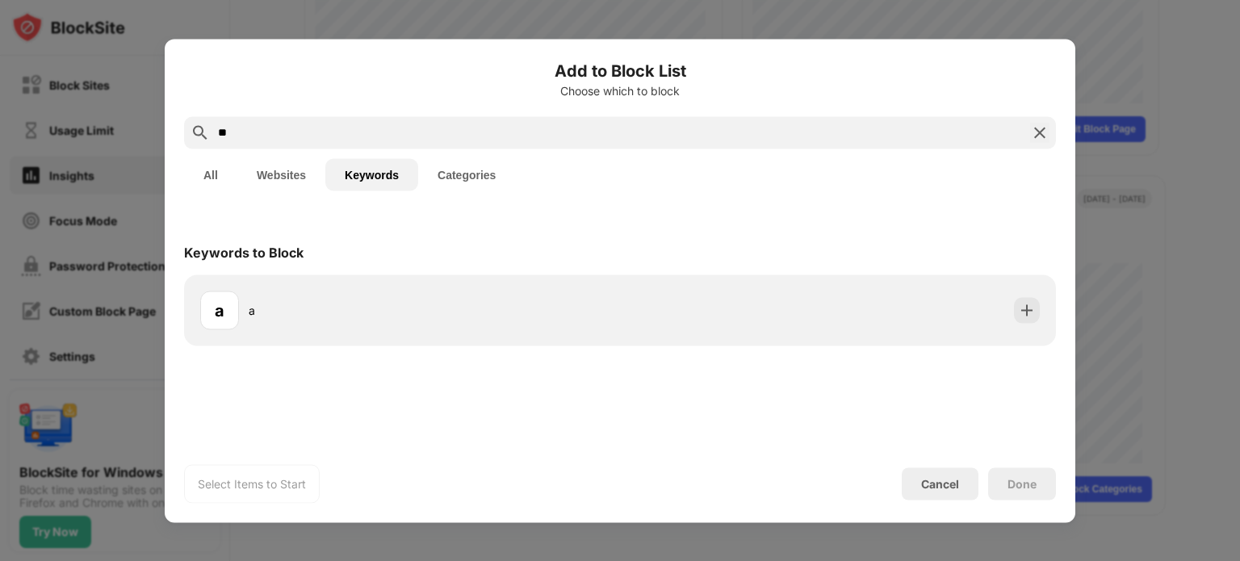
type input "*"
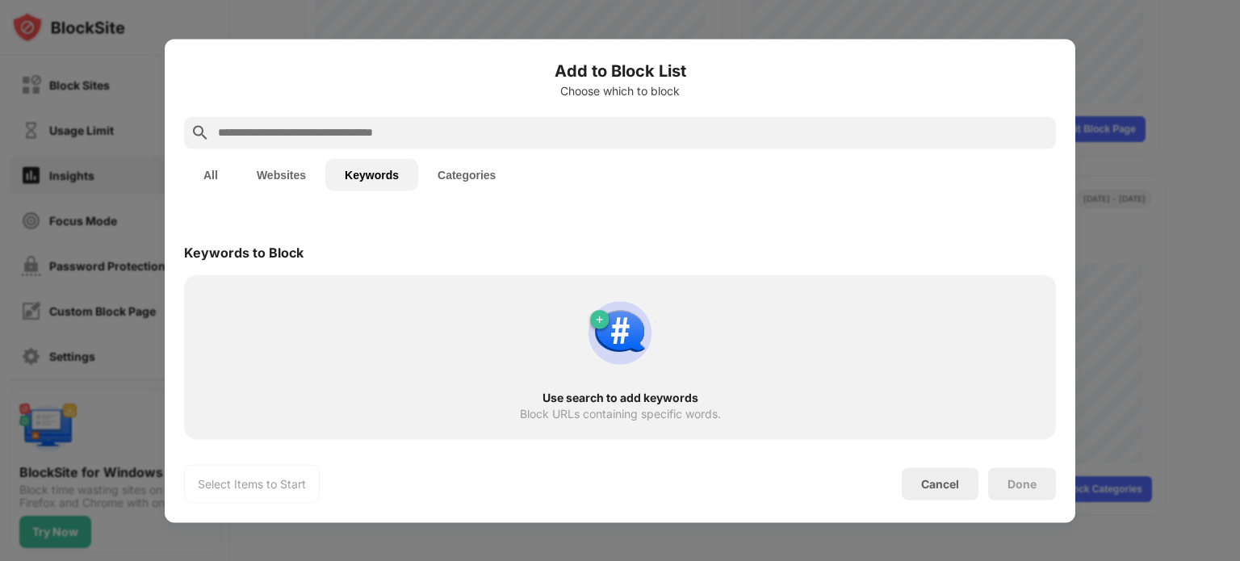
click at [243, 185] on button "Websites" at bounding box center [281, 174] width 88 height 32
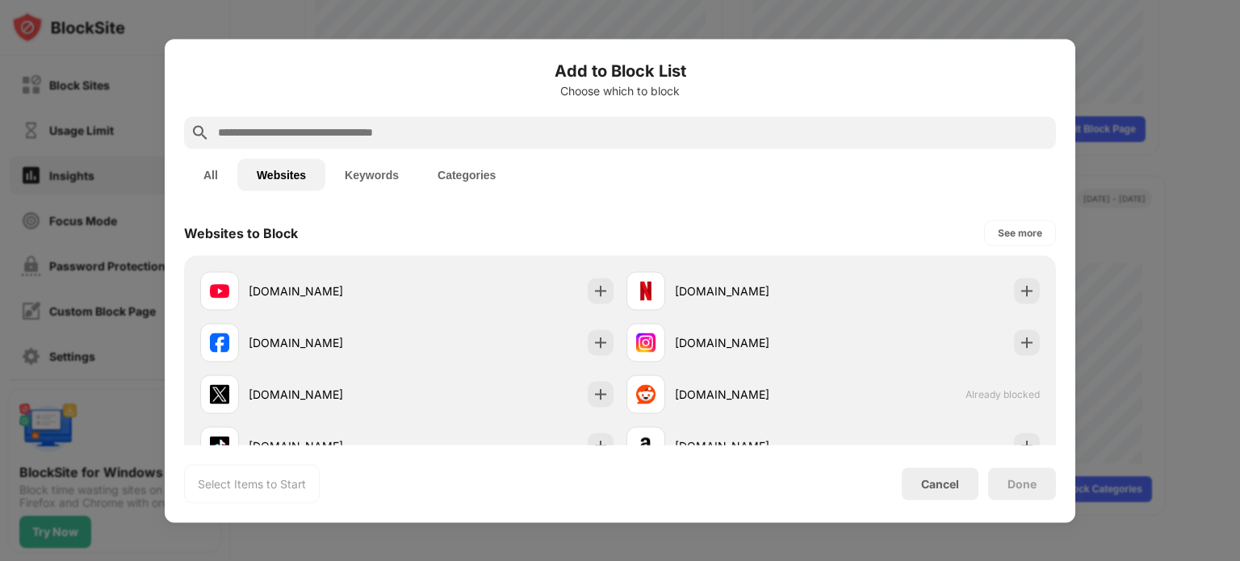
click at [263, 174] on button "Websites" at bounding box center [281, 174] width 88 height 32
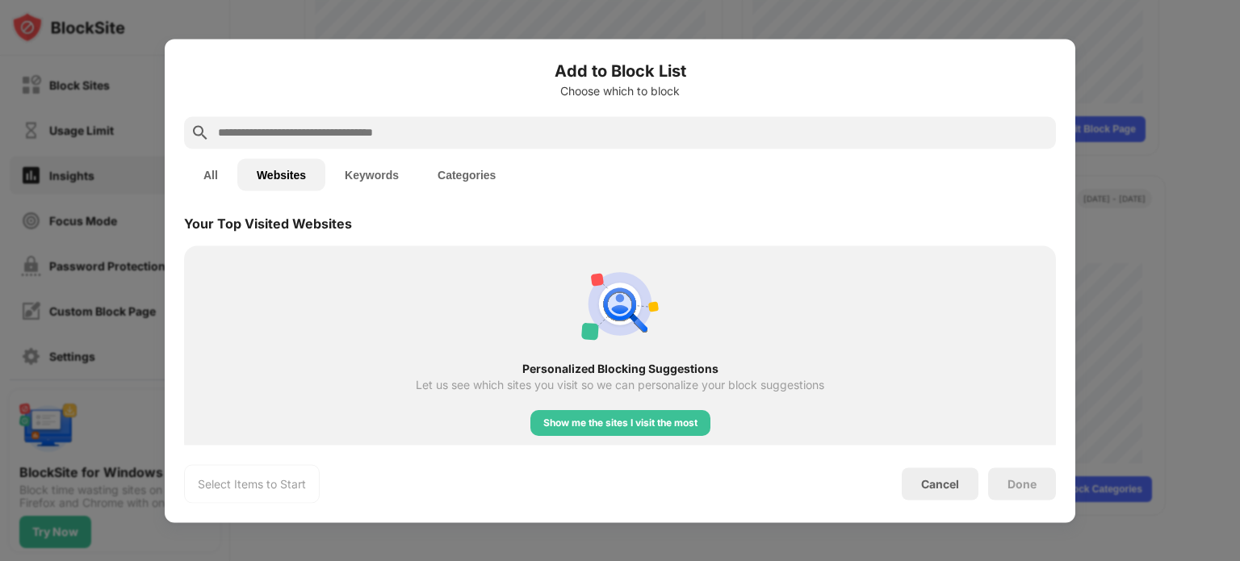
scroll to position [352, 0]
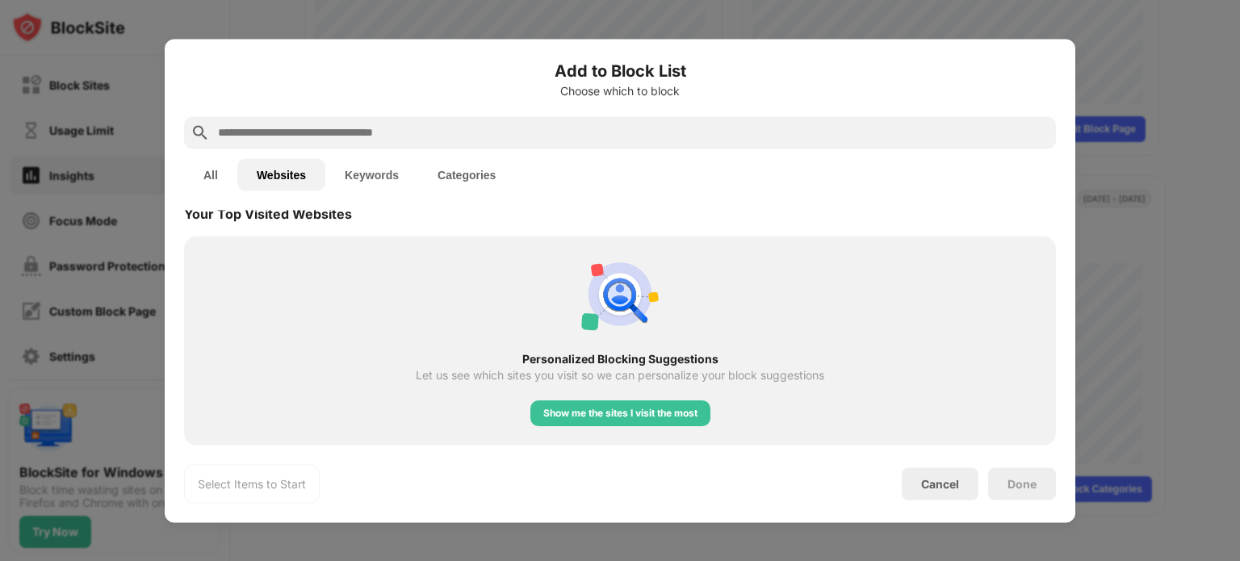
click at [241, 199] on div "All Websites Keywords Categories" at bounding box center [620, 175] width 872 height 52
click at [105, 198] on div at bounding box center [620, 280] width 1240 height 561
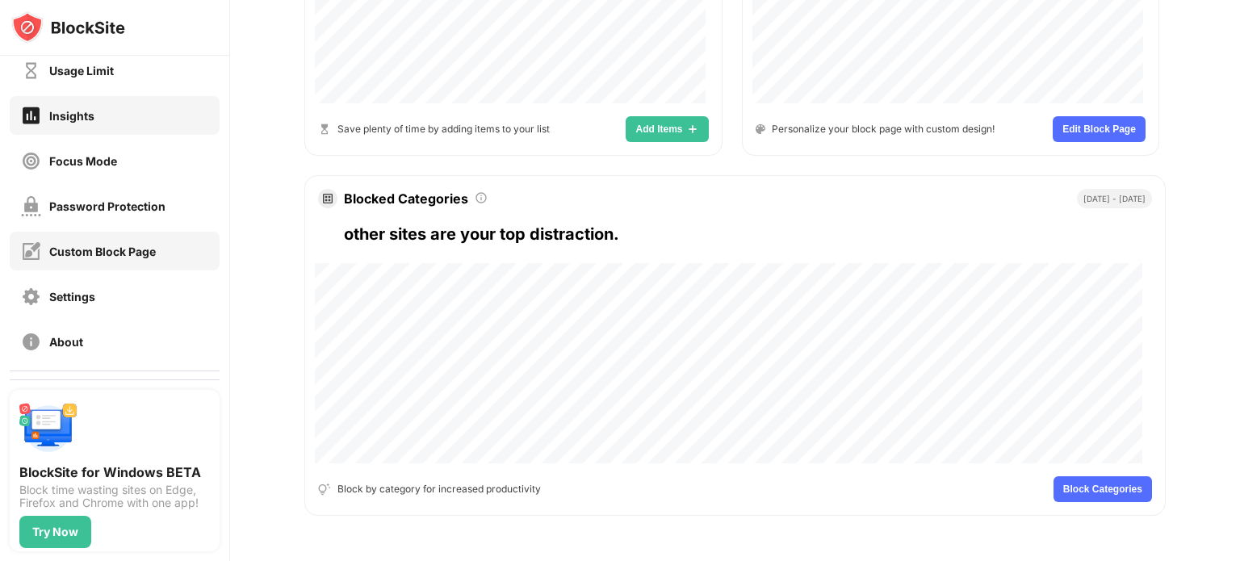
scroll to position [148, 0]
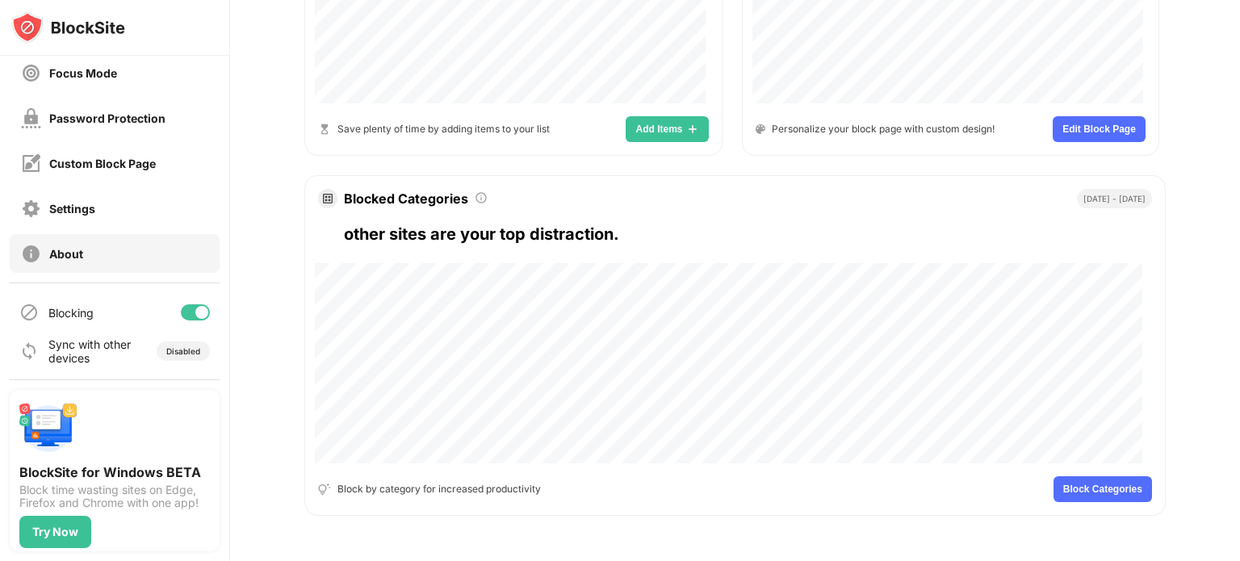
click at [155, 238] on div "About" at bounding box center [115, 253] width 210 height 39
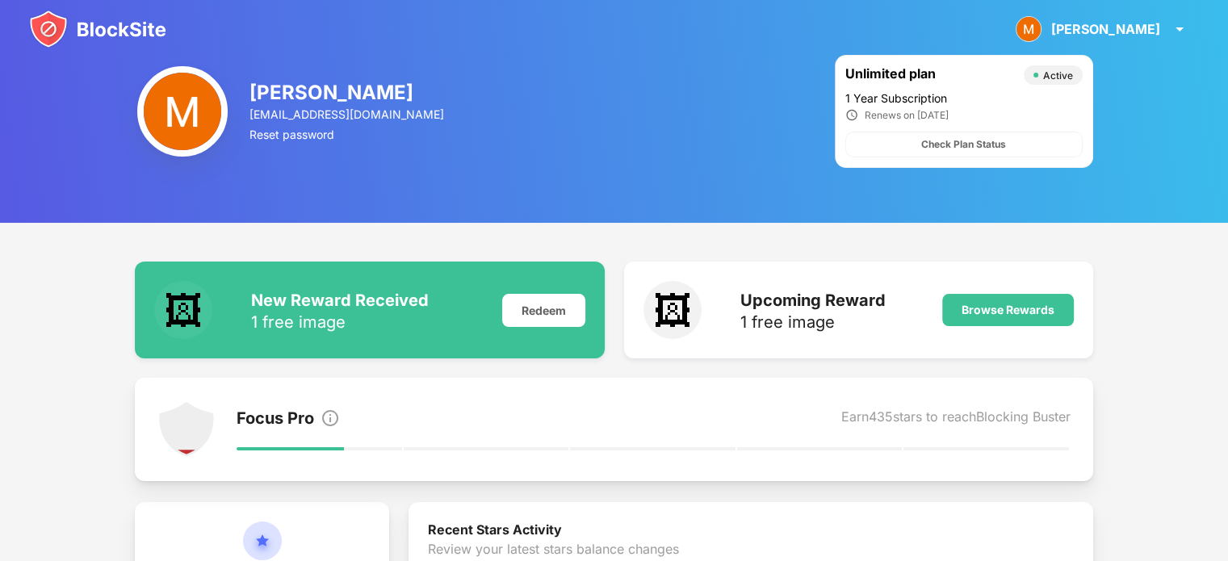
drag, startPoint x: 339, startPoint y: 246, endPoint x: 356, endPoint y: 222, distance: 29.6
drag, startPoint x: 356, startPoint y: 220, endPoint x: 362, endPoint y: 212, distance: 9.9
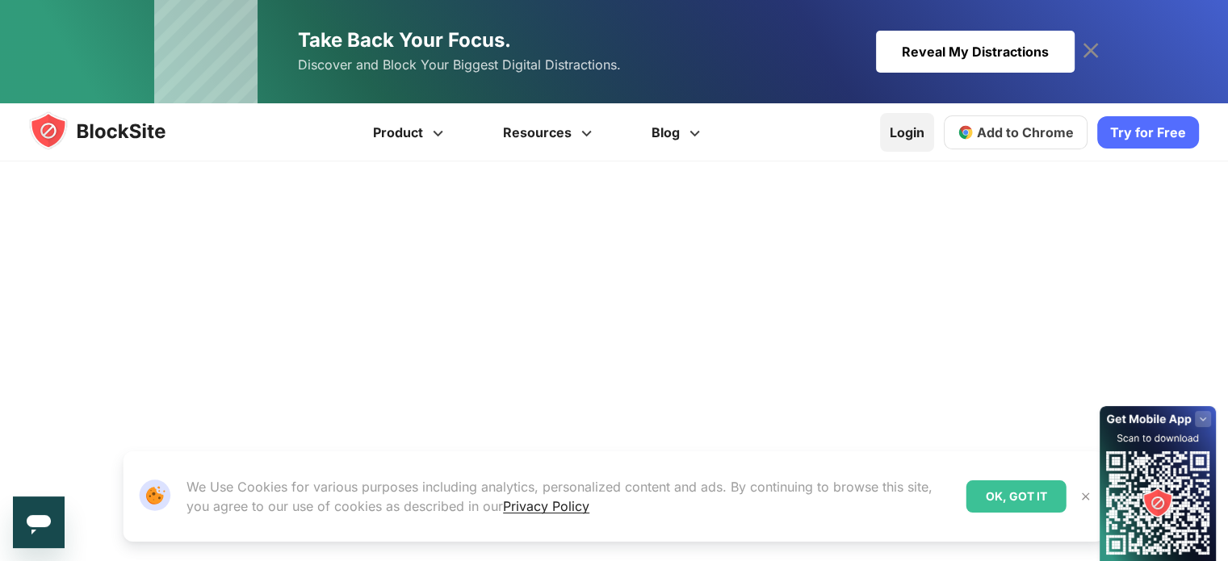
click at [911, 136] on link "Login" at bounding box center [907, 132] width 54 height 39
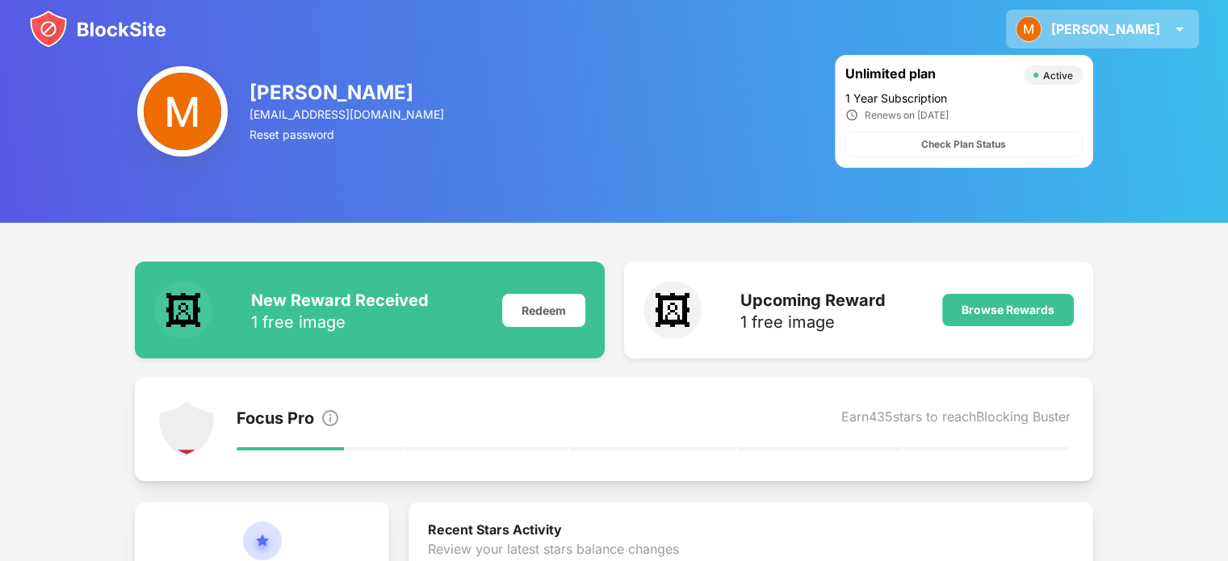
click at [1127, 30] on div "[PERSON_NAME]" at bounding box center [1105, 29] width 109 height 16
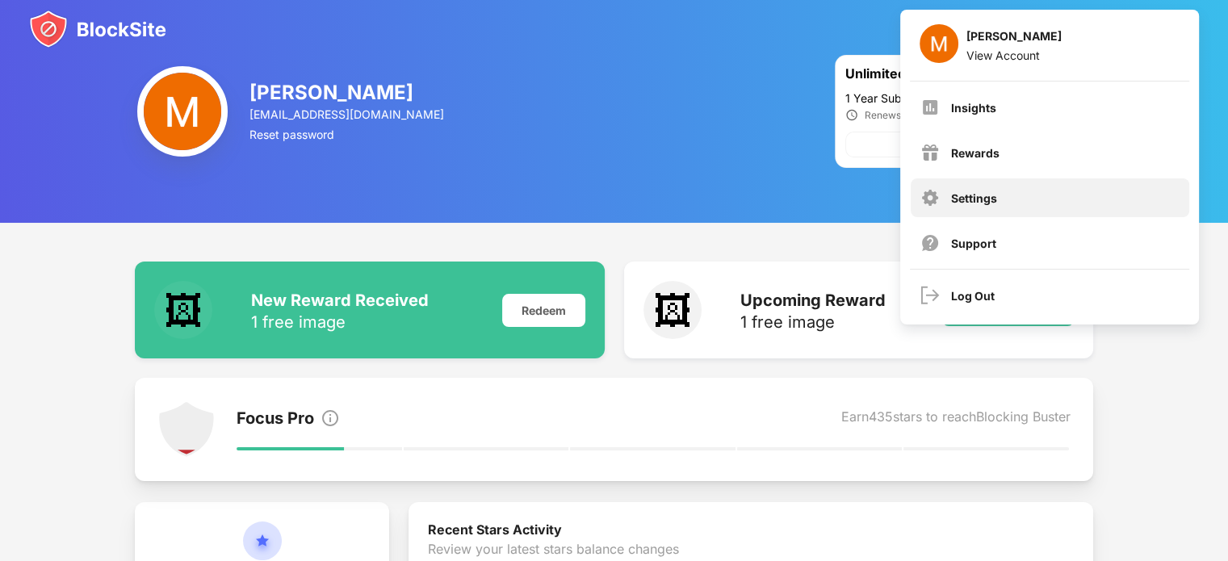
click at [986, 191] on div "Settings" at bounding box center [974, 198] width 46 height 14
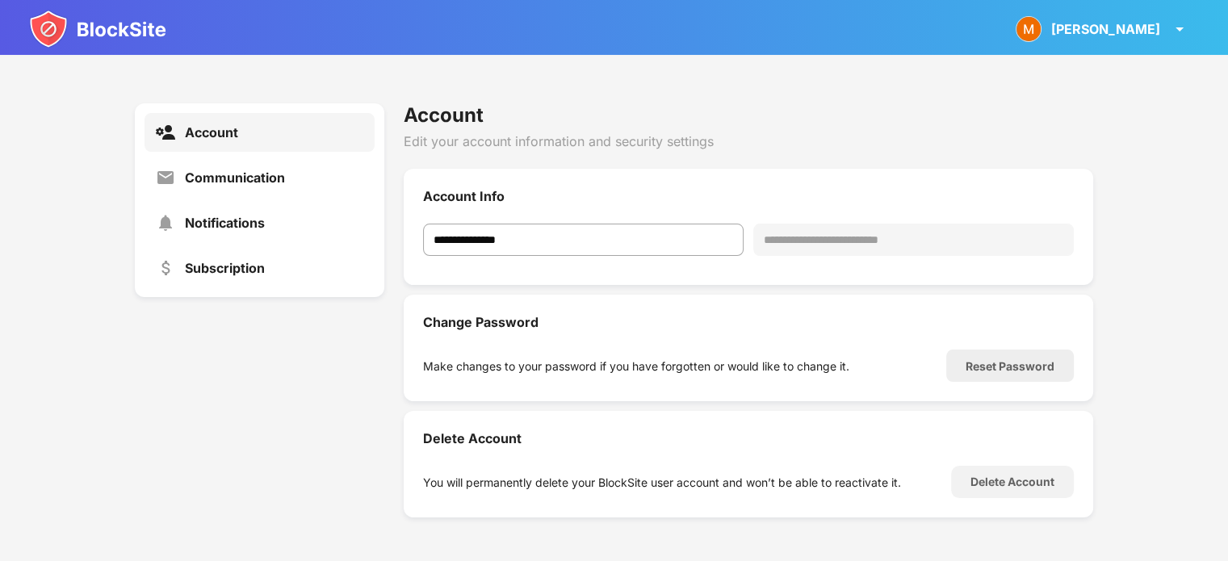
scroll to position [170, 0]
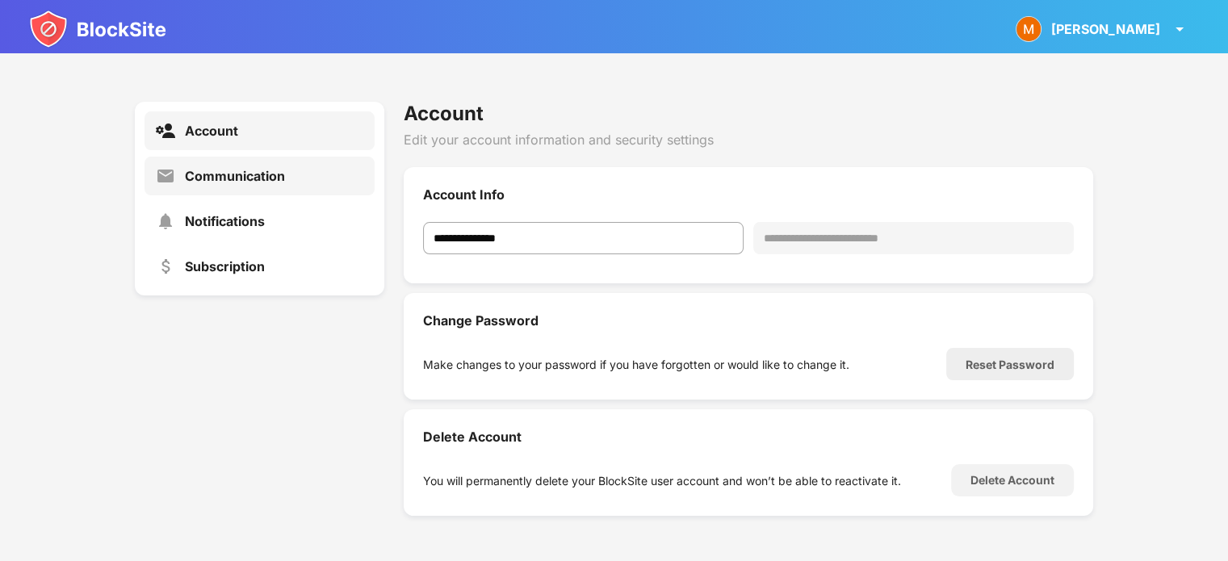
click at [292, 172] on div "Communication" at bounding box center [259, 176] width 230 height 39
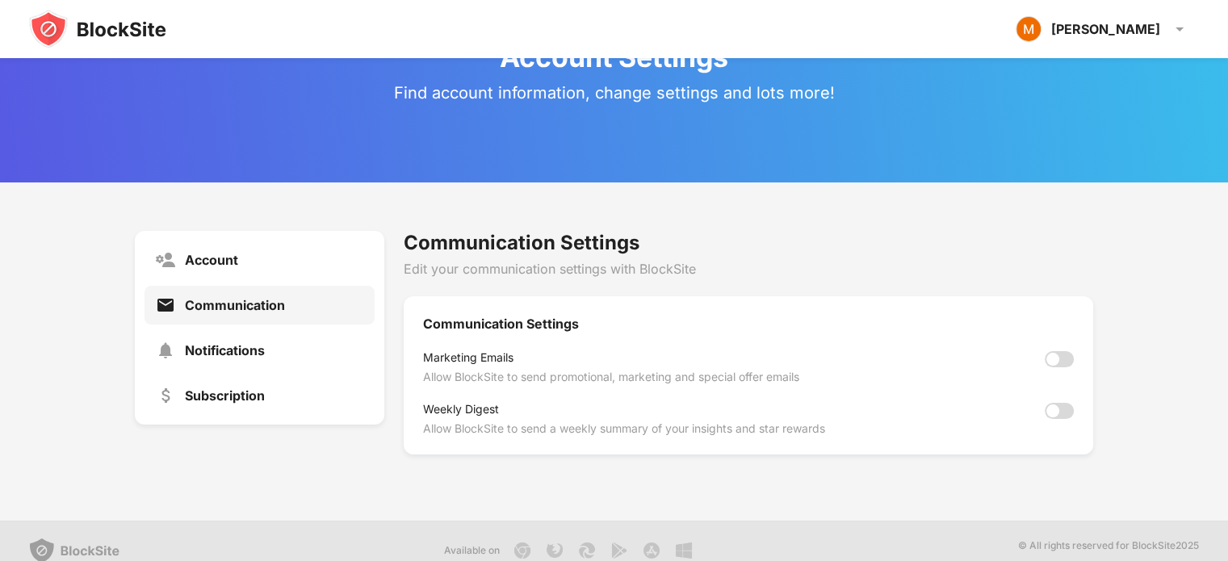
scroll to position [58, 0]
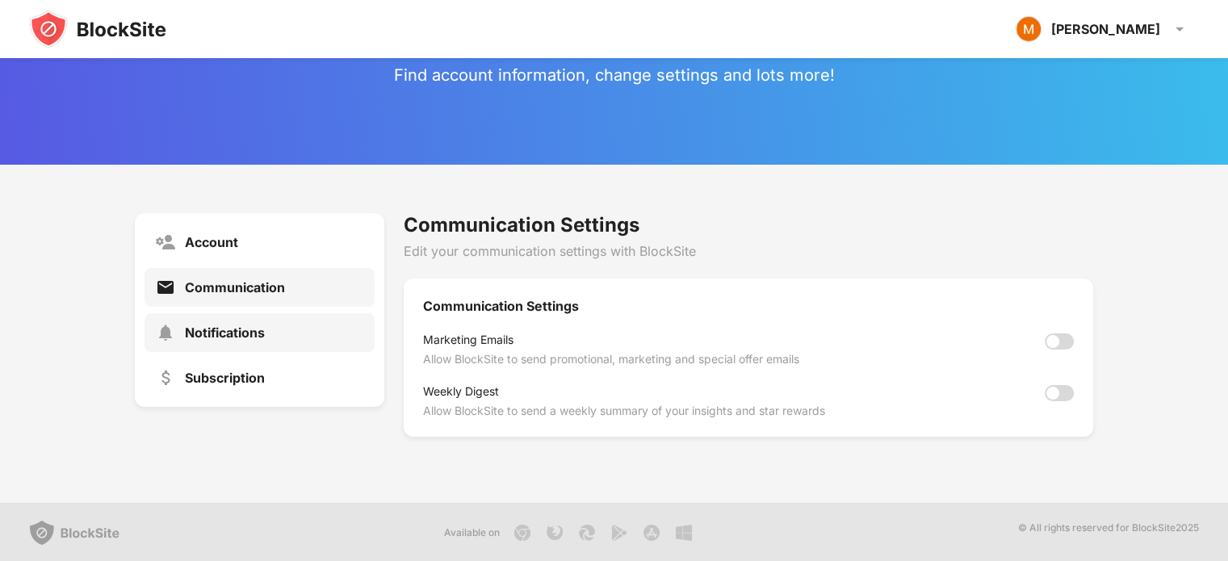
click at [223, 325] on div "Notifications" at bounding box center [225, 333] width 80 height 16
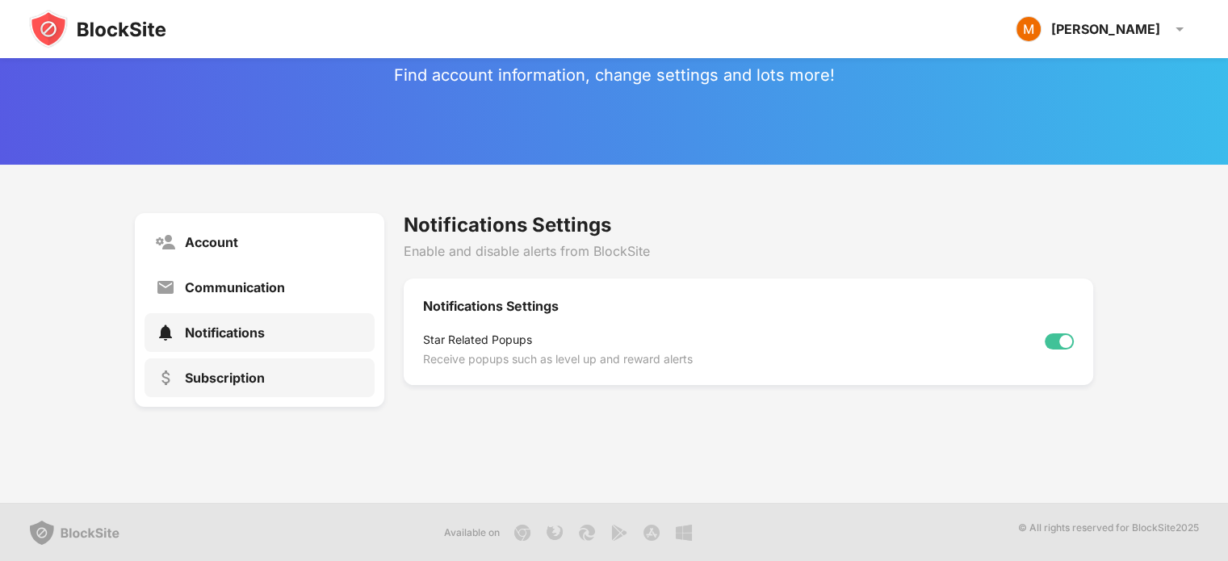
click at [157, 363] on div "Subscription" at bounding box center [259, 377] width 230 height 39
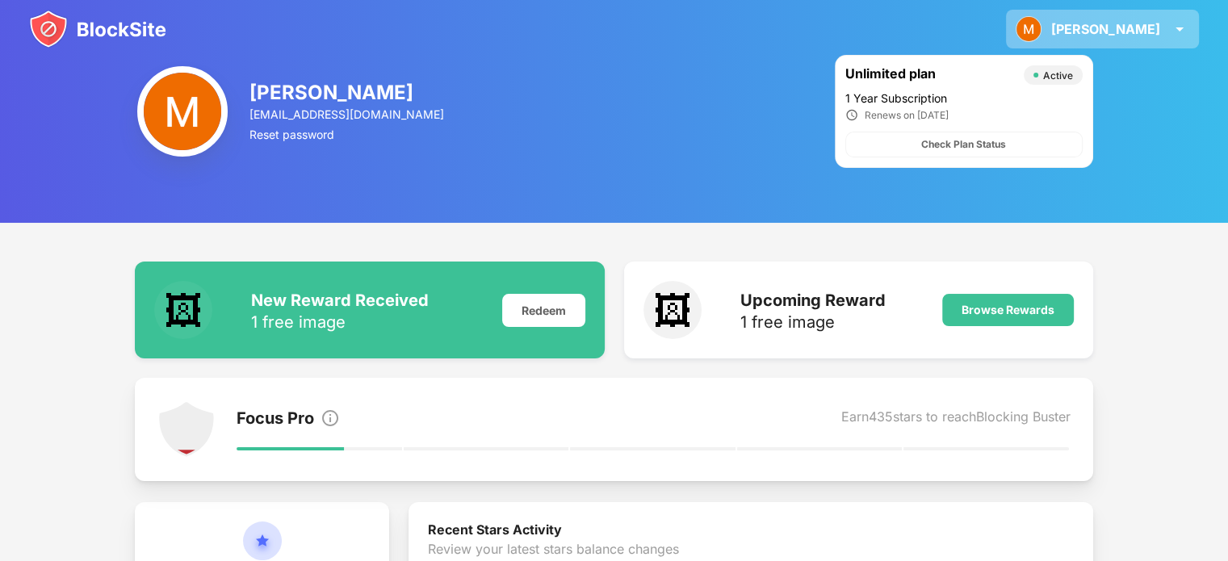
click at [1144, 19] on div "[PERSON_NAME] [PERSON_NAME] View Account Insights Rewards Settings Support Log …" at bounding box center [1102, 29] width 193 height 39
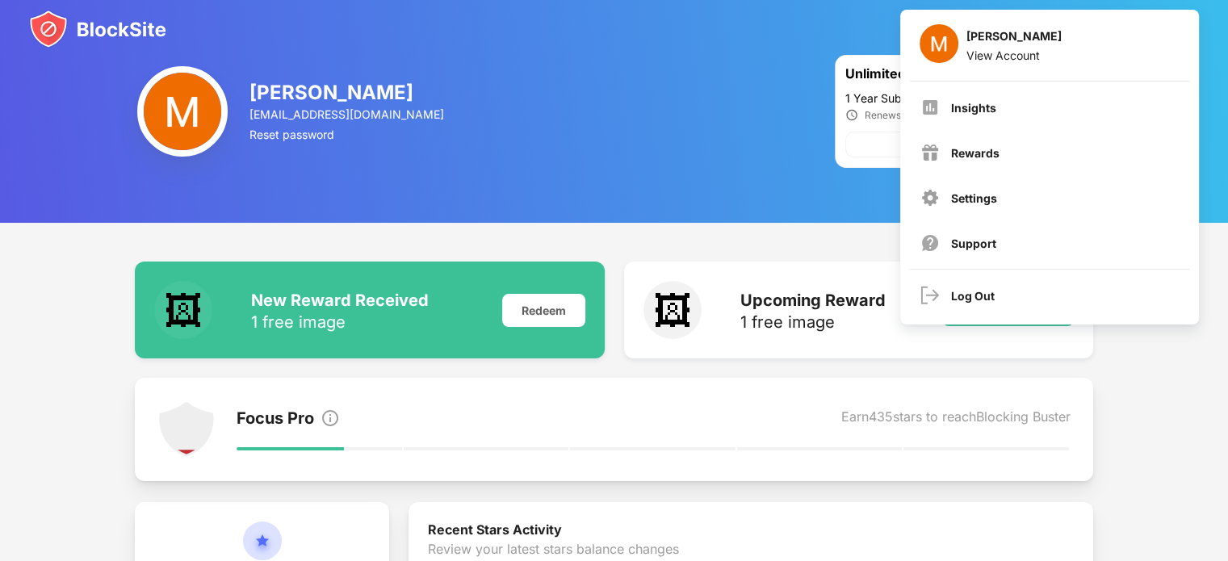
click at [955, 109] on div "Insights" at bounding box center [973, 108] width 45 height 14
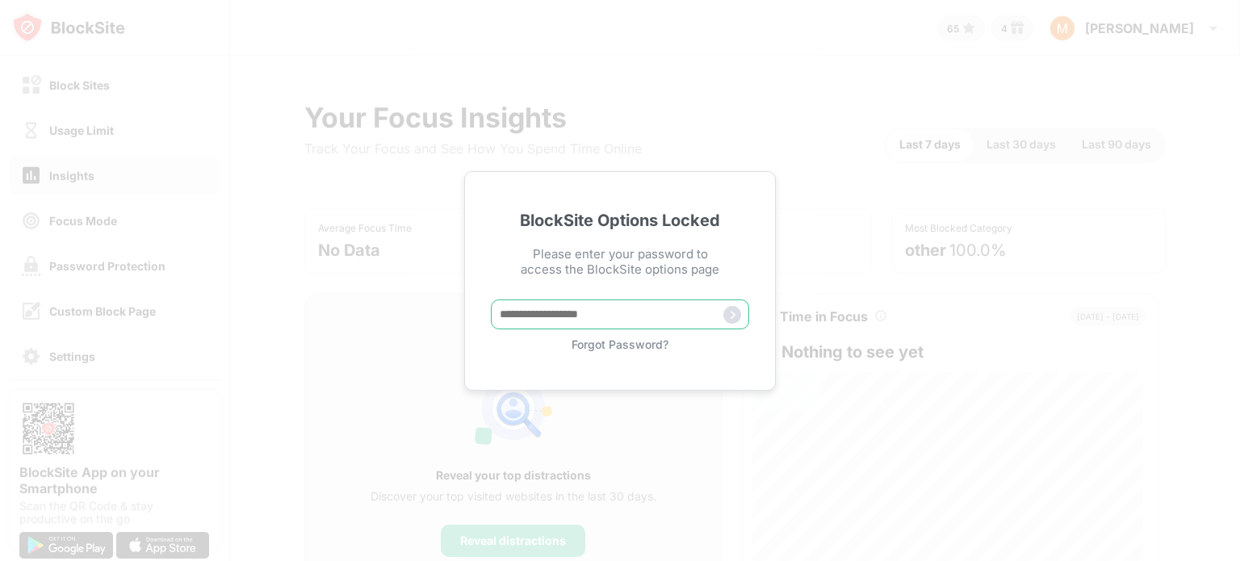
click at [581, 309] on input "text" at bounding box center [620, 314] width 258 height 30
paste input "*****"
type input "*****"
click at [733, 316] on img at bounding box center [732, 315] width 18 height 18
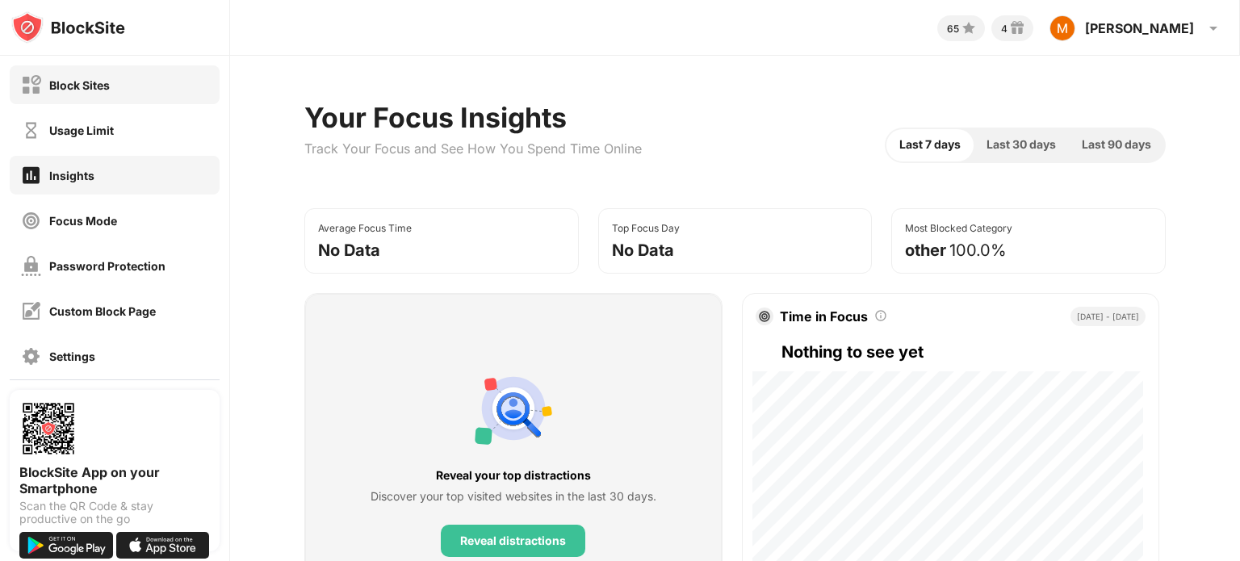
click at [120, 99] on div "Block Sites" at bounding box center [115, 84] width 210 height 39
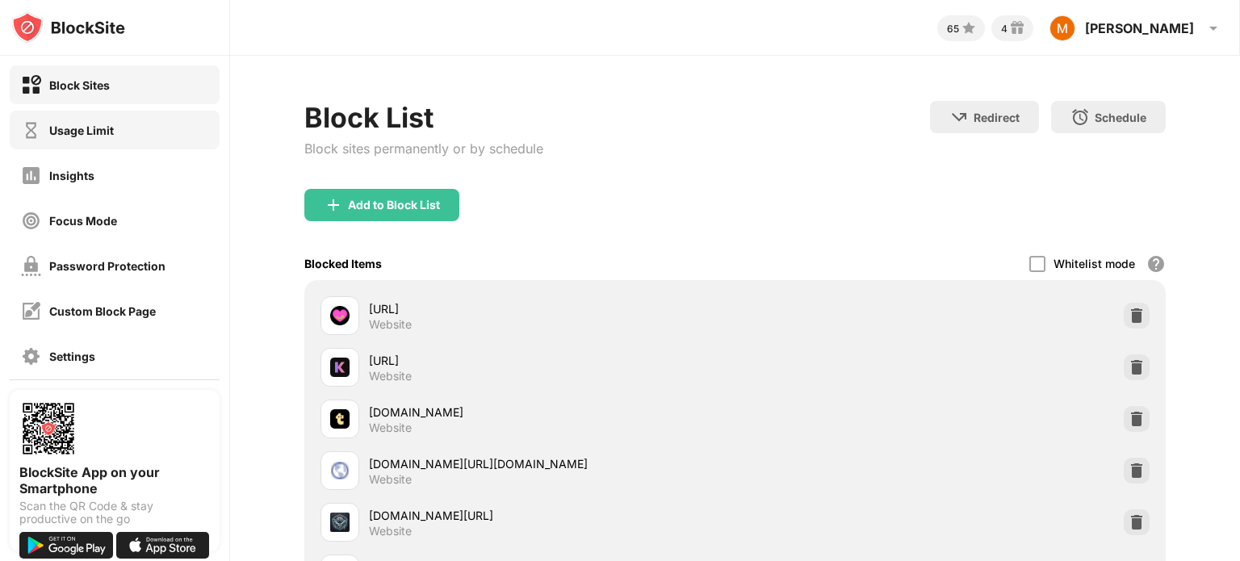
click at [171, 132] on div "Usage Limit" at bounding box center [115, 130] width 210 height 39
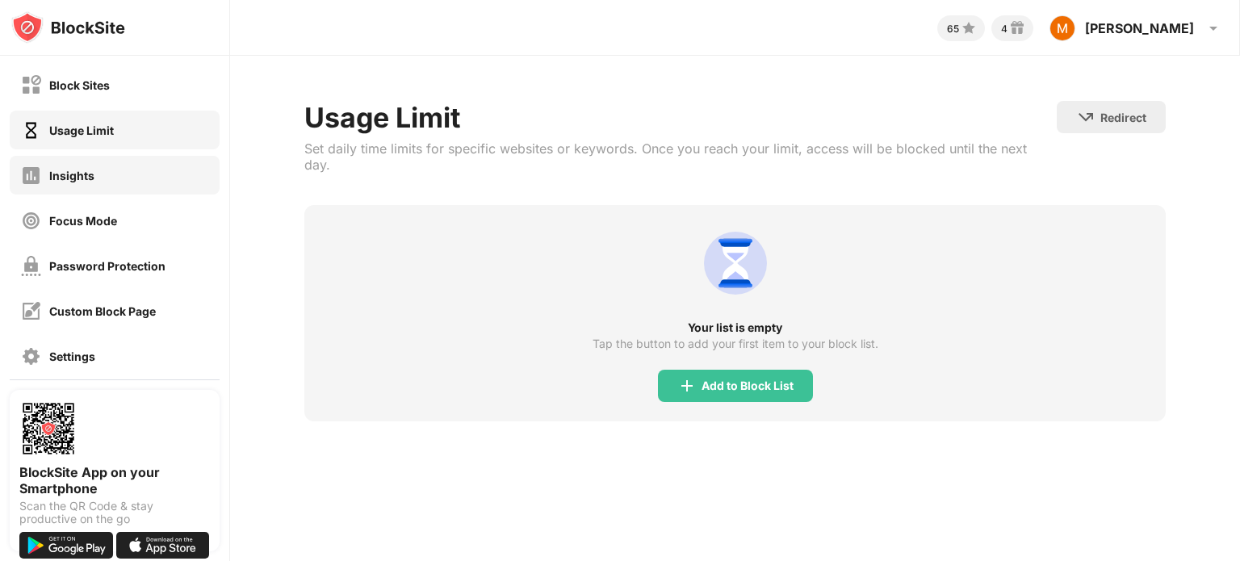
click at [170, 177] on div "Insights" at bounding box center [115, 175] width 210 height 39
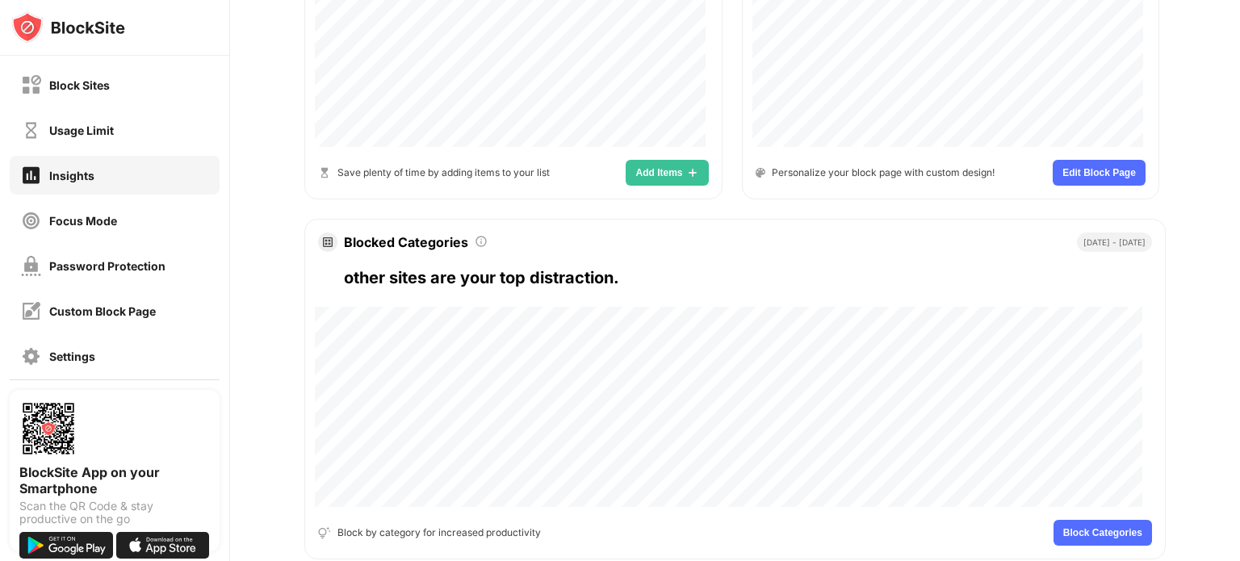
scroll to position [848, 0]
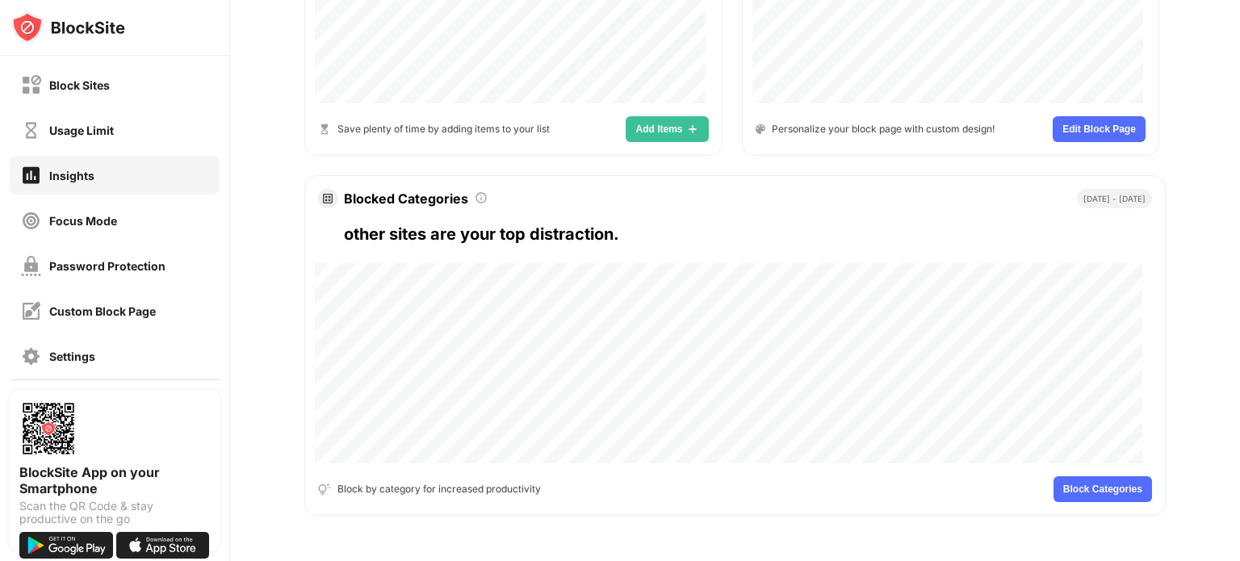
click at [1101, 484] on span "Block Categories" at bounding box center [1102, 489] width 79 height 10
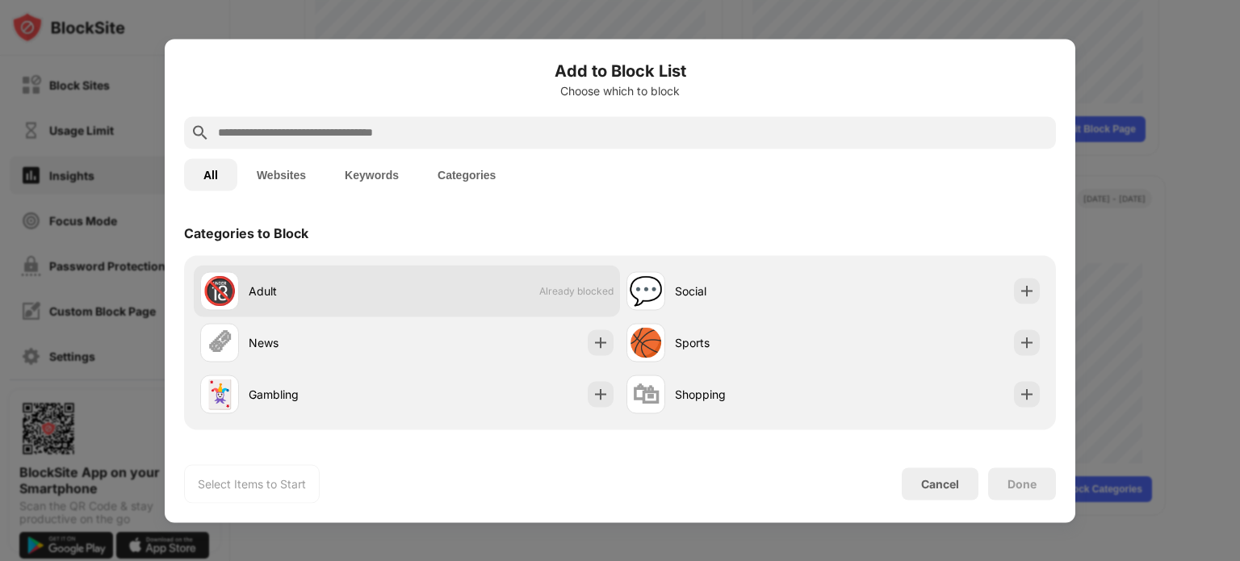
drag, startPoint x: 604, startPoint y: 291, endPoint x: 590, endPoint y: 303, distance: 18.3
click at [590, 303] on div "🔞 Adult Already blocked" at bounding box center [407, 291] width 426 height 52
click at [591, 300] on div "🔞 Adult Already blocked" at bounding box center [407, 291] width 426 height 52
click at [591, 303] on div "🔞 Adult Already blocked" at bounding box center [407, 291] width 426 height 52
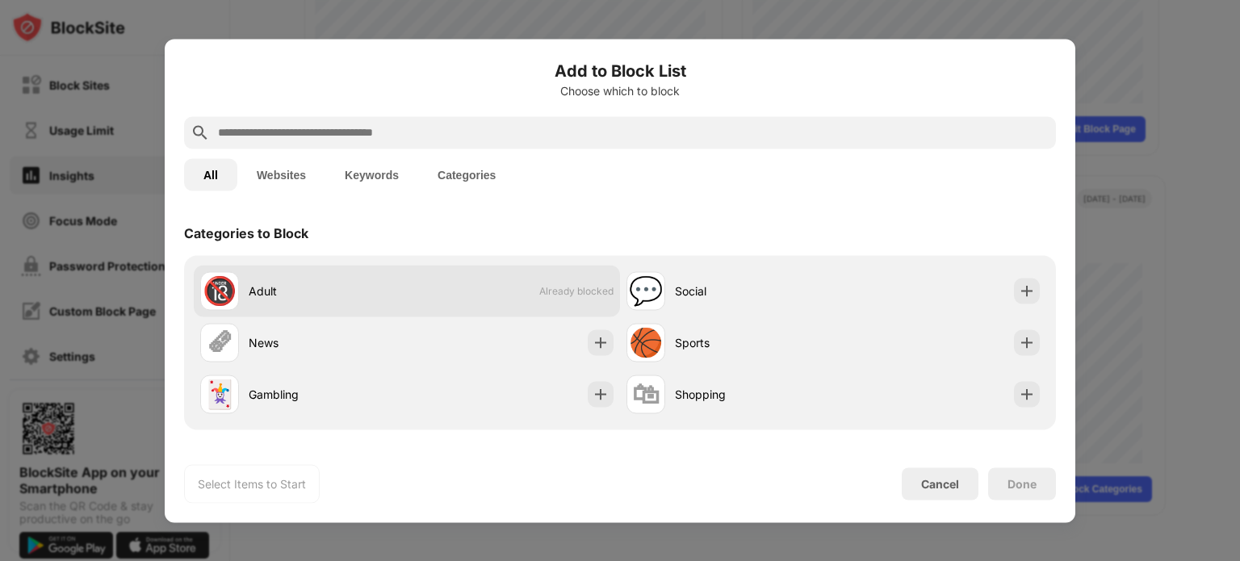
click at [216, 296] on div "🔞" at bounding box center [220, 290] width 34 height 33
click at [216, 295] on div "🔞" at bounding box center [220, 290] width 34 height 33
click at [220, 295] on div "🔞" at bounding box center [220, 290] width 34 height 33
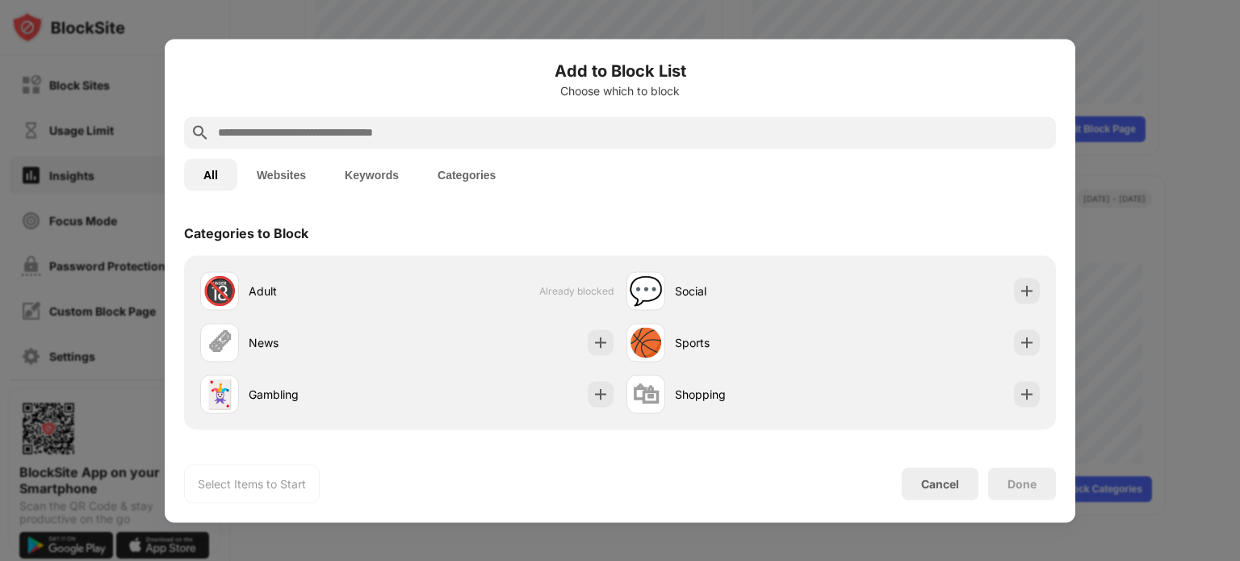
click at [275, 486] on div "Select Items to Start" at bounding box center [252, 483] width 108 height 16
click at [1020, 480] on div "Done" at bounding box center [1021, 483] width 29 height 13
click at [765, 480] on div "Select Items to Start Cancel Done" at bounding box center [620, 483] width 872 height 39
click at [292, 166] on button "Websites" at bounding box center [281, 174] width 88 height 32
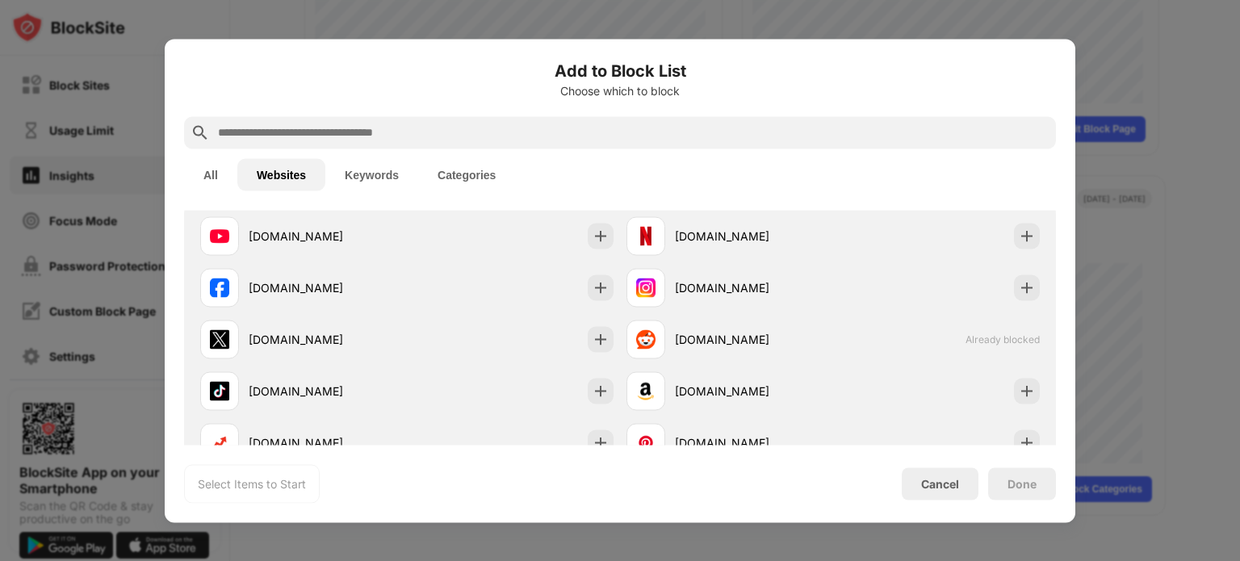
scroll to position [81, 0]
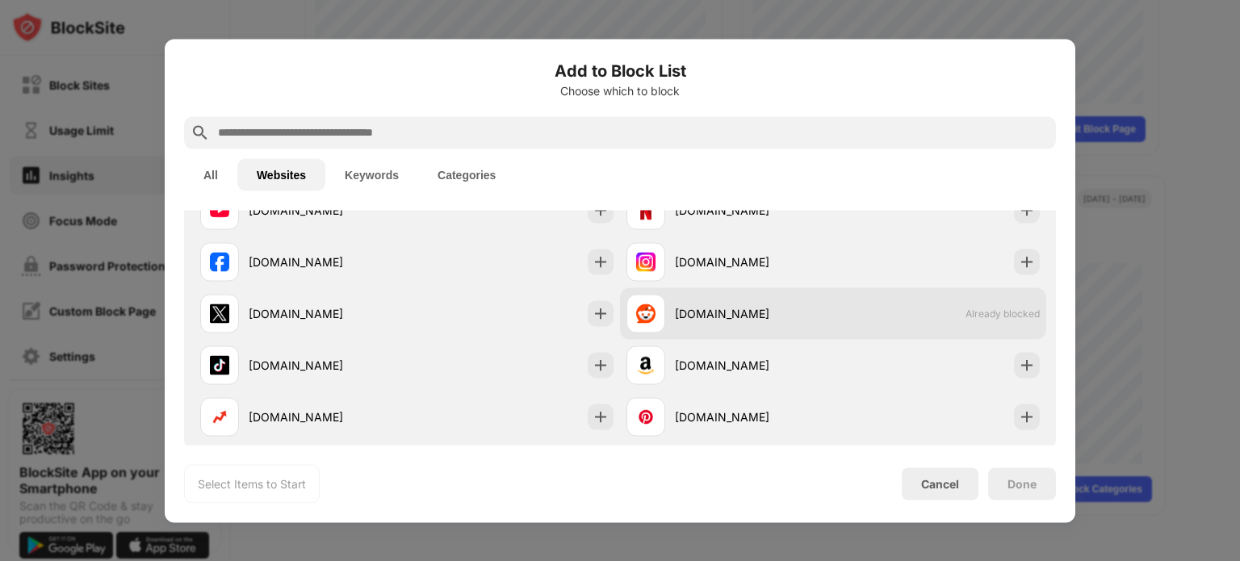
drag, startPoint x: 704, startPoint y: 306, endPoint x: 1021, endPoint y: 315, distance: 317.4
drag, startPoint x: 1021, startPoint y: 314, endPoint x: 917, endPoint y: 324, distance: 104.6
click at [917, 324] on div "reddit.com Already blocked" at bounding box center [833, 313] width 426 height 52
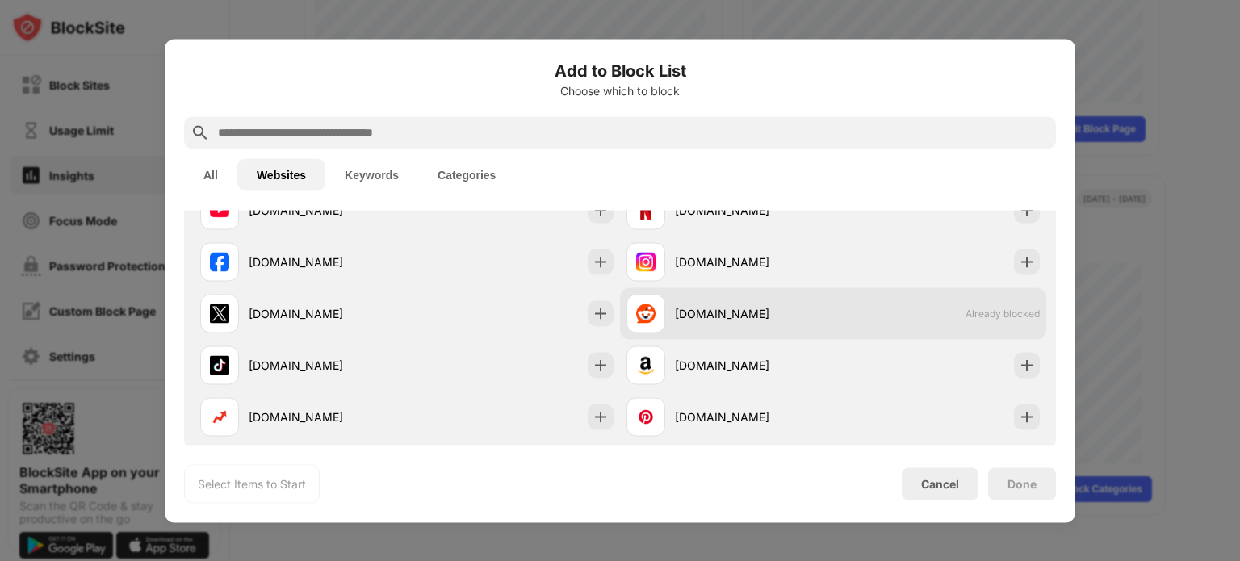
click at [917, 323] on div "reddit.com Already blocked" at bounding box center [833, 313] width 426 height 52
click at [693, 310] on div "reddit.com" at bounding box center [754, 313] width 158 height 17
click at [681, 319] on div "reddit.com" at bounding box center [754, 313] width 158 height 17
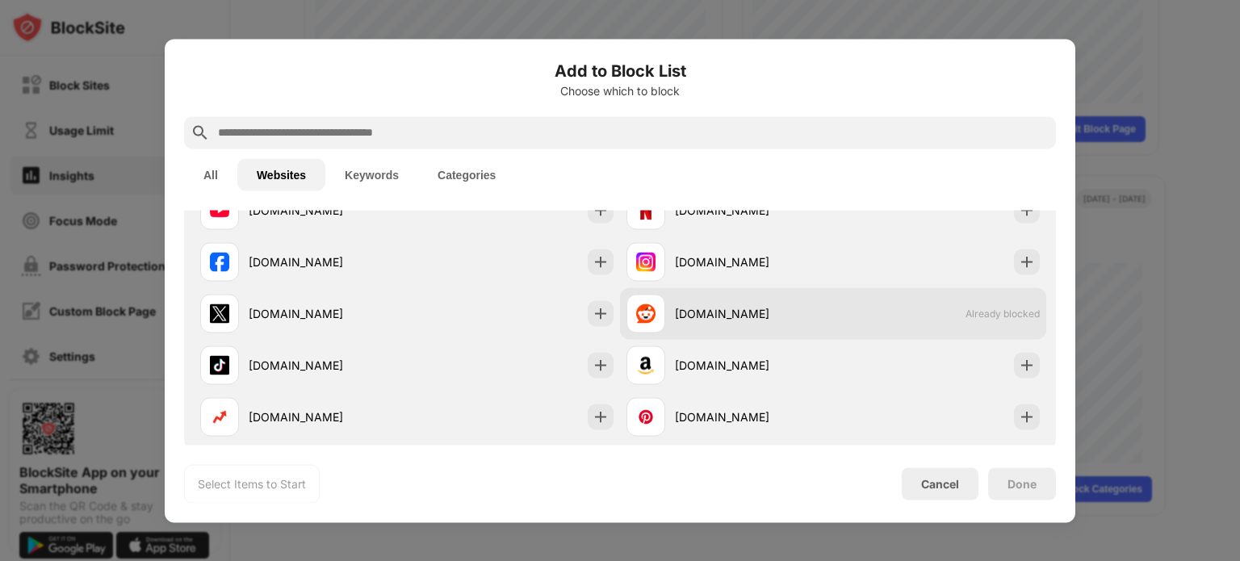
click at [651, 316] on div at bounding box center [645, 313] width 39 height 39
click at [653, 313] on div at bounding box center [645, 313] width 39 height 39
click at [665, 314] on div "reddit.com" at bounding box center [729, 313] width 207 height 39
click at [665, 316] on div "reddit.com" at bounding box center [729, 313] width 207 height 39
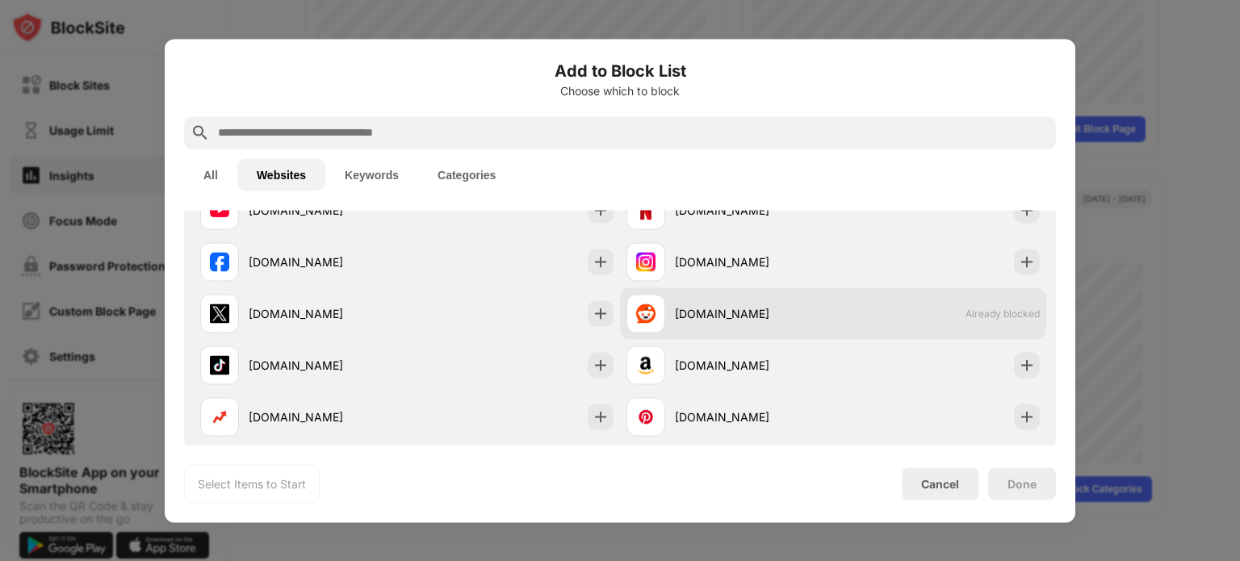
click at [665, 316] on div "reddit.com" at bounding box center [729, 313] width 207 height 39
click at [675, 319] on div "reddit.com" at bounding box center [754, 313] width 158 height 17
click at [675, 320] on div "reddit.com" at bounding box center [754, 313] width 158 height 17
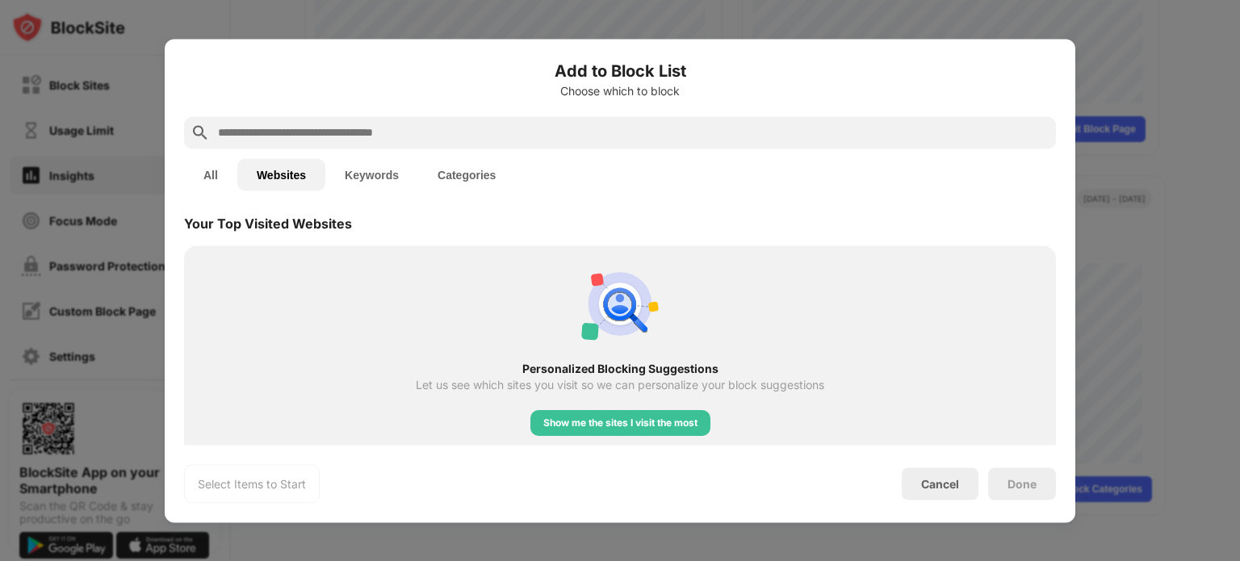
scroll to position [352, 0]
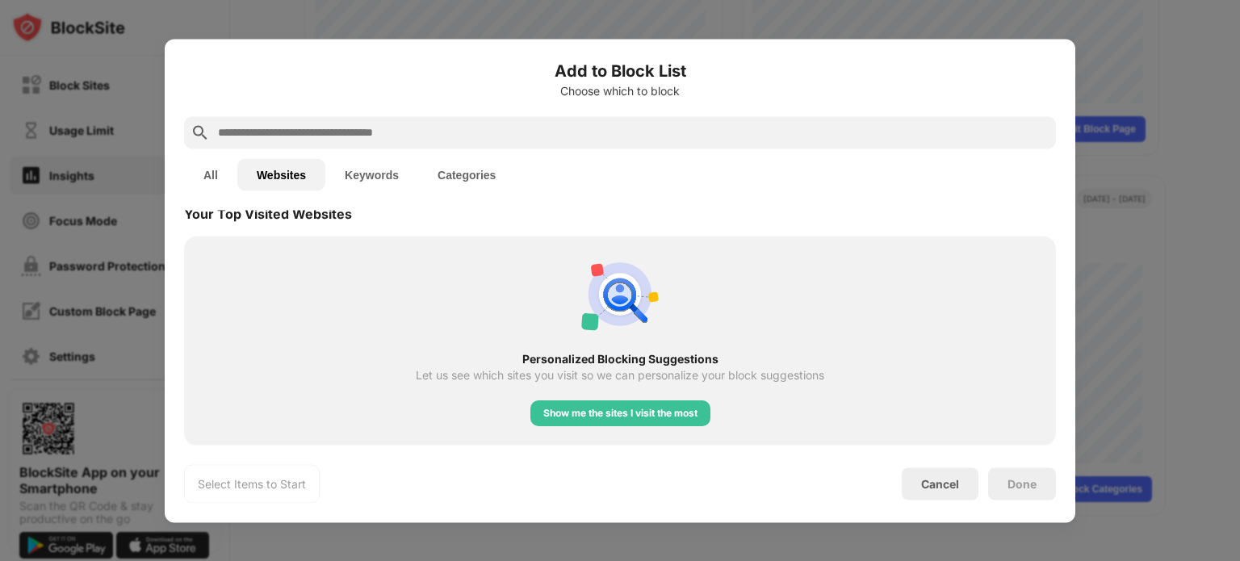
click at [768, 97] on div "Add to Block List Choose which to block" at bounding box center [620, 87] width 872 height 58
click at [778, 112] on div "Add to Block List Choose which to block" at bounding box center [620, 87] width 872 height 58
click at [944, 481] on div "Cancel" at bounding box center [940, 484] width 38 height 14
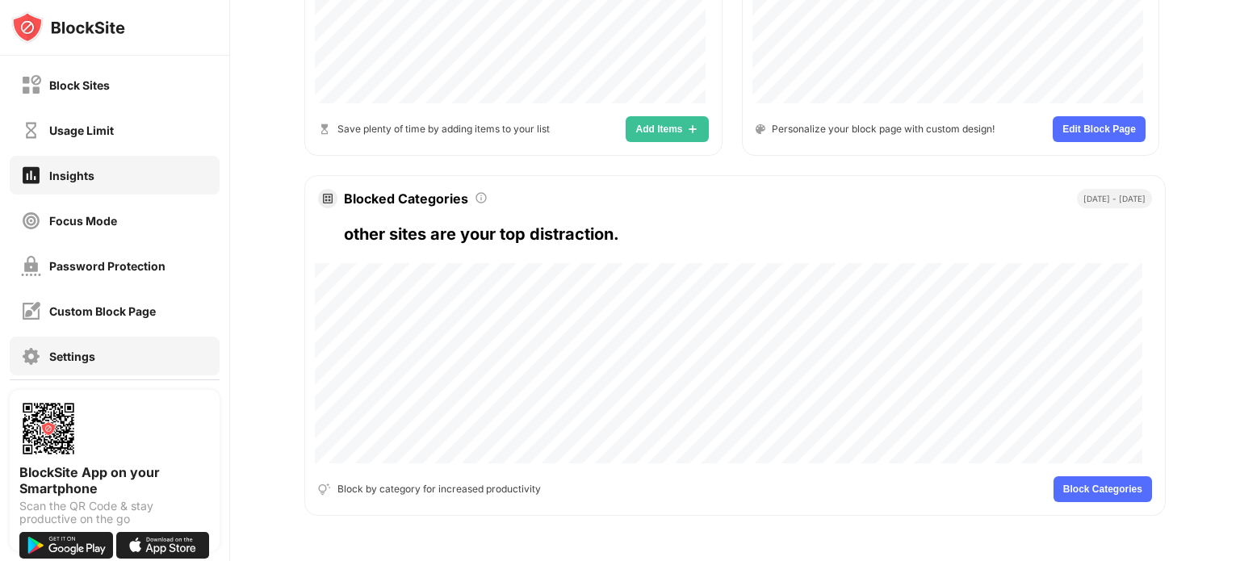
drag, startPoint x: 102, startPoint y: 353, endPoint x: 71, endPoint y: 383, distance: 42.8
click at [97, 362] on div "Settings" at bounding box center [115, 356] width 210 height 39
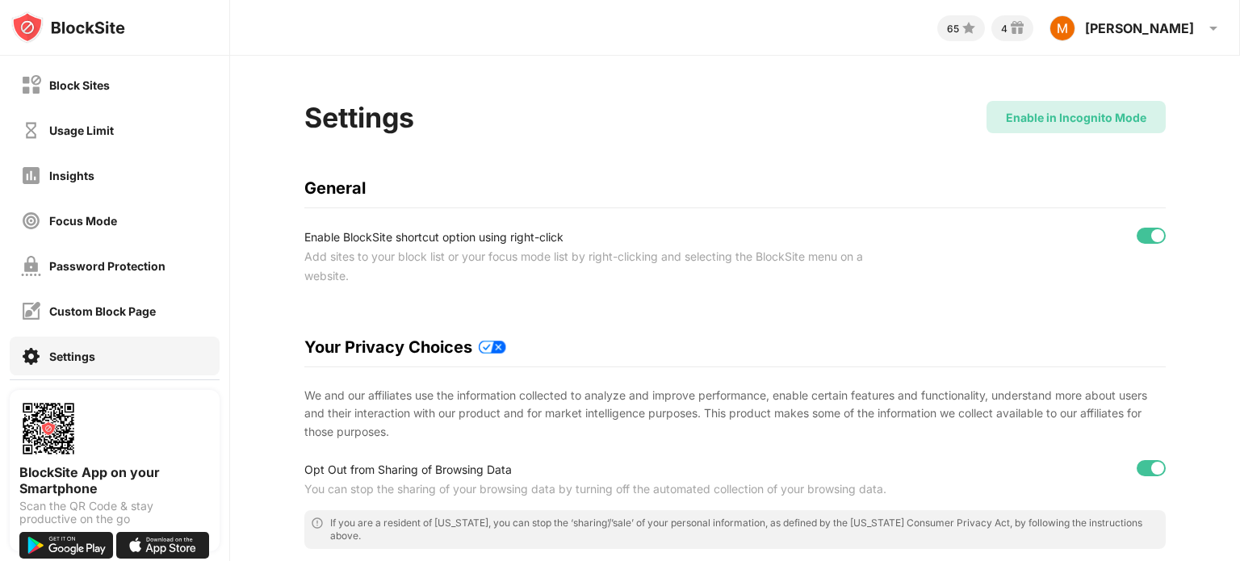
click at [1024, 123] on div "Enable in Incognito Mode" at bounding box center [1076, 118] width 140 height 14
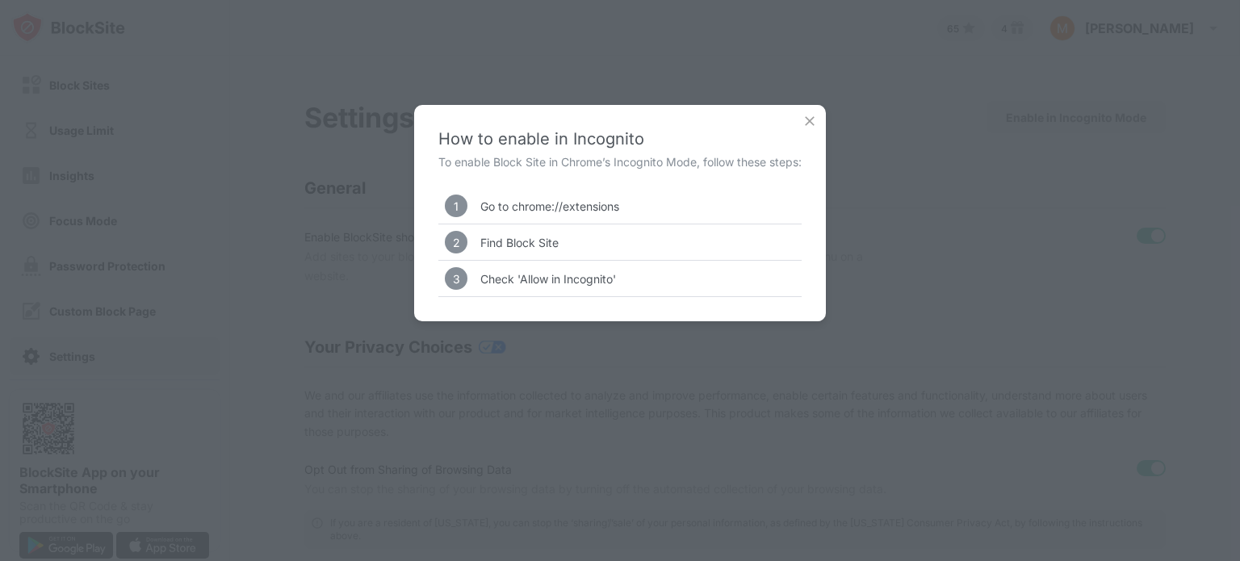
click at [891, 186] on div "How to enable in Incognito To enable Block Site in Chrome’s Incognito Mode, fol…" at bounding box center [620, 280] width 1240 height 561
click at [814, 125] on img at bounding box center [810, 121] width 16 height 16
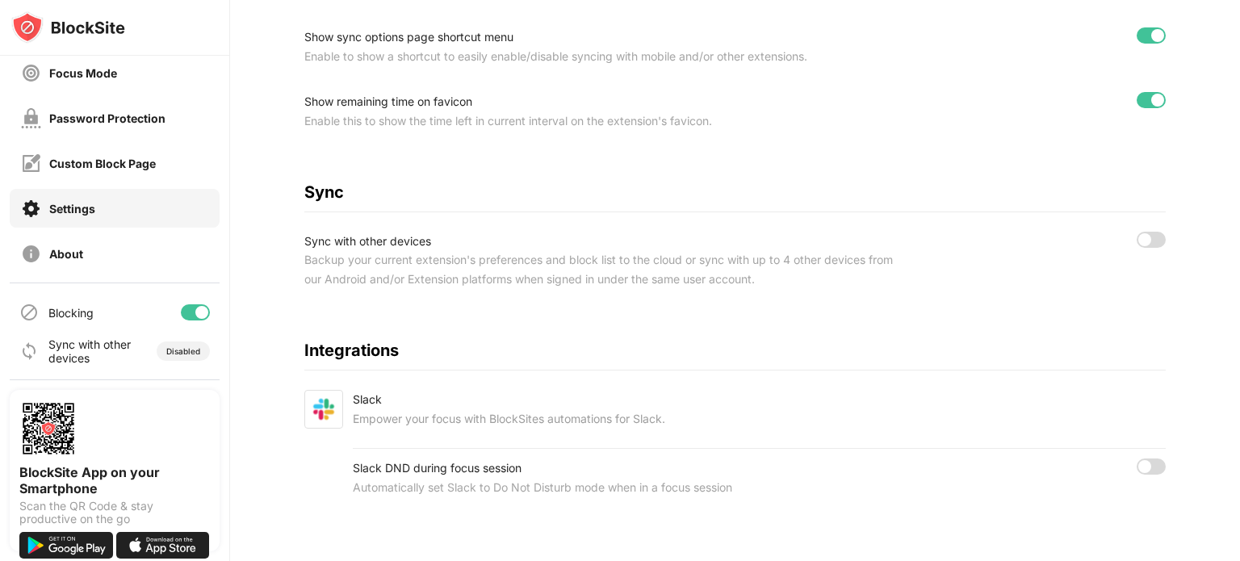
scroll to position [706, 0]
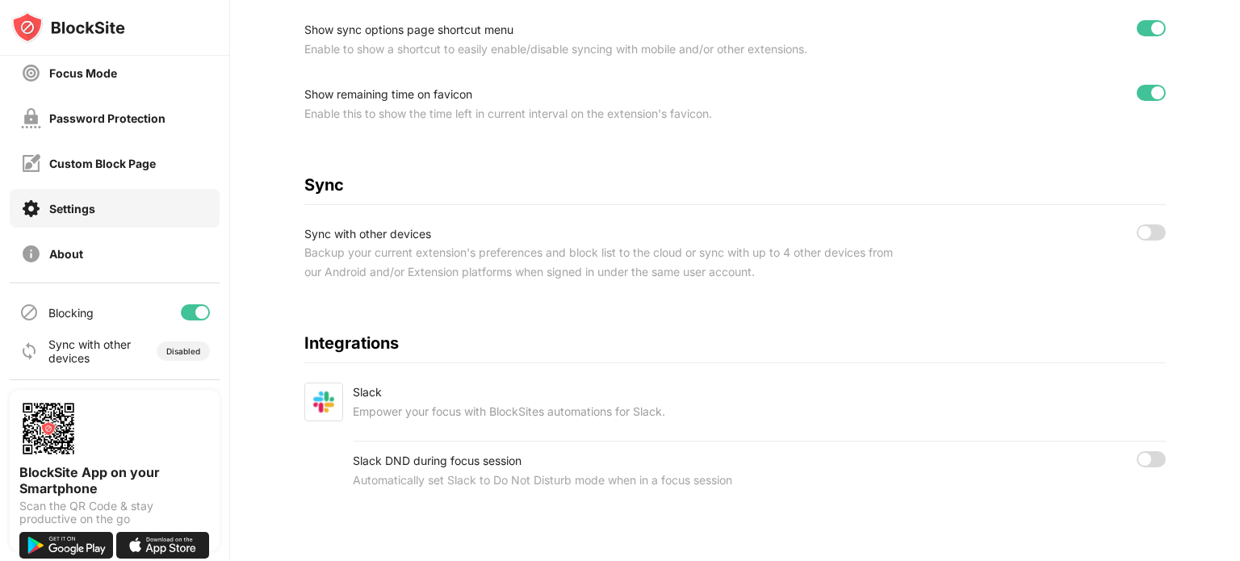
click at [74, 20] on img at bounding box center [68, 27] width 114 height 32
click at [81, 31] on img at bounding box center [68, 27] width 114 height 32
click at [91, 69] on div "Focus Mode" at bounding box center [83, 73] width 68 height 14
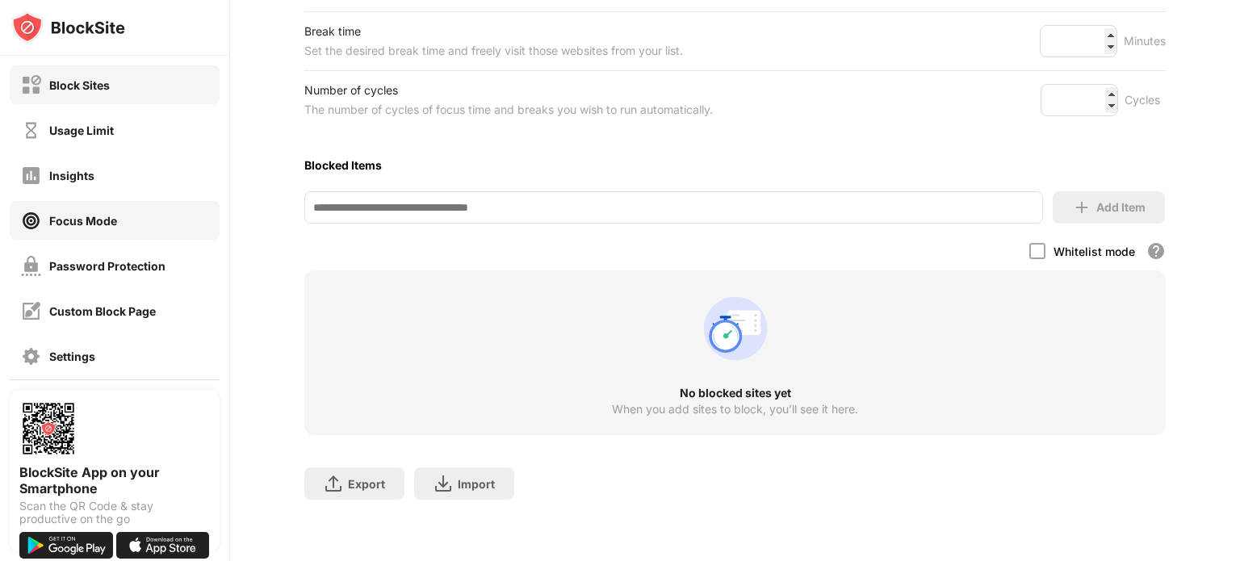
click at [94, 68] on div "Block Sites" at bounding box center [115, 84] width 210 height 39
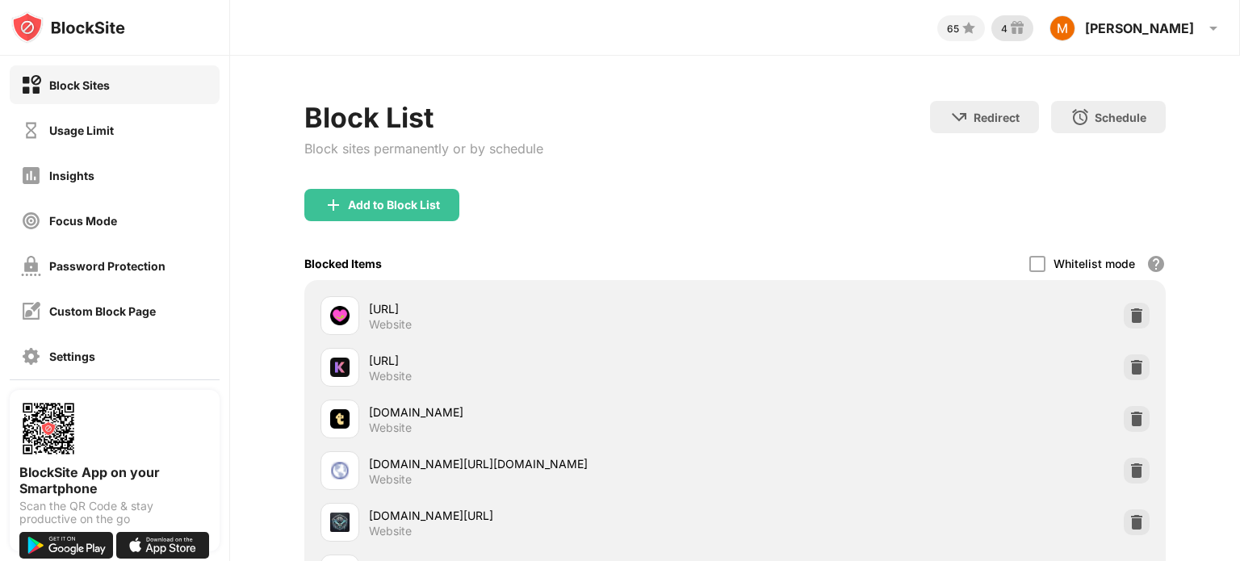
click at [1027, 23] on img at bounding box center [1016, 28] width 19 height 19
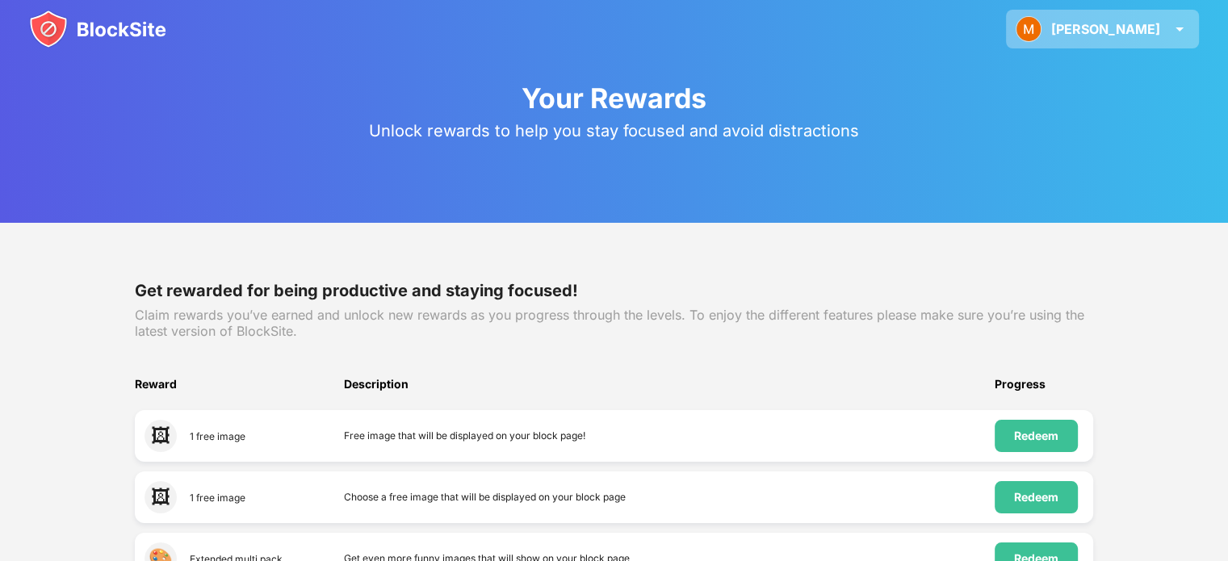
click at [1109, 32] on div "[PERSON_NAME]" at bounding box center [1105, 29] width 109 height 16
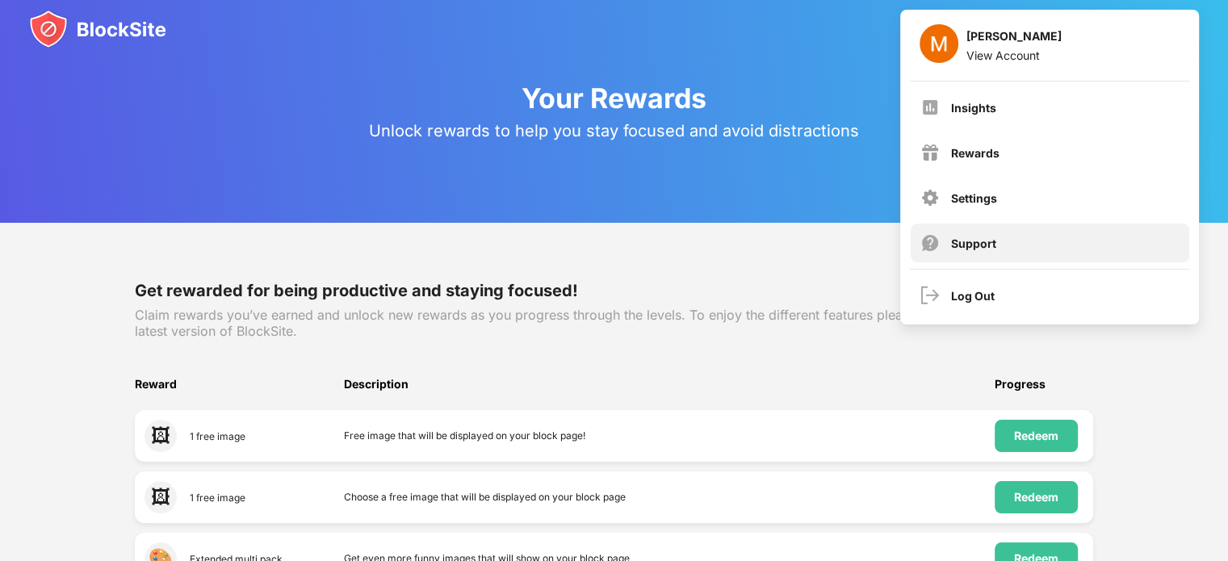
click at [979, 244] on div "Support" at bounding box center [973, 244] width 45 height 14
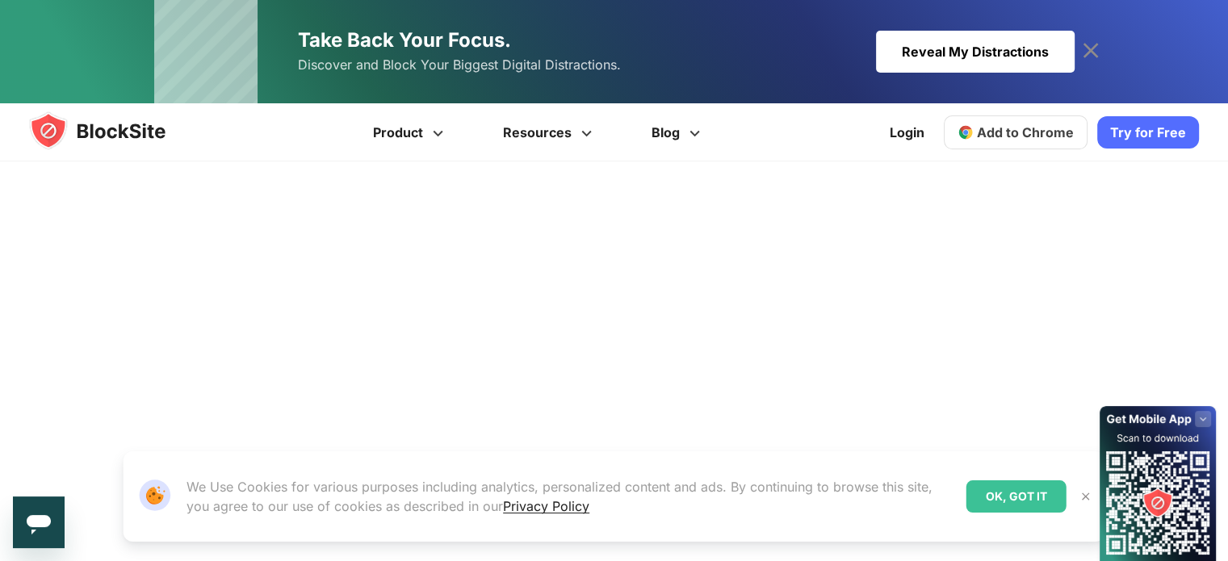
scroll to position [311, 0]
click at [408, 440] on div "Our Website uses cookies We Use Cookies for various purposes including analytic…" at bounding box center [613, 496] width 1021 height 129
click at [397, 436] on div "Our Website uses cookies We Use Cookies for various purposes including analytic…" at bounding box center [613, 496] width 1021 height 129
